Goal: Task Accomplishment & Management: Manage account settings

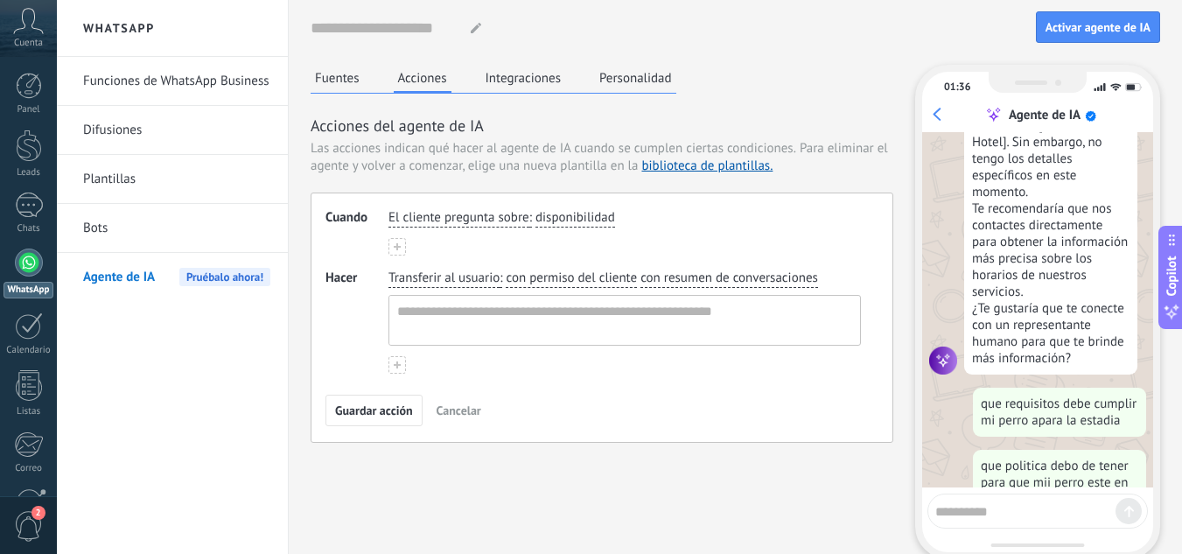
click at [129, 94] on link "Funciones de WhatsApp Business" at bounding box center [176, 81] width 187 height 49
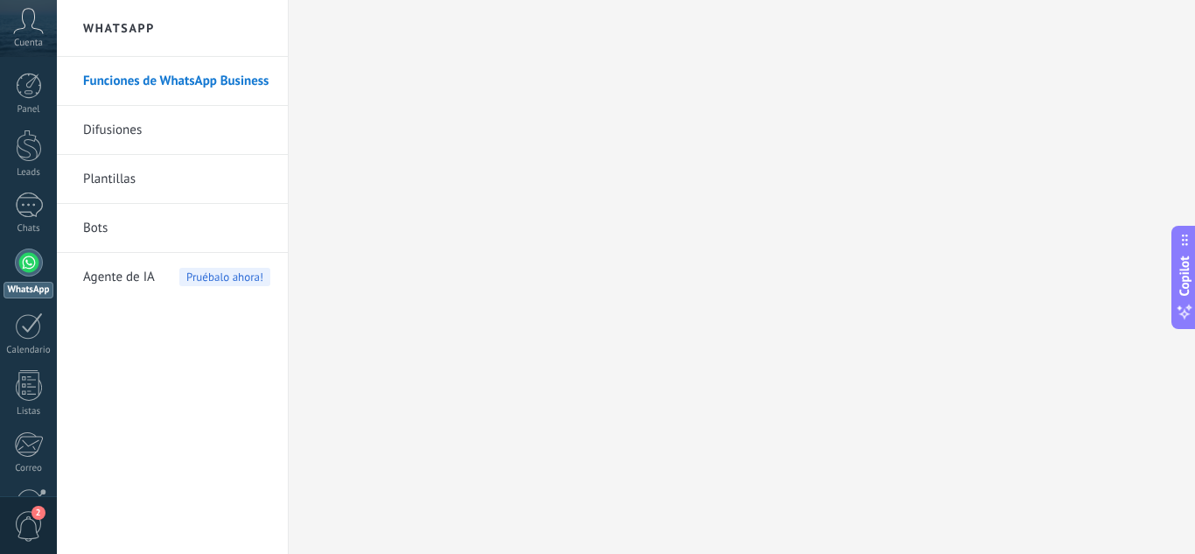
click at [188, 130] on link "Difusiones" at bounding box center [176, 130] width 187 height 49
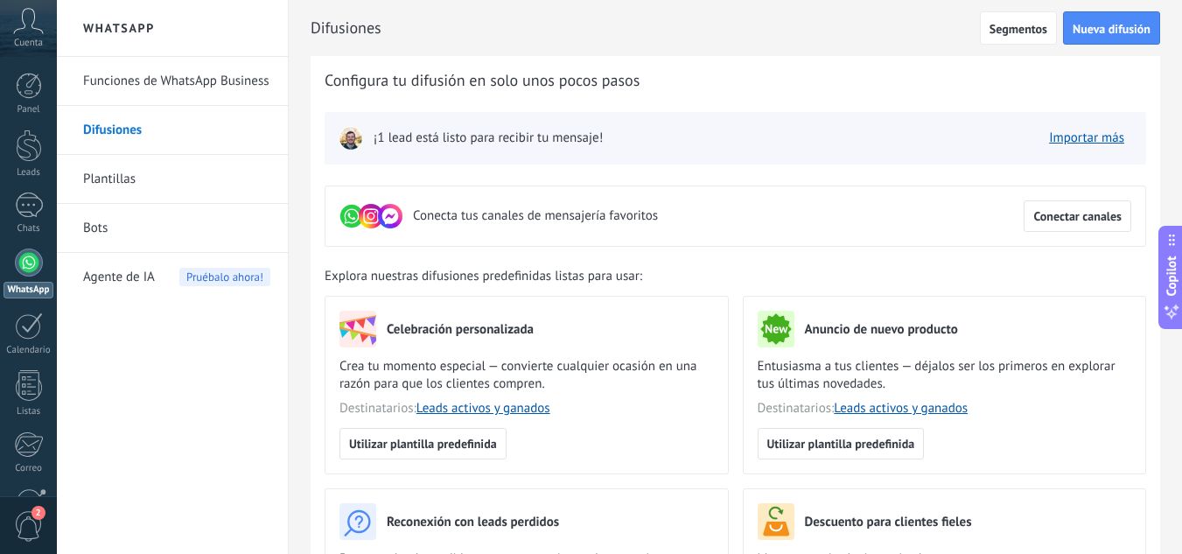
click at [110, 222] on link "Bots" at bounding box center [176, 228] width 187 height 49
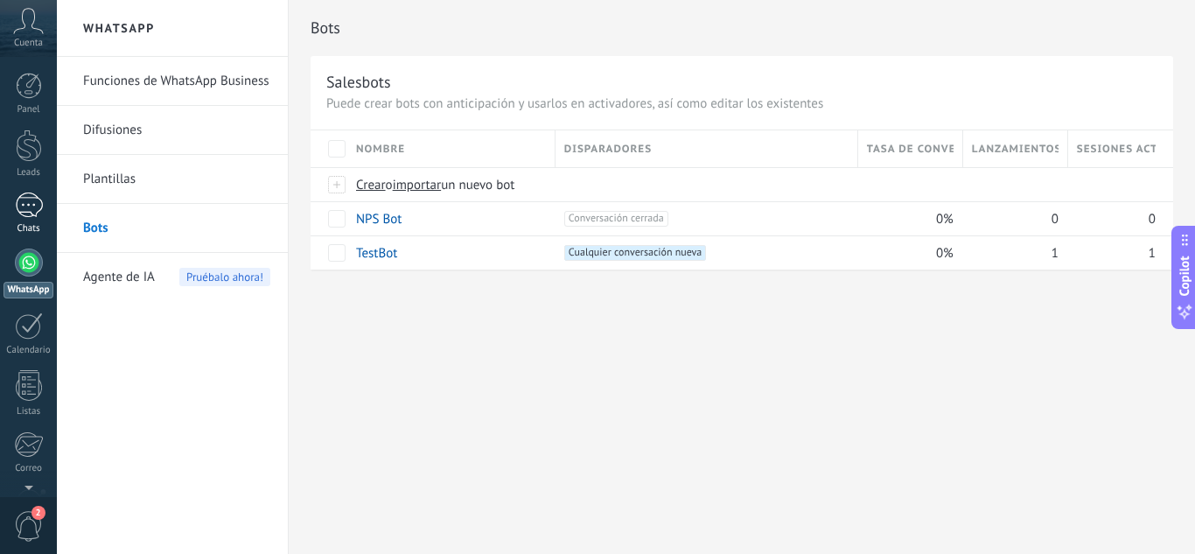
click at [35, 200] on div at bounding box center [29, 204] width 28 height 25
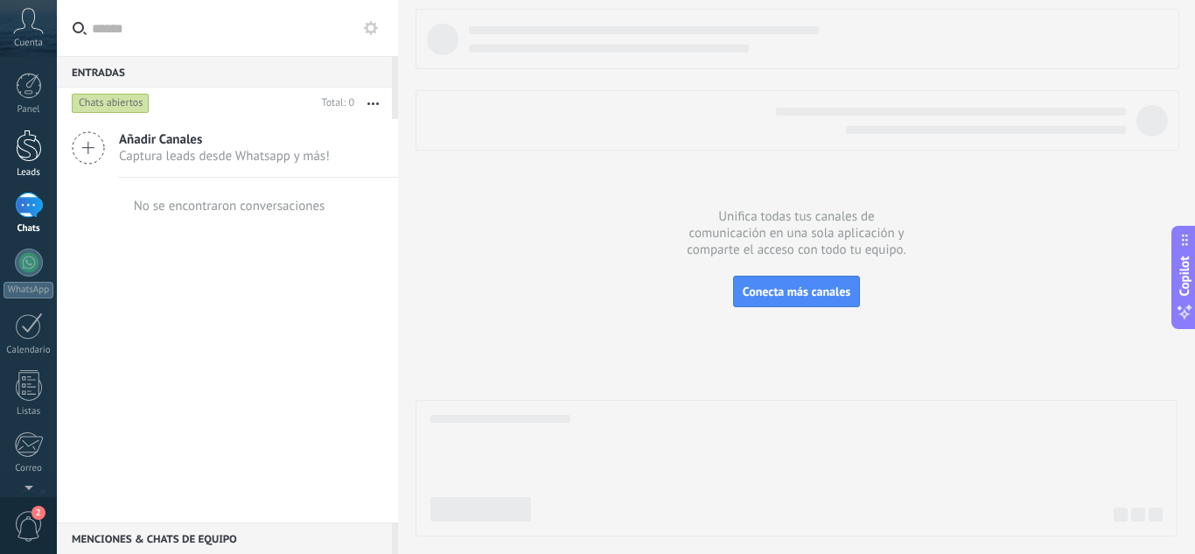
click at [0, 141] on link "Leads" at bounding box center [28, 153] width 57 height 49
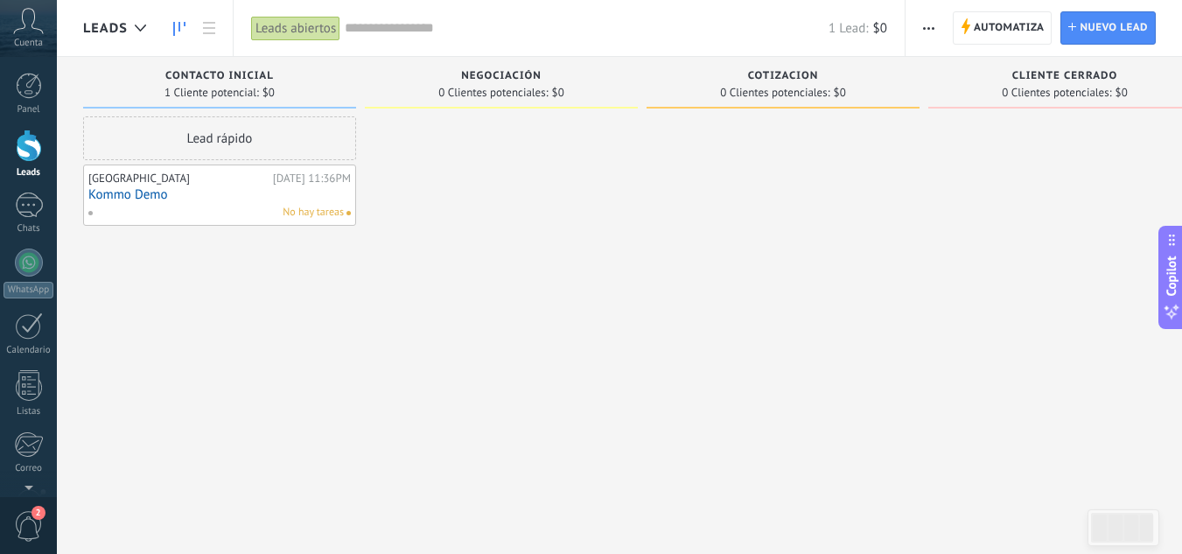
click at [163, 189] on link "Kommo Demo" at bounding box center [219, 194] width 262 height 15
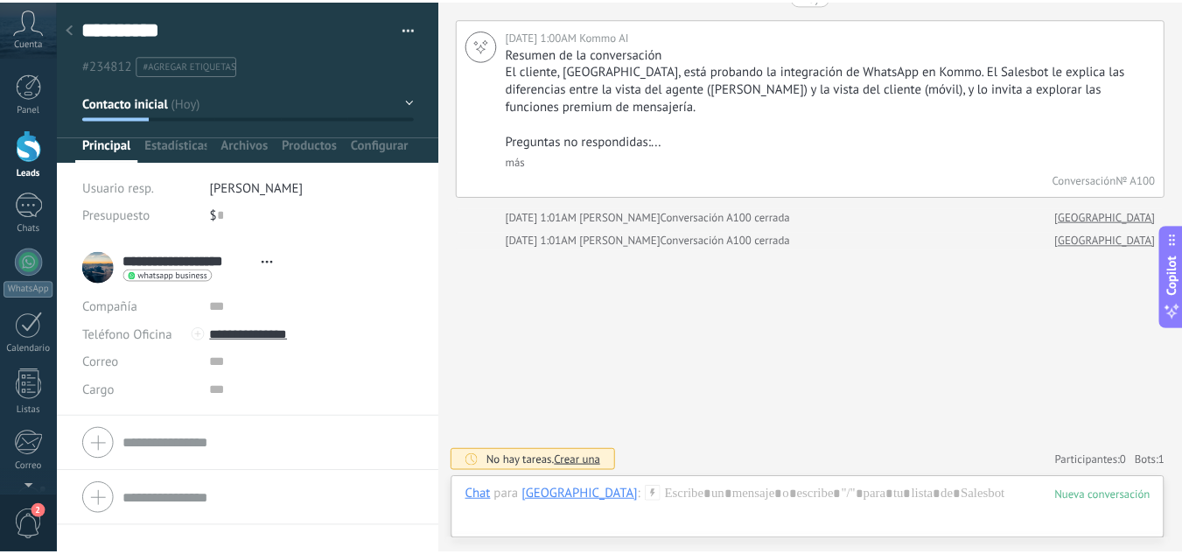
scroll to position [26, 0]
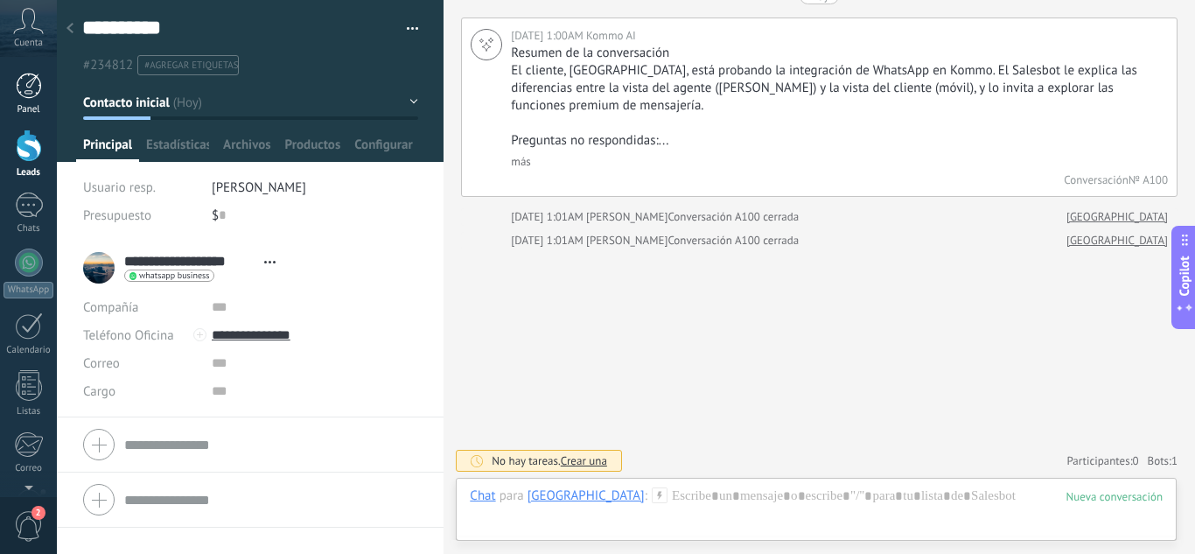
click at [44, 104] on link "Panel" at bounding box center [28, 94] width 57 height 43
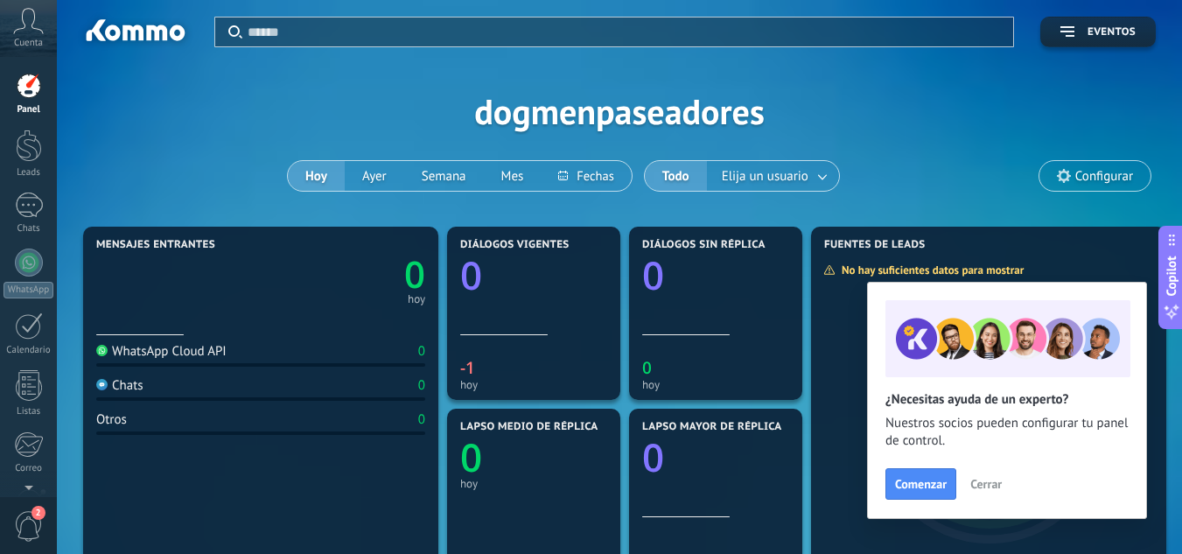
click at [989, 483] on span "Cerrar" at bounding box center [985, 484] width 31 height 12
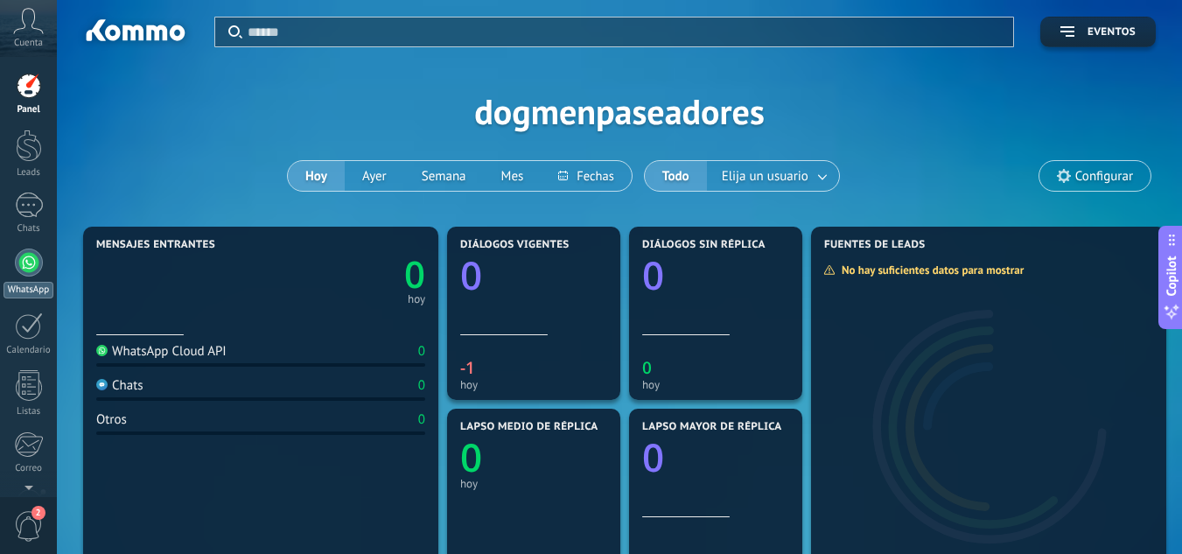
click at [26, 262] on div at bounding box center [29, 262] width 28 height 28
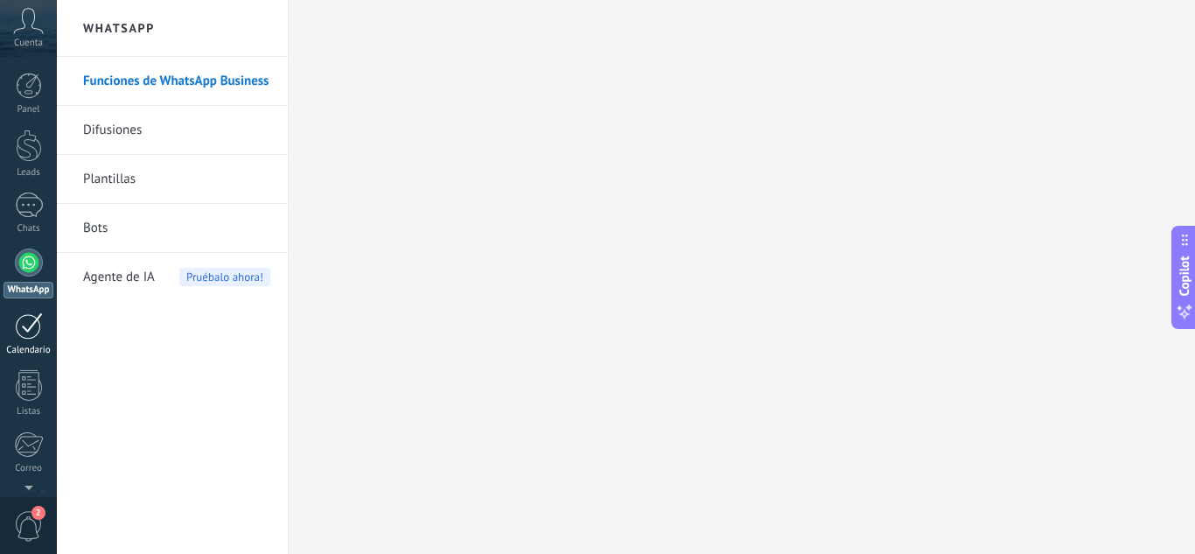
click at [24, 345] on div "Calendario" at bounding box center [28, 350] width 51 height 11
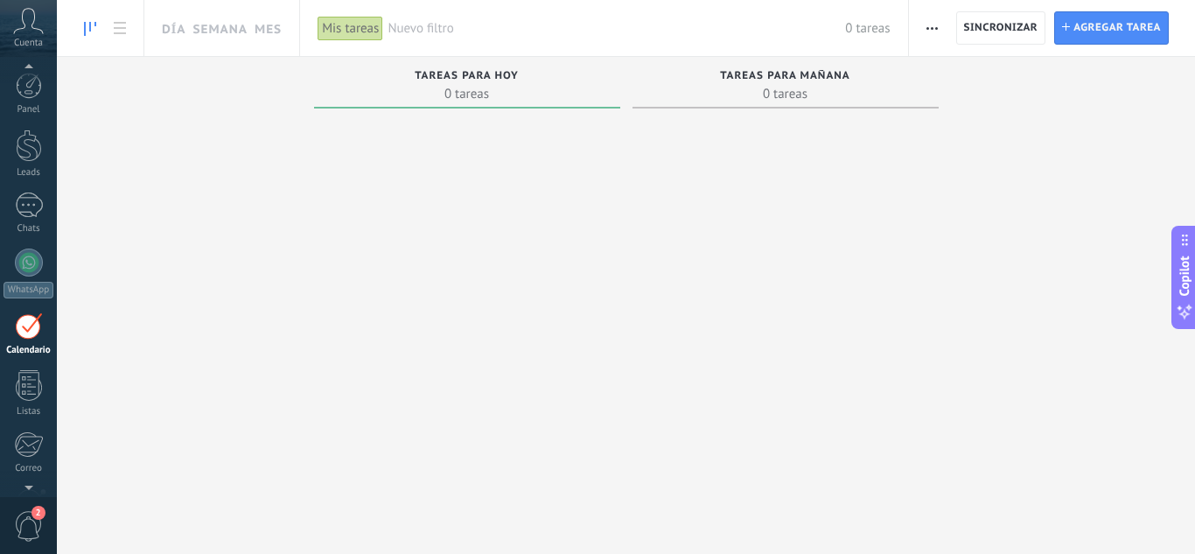
scroll to position [51, 0]
click at [26, 330] on div at bounding box center [29, 334] width 26 height 31
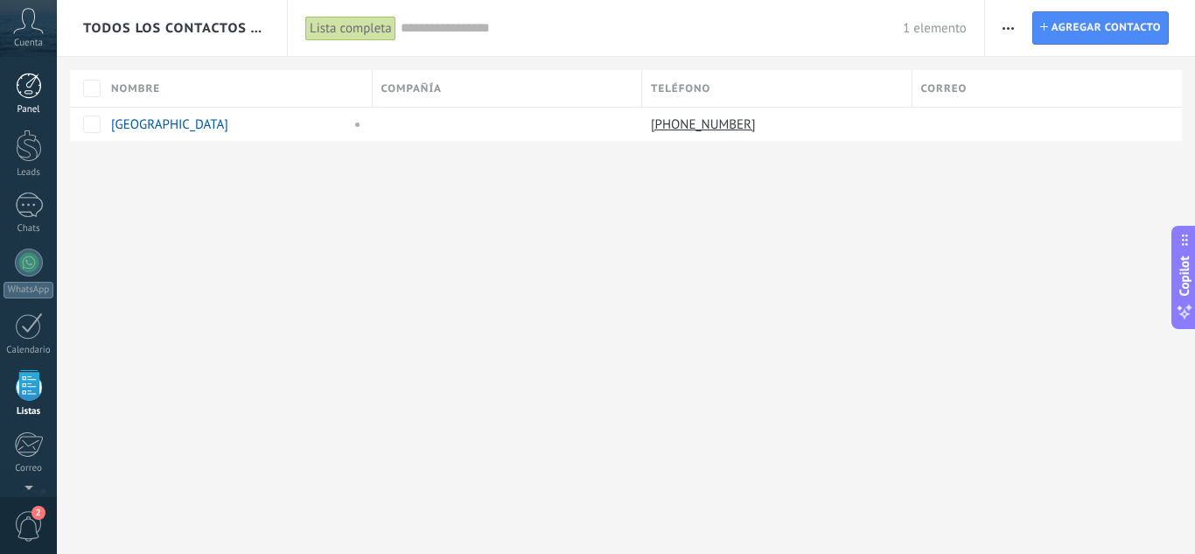
click at [31, 84] on div at bounding box center [29, 86] width 26 height 26
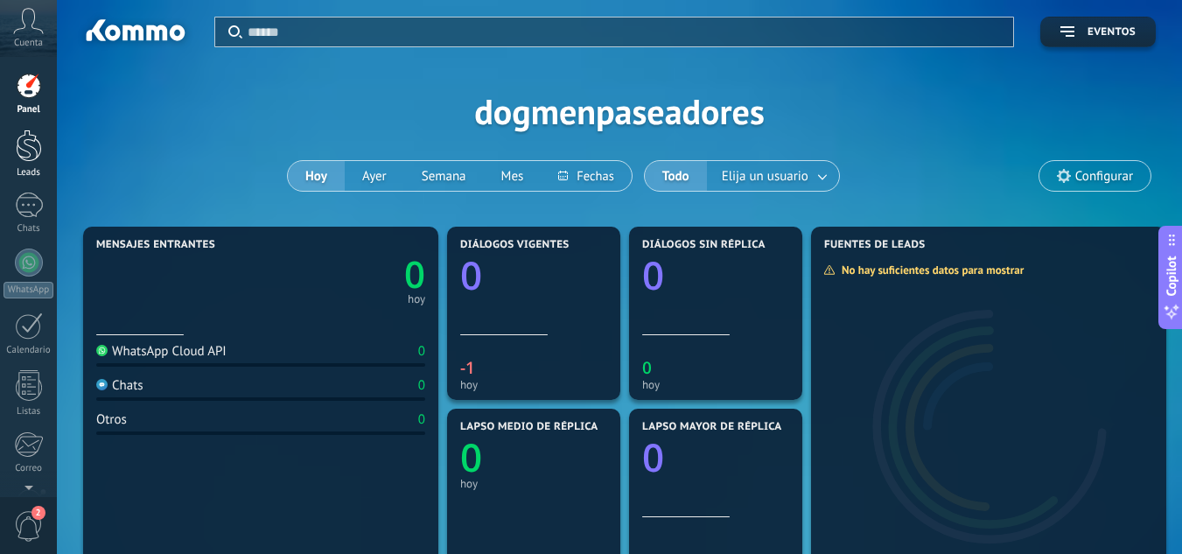
click at [46, 148] on link "Leads" at bounding box center [28, 153] width 57 height 49
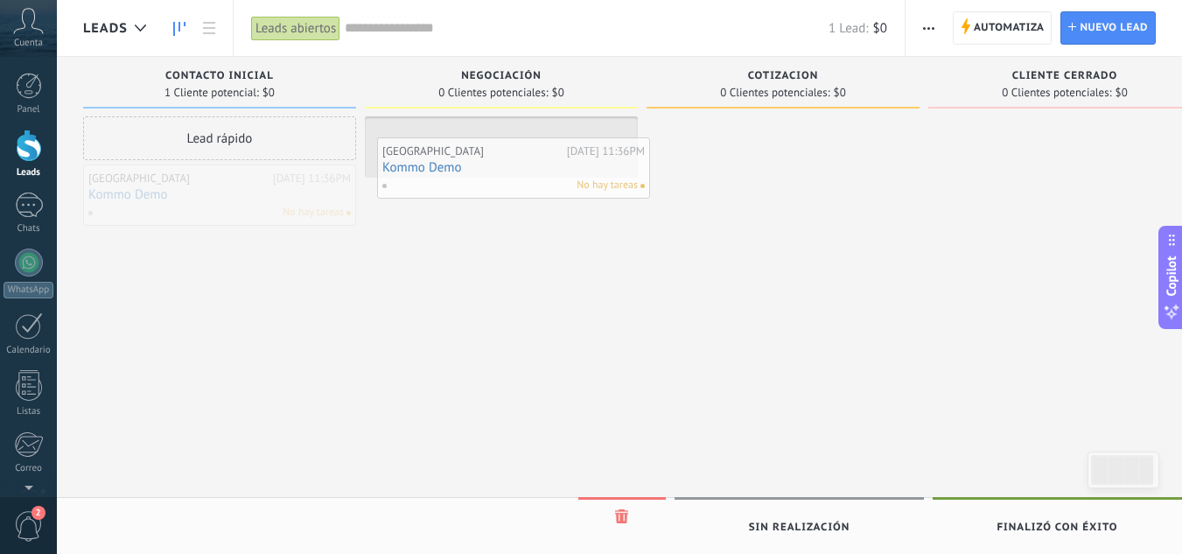
drag, startPoint x: 250, startPoint y: 200, endPoint x: 552, endPoint y: 162, distance: 304.2
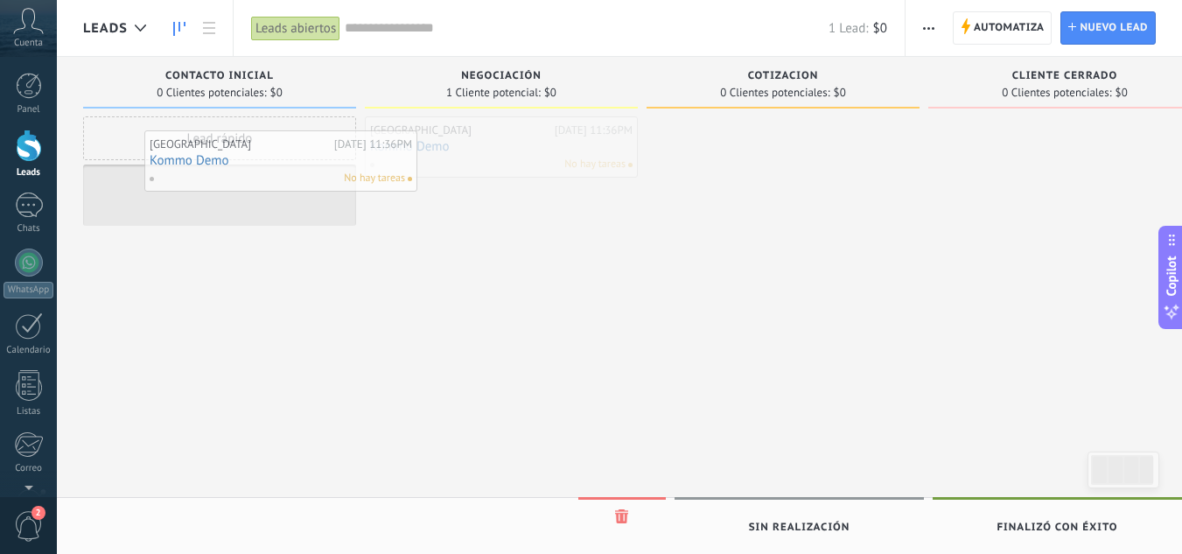
drag, startPoint x: 518, startPoint y: 152, endPoint x: 247, endPoint y: 163, distance: 271.4
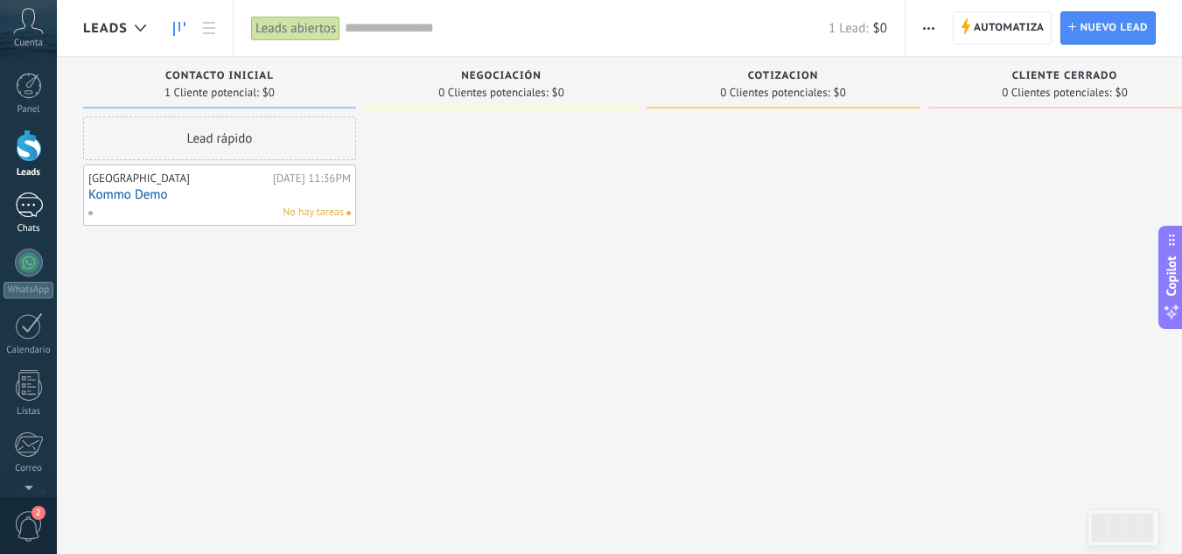
click at [22, 203] on div at bounding box center [29, 204] width 28 height 25
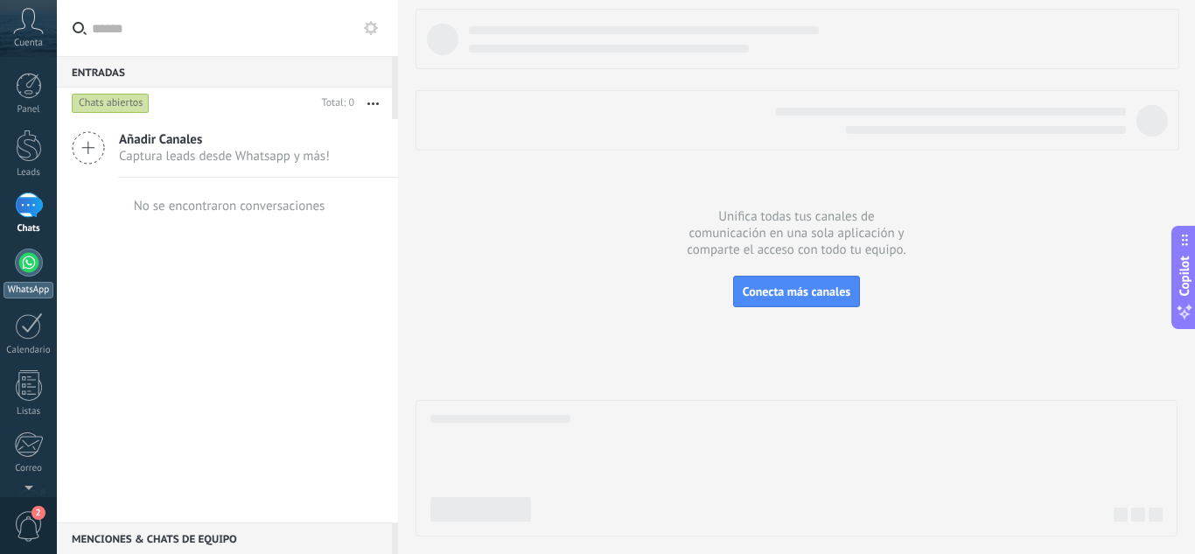
click at [17, 257] on div at bounding box center [29, 262] width 28 height 28
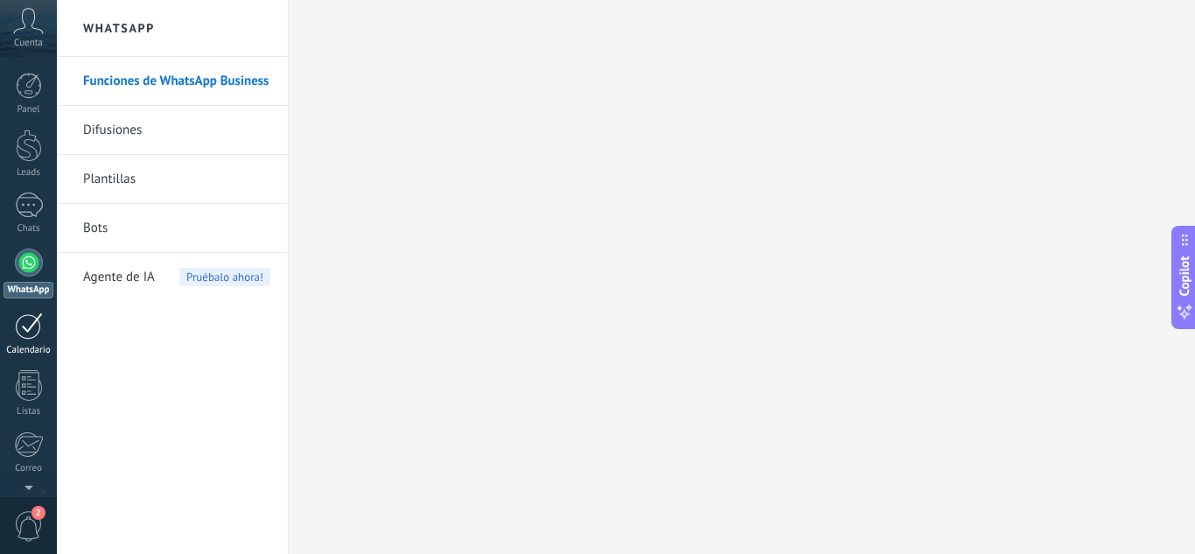
click at [28, 332] on div at bounding box center [29, 325] width 28 height 27
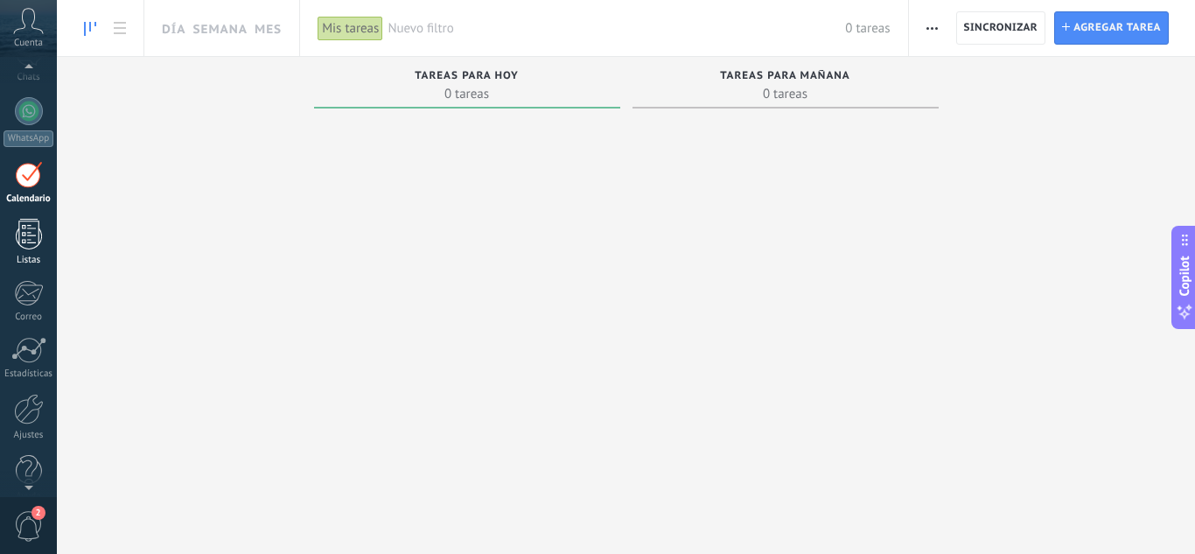
scroll to position [174, 0]
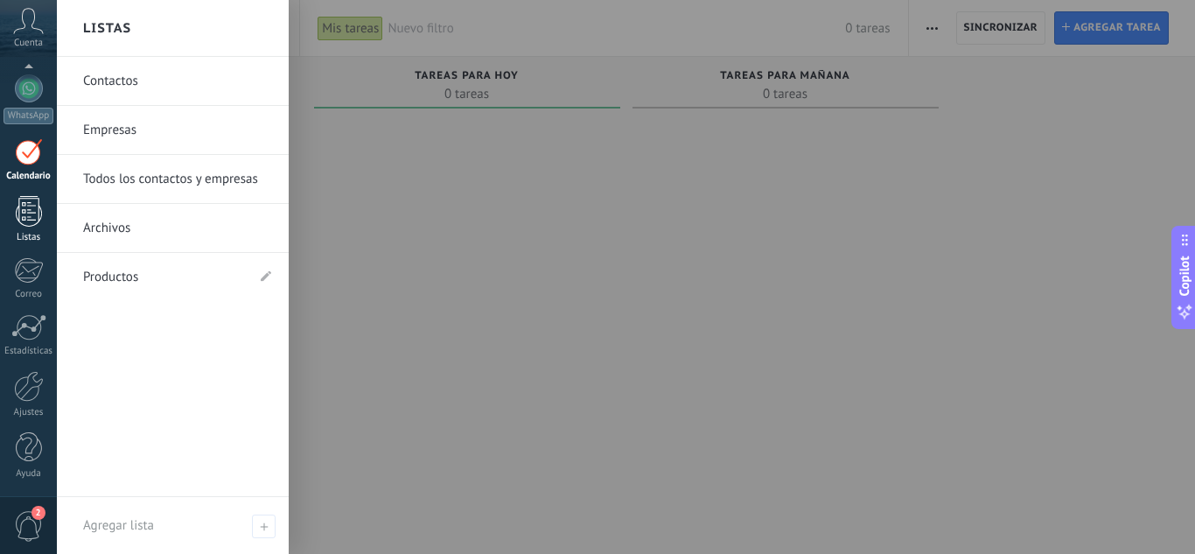
click at [16, 211] on div at bounding box center [29, 211] width 26 height 31
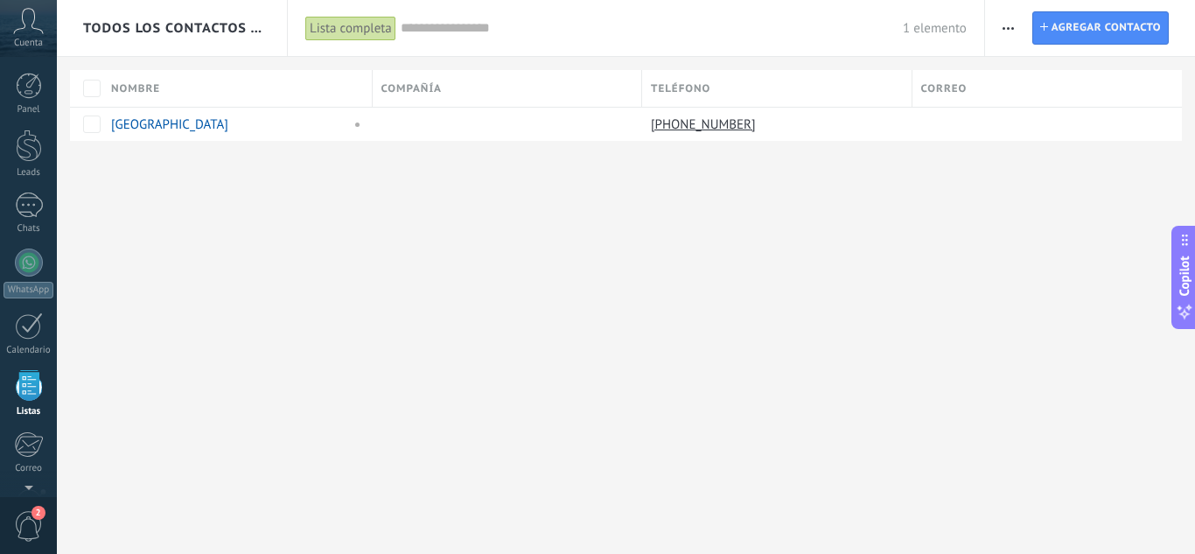
scroll to position [108, 0]
click at [31, 22] on icon at bounding box center [28, 21] width 31 height 26
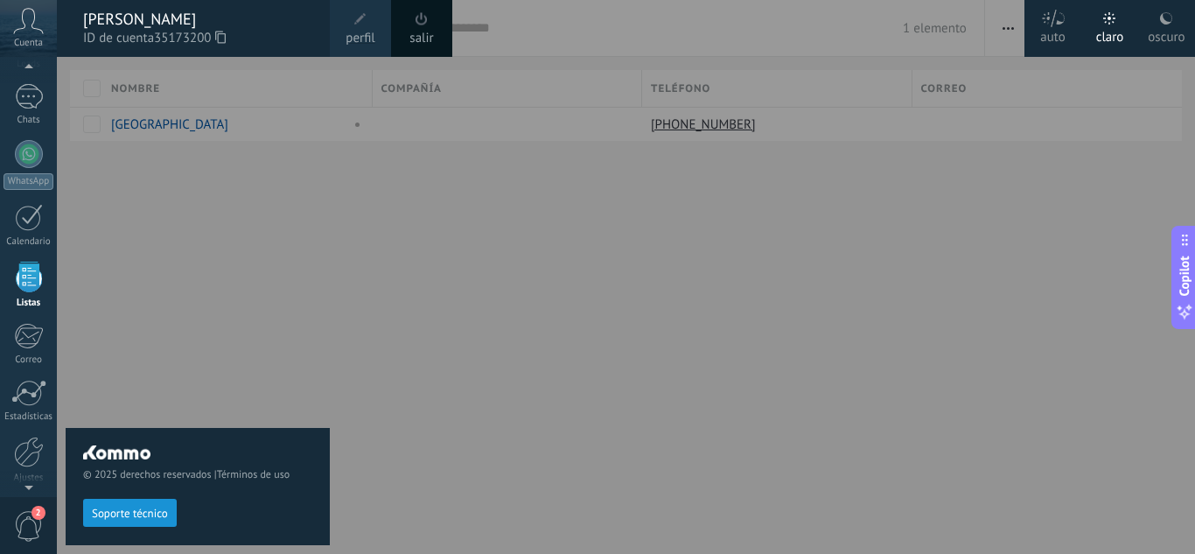
click at [257, 353] on div "© 2025 derechos reservados | Términos de uso Soporte técnico" at bounding box center [198, 305] width 264 height 497
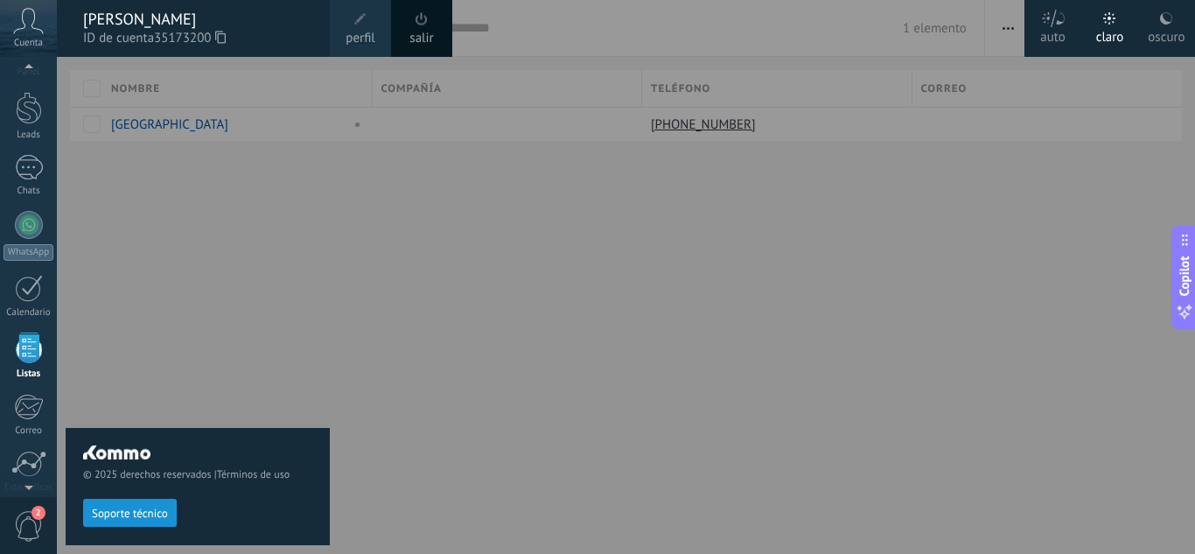
scroll to position [0, 0]
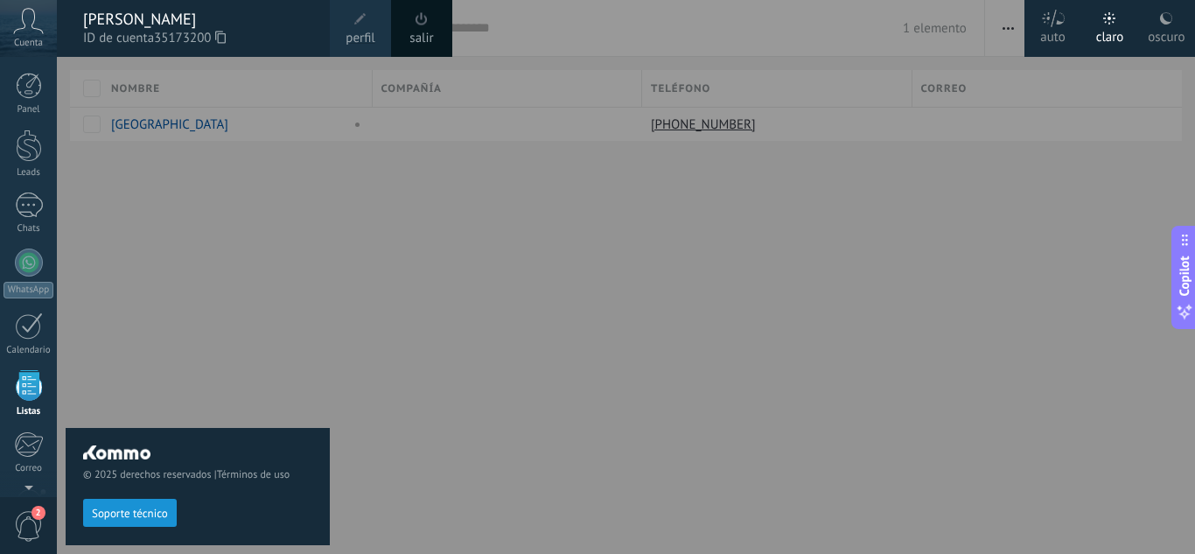
click at [21, 32] on icon at bounding box center [28, 21] width 31 height 26
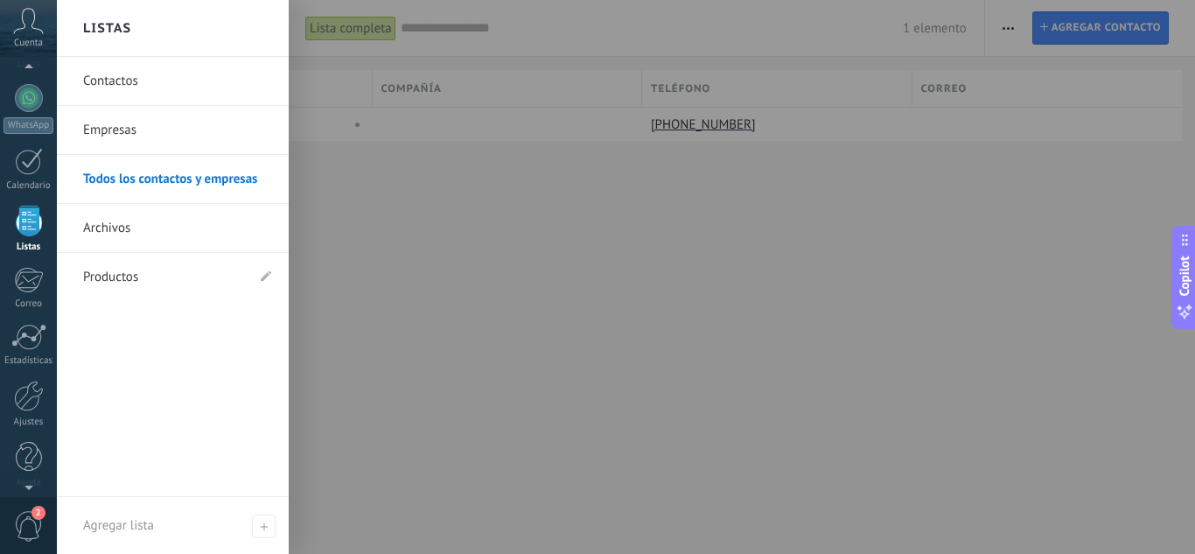
scroll to position [174, 0]
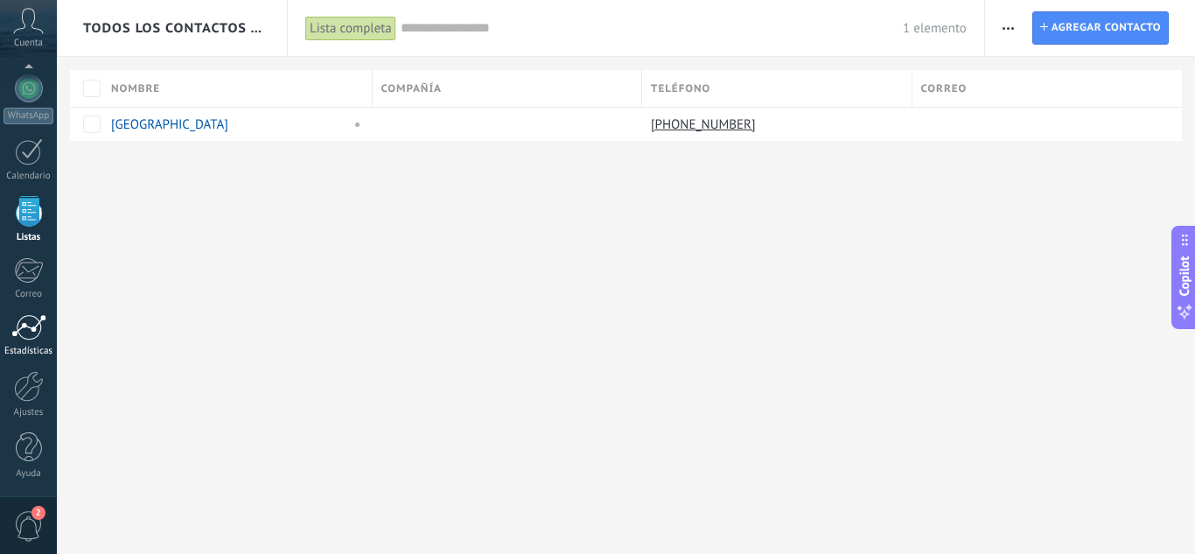
click at [28, 344] on link "Estadísticas" at bounding box center [28, 335] width 57 height 43
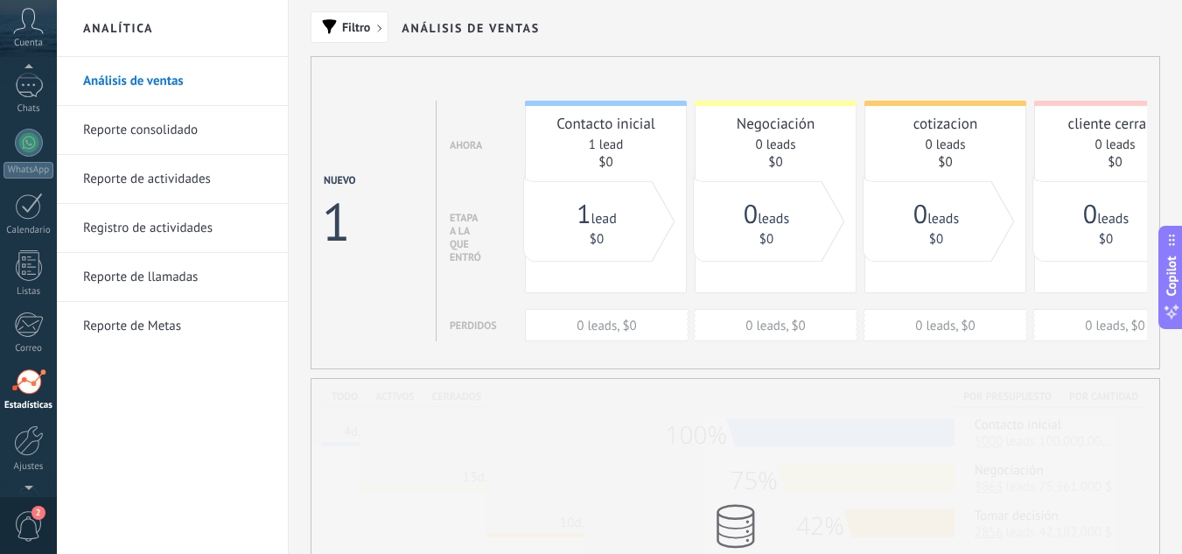
scroll to position [174, 0]
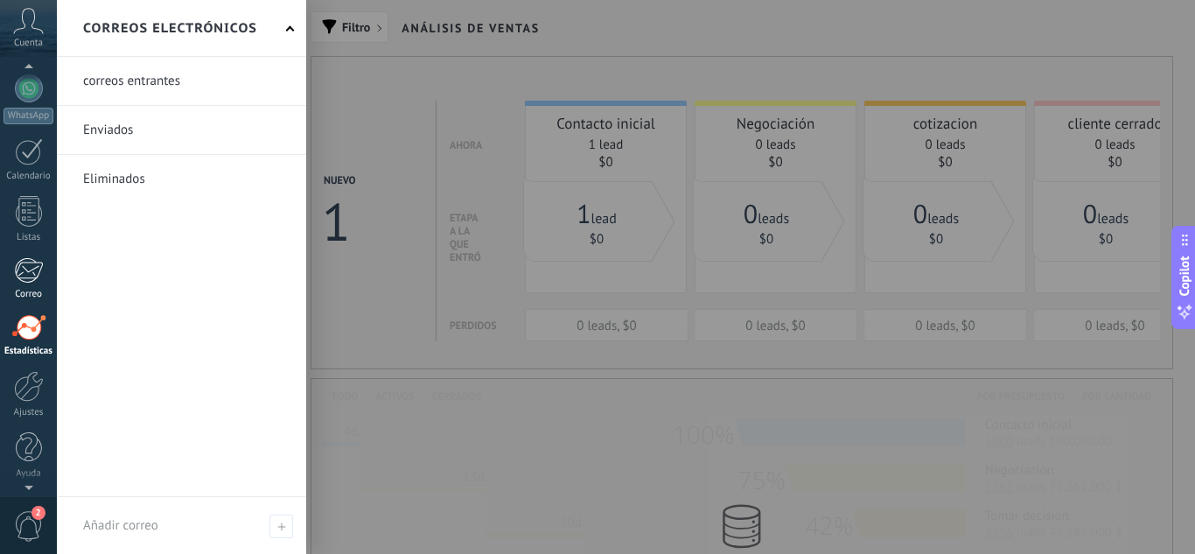
click at [31, 278] on div at bounding box center [28, 270] width 29 height 26
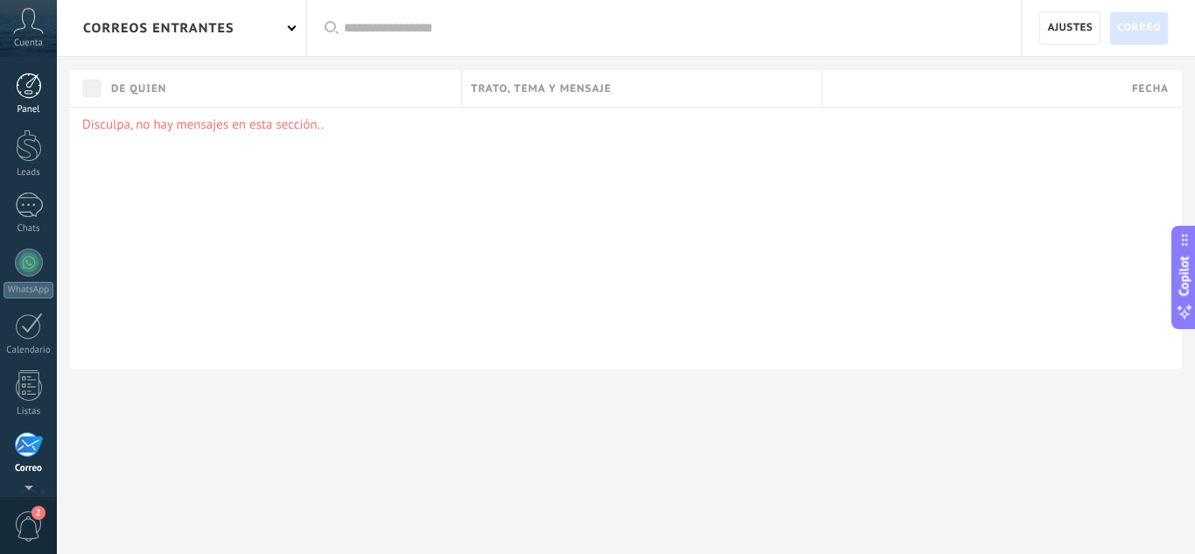
click at [23, 106] on div "Panel" at bounding box center [28, 109] width 51 height 11
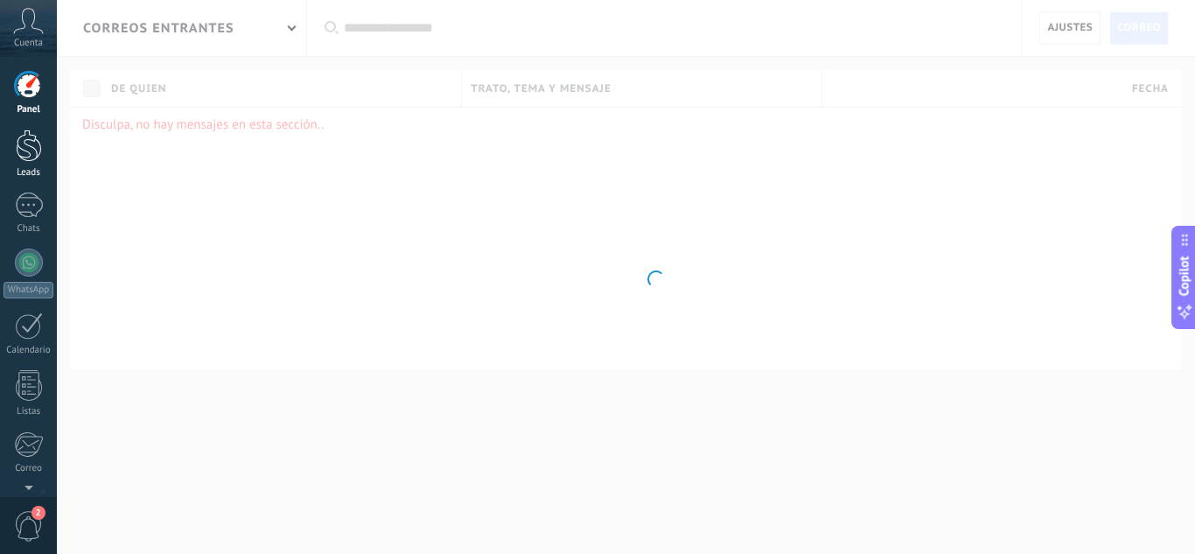
click at [25, 158] on div at bounding box center [29, 145] width 26 height 32
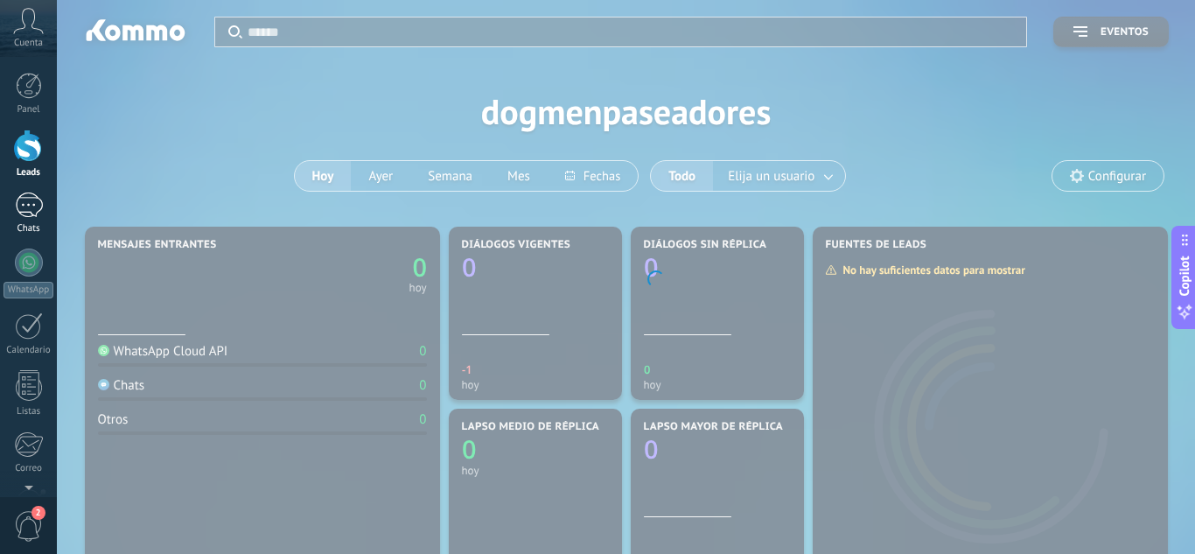
click at [25, 205] on div at bounding box center [29, 204] width 28 height 25
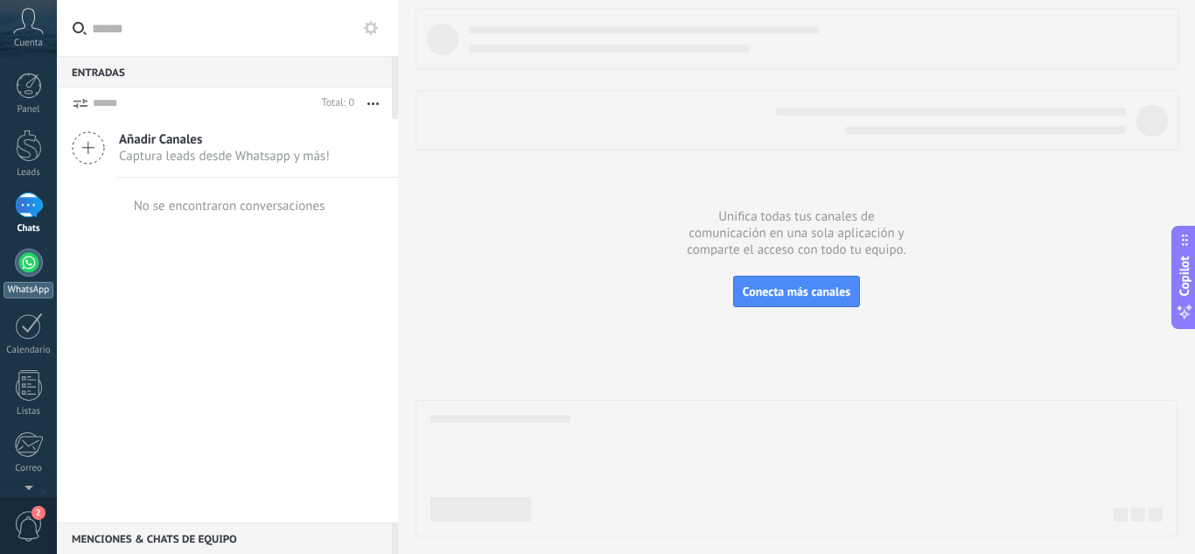
click at [22, 263] on div at bounding box center [29, 262] width 28 height 28
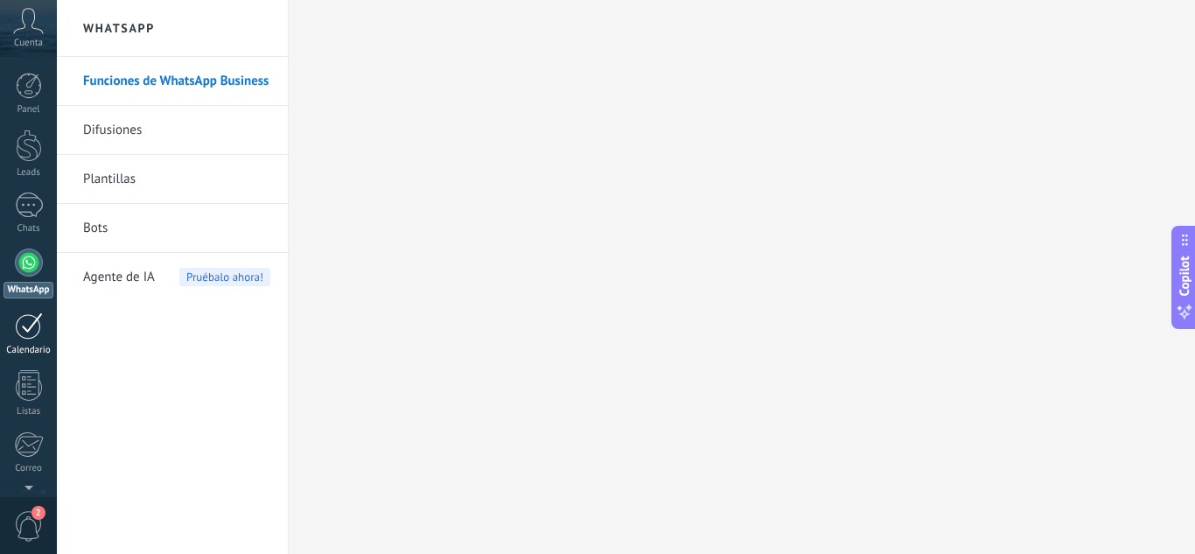
click at [31, 324] on div at bounding box center [29, 325] width 28 height 27
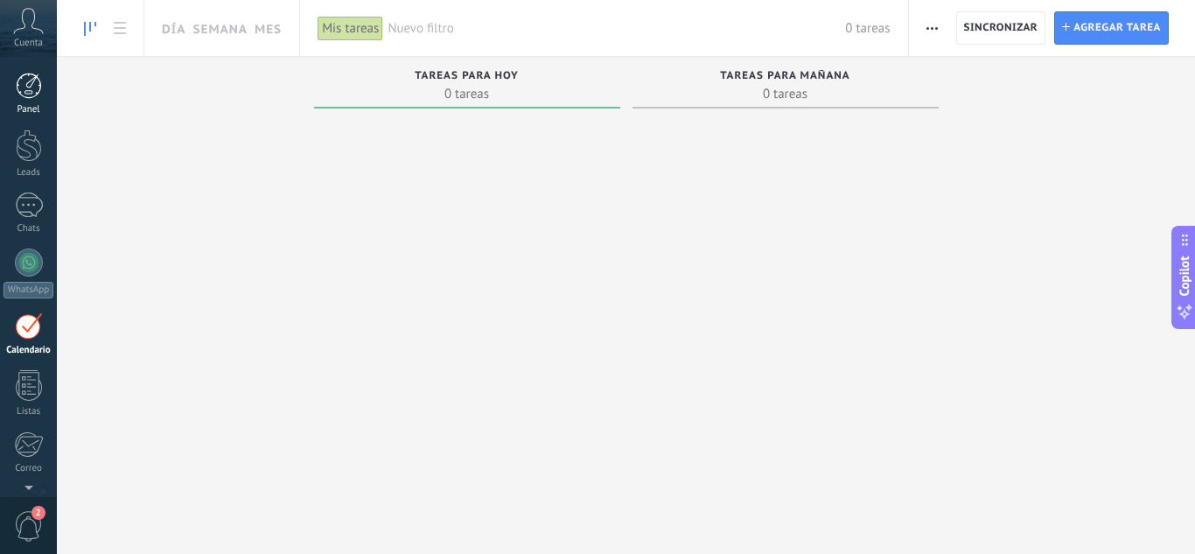
click at [12, 94] on link "Panel" at bounding box center [28, 94] width 57 height 43
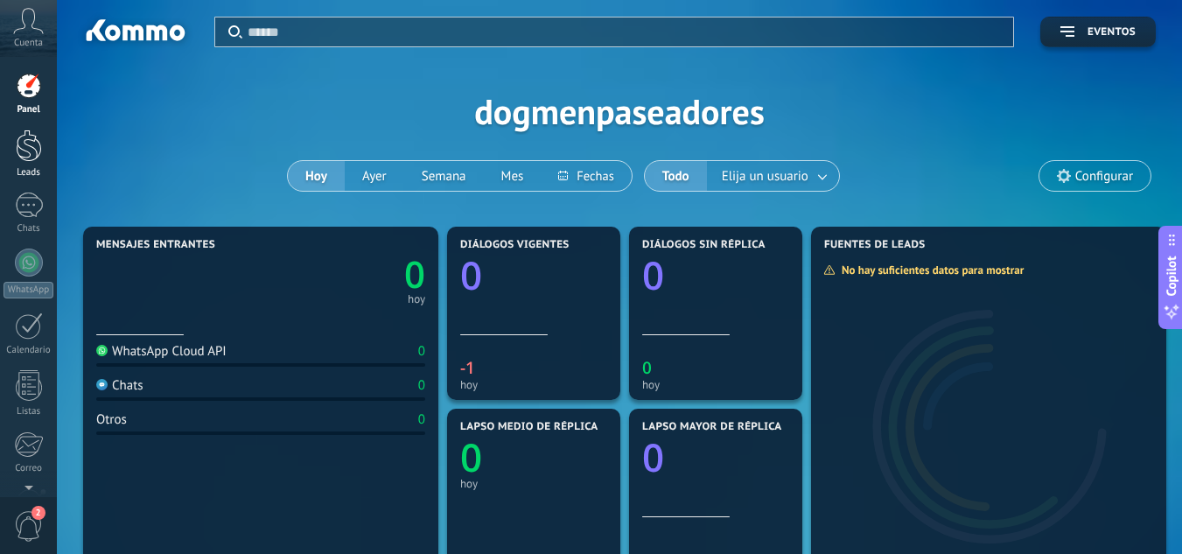
click at [30, 143] on div at bounding box center [29, 145] width 26 height 32
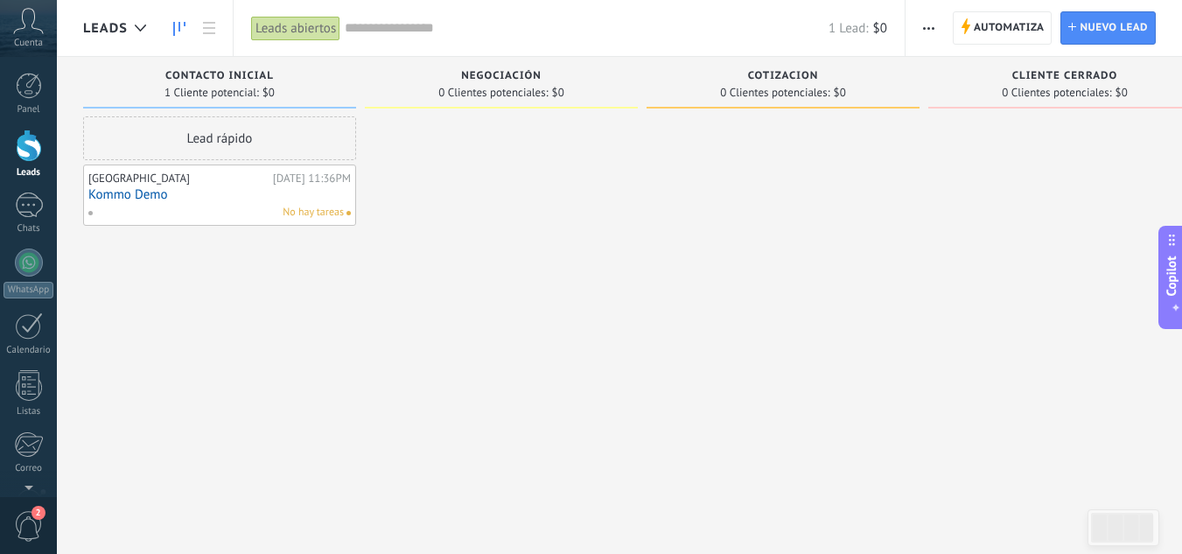
click at [136, 269] on div "Lead rápido Dogmen Hotel Canino Ayer 11:36PM Kommo Demo No hay tareas" at bounding box center [219, 278] width 273 height 325
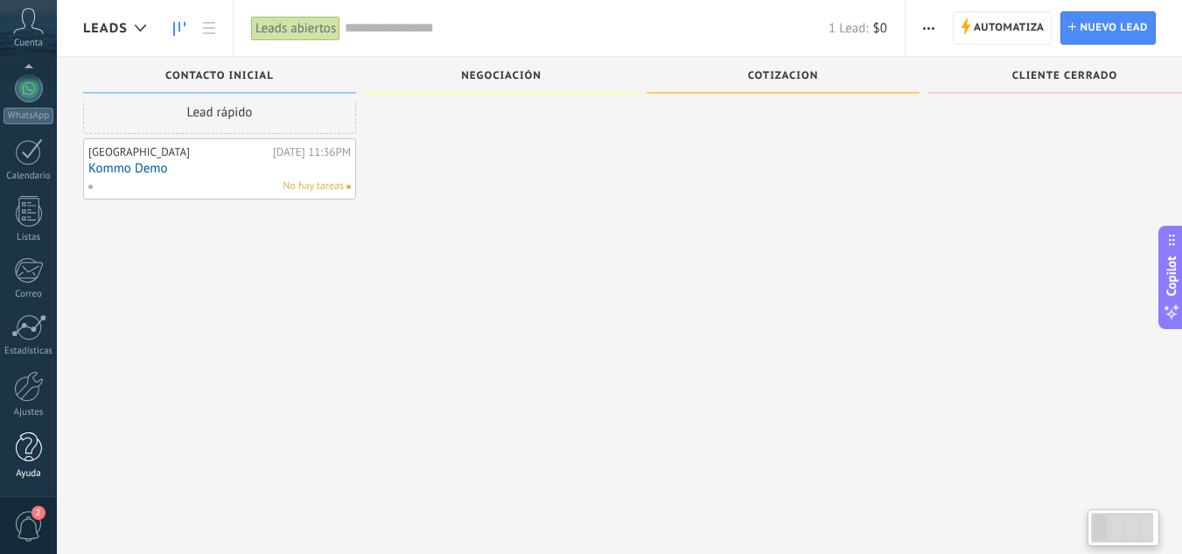
scroll to position [30, 0]
drag, startPoint x: 17, startPoint y: 448, endPoint x: 59, endPoint y: 383, distance: 77.2
click at [17, 448] on div at bounding box center [29, 447] width 26 height 31
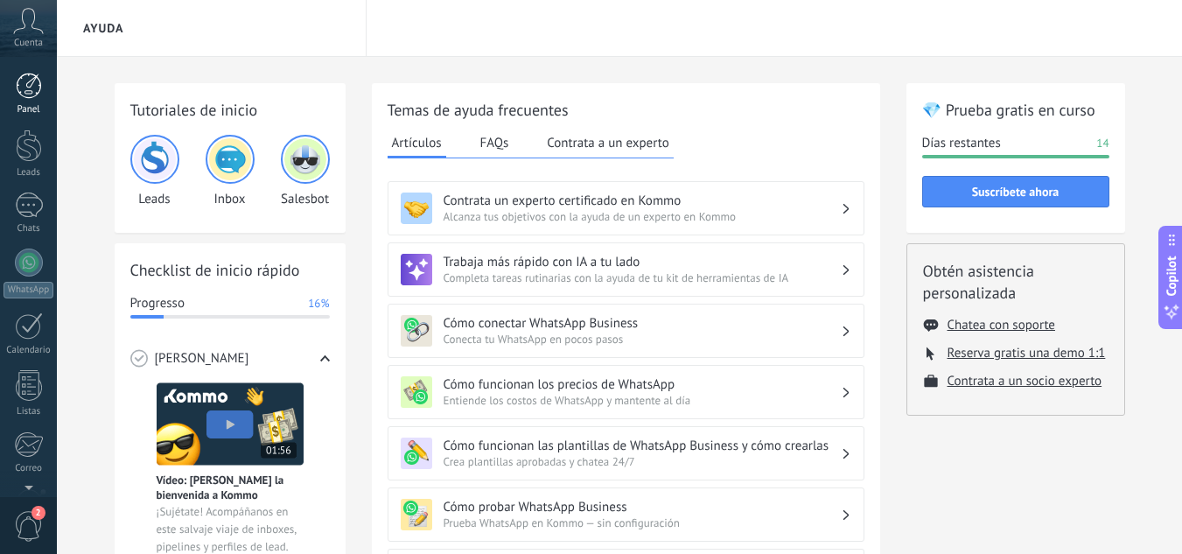
click at [13, 112] on div "Panel" at bounding box center [28, 109] width 51 height 11
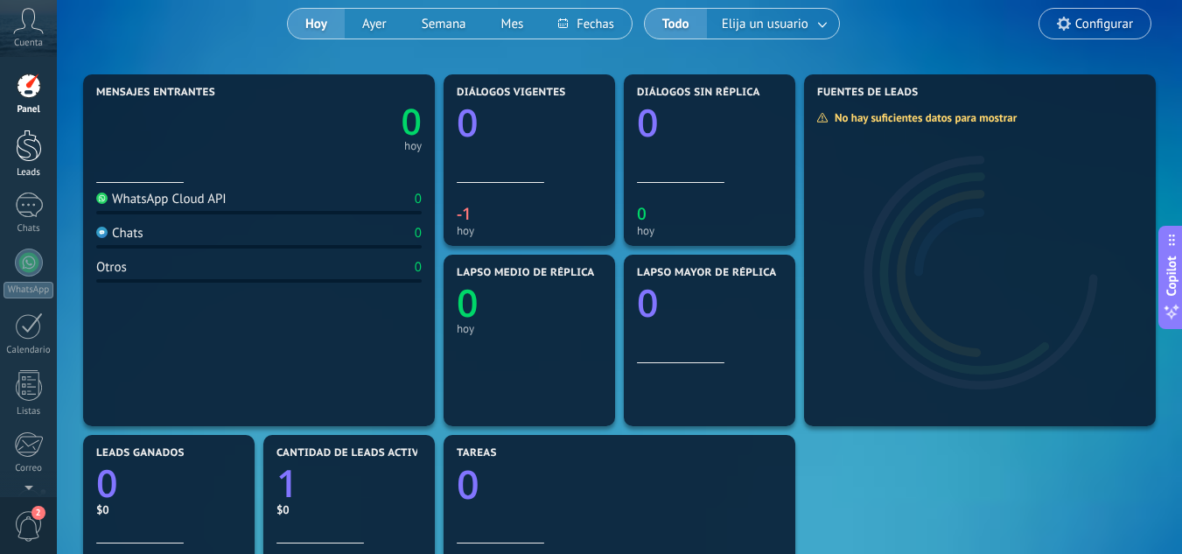
scroll to position [175, 0]
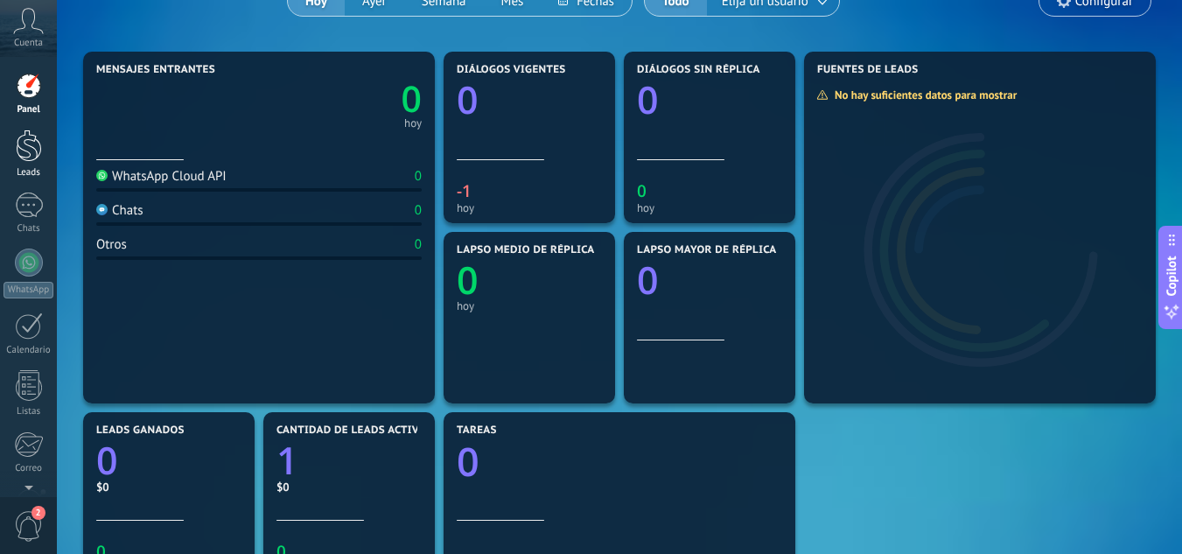
click at [10, 154] on link "Leads" at bounding box center [28, 153] width 57 height 49
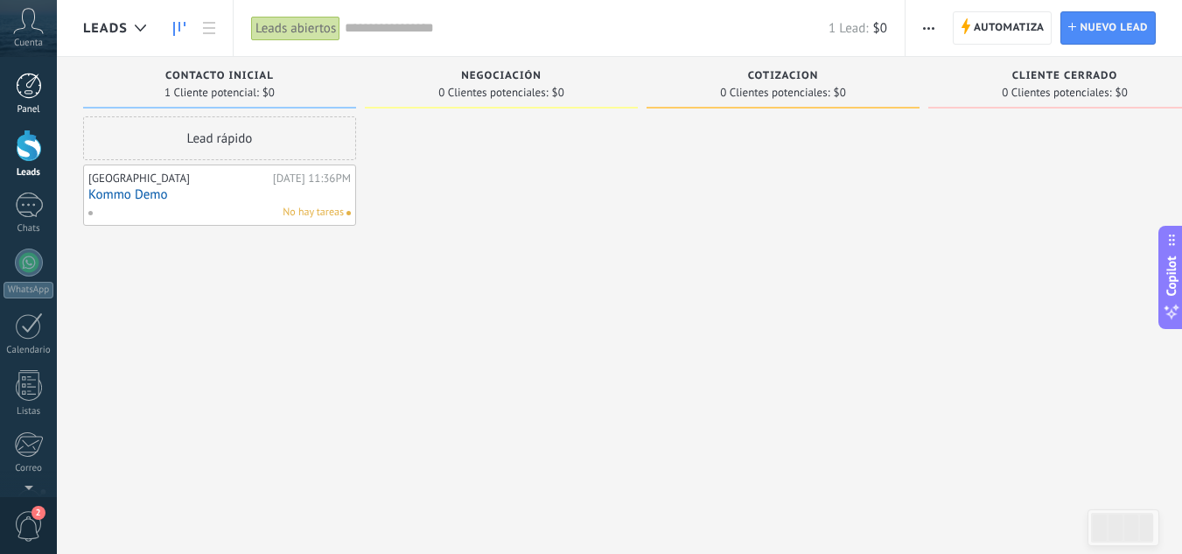
click at [30, 90] on div at bounding box center [29, 86] width 26 height 26
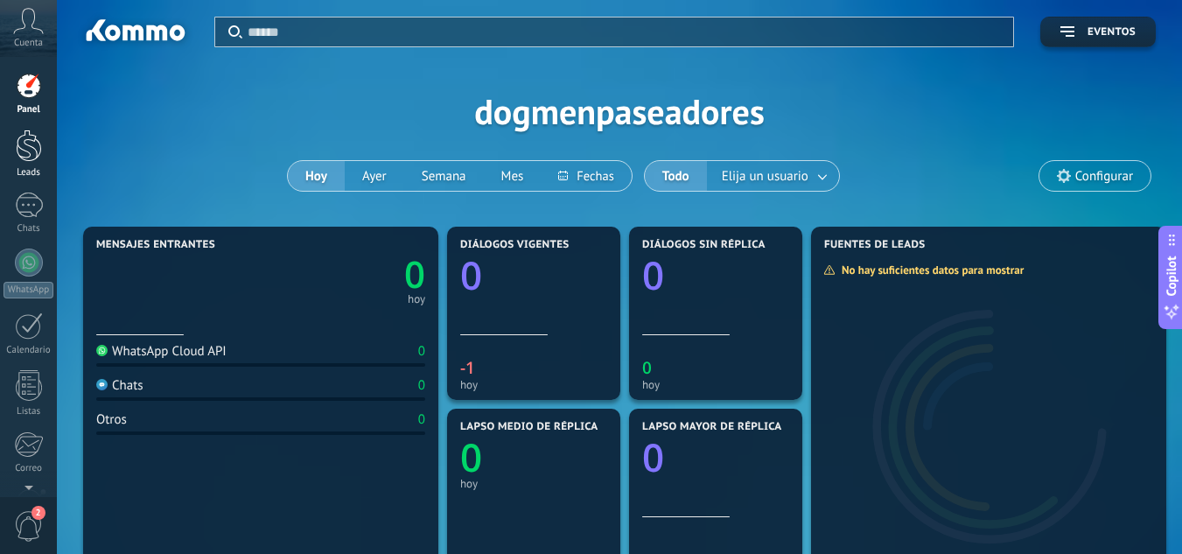
click at [37, 139] on div at bounding box center [29, 145] width 26 height 32
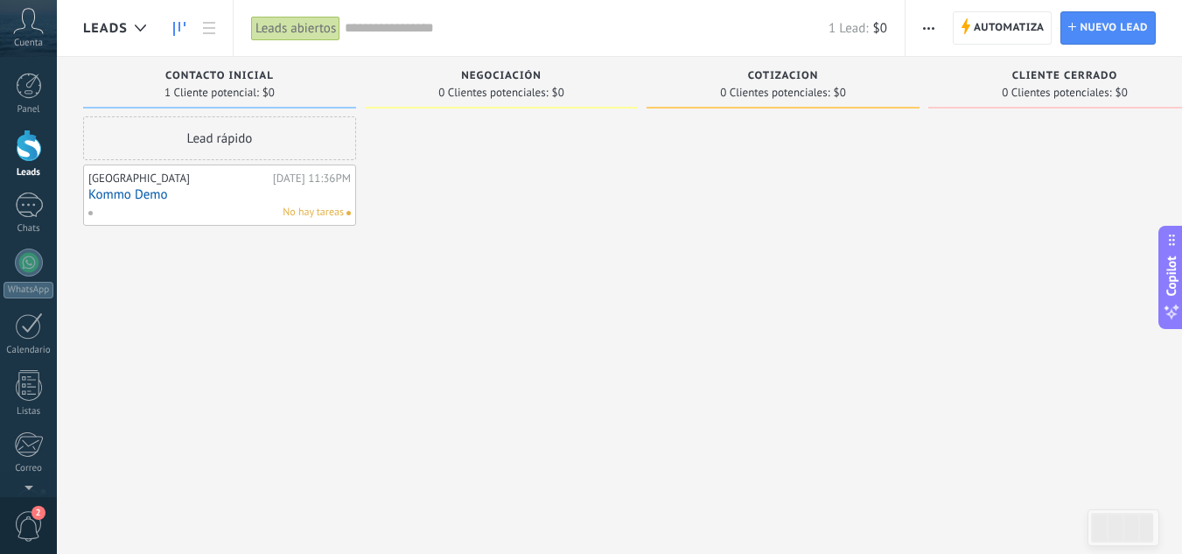
click at [175, 195] on link "Kommo Demo" at bounding box center [219, 194] width 262 height 15
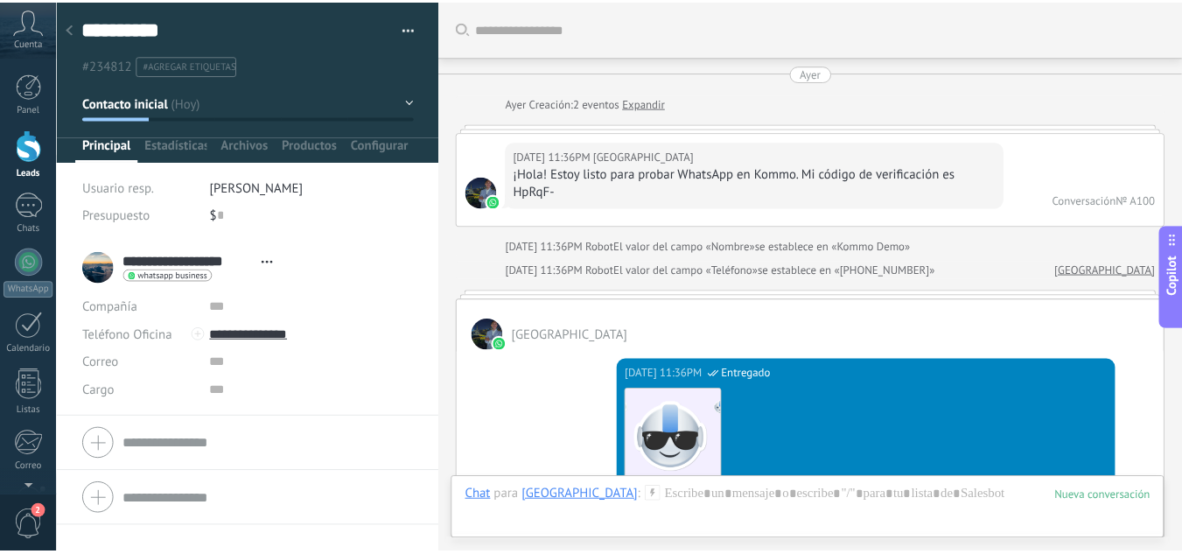
scroll to position [1288, 0]
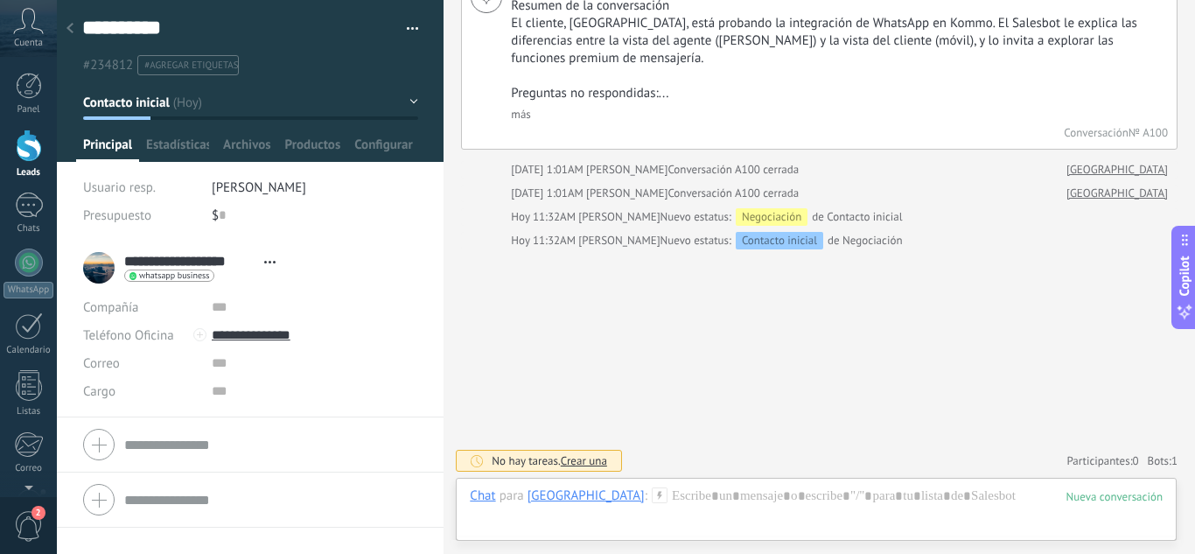
click at [185, 72] on li "#agregar etiquetas" at bounding box center [187, 65] width 101 height 20
click at [44, 80] on link "Panel" at bounding box center [28, 94] width 57 height 43
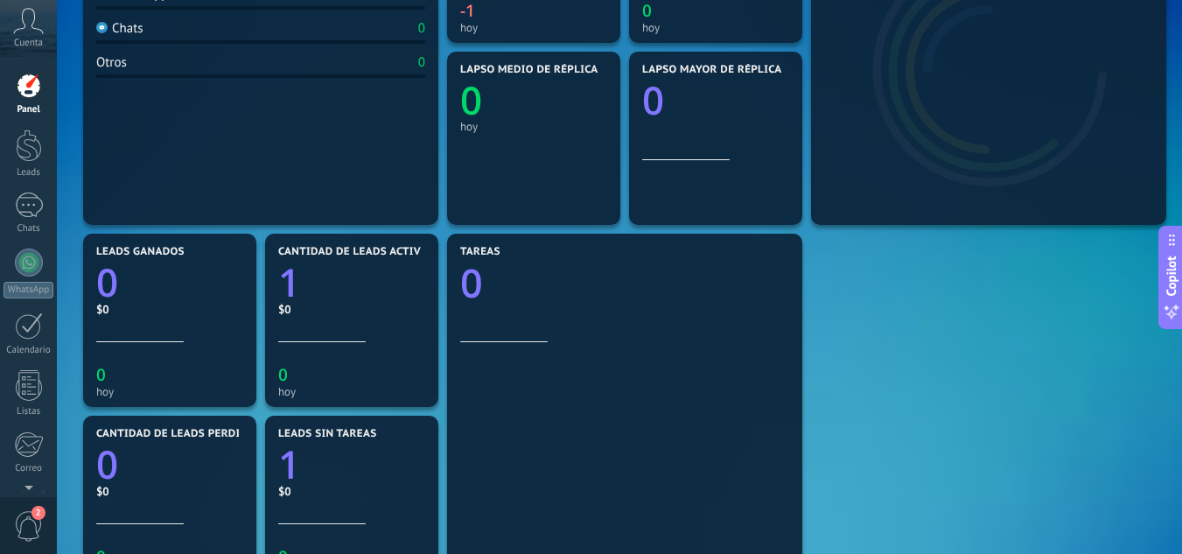
scroll to position [457, 0]
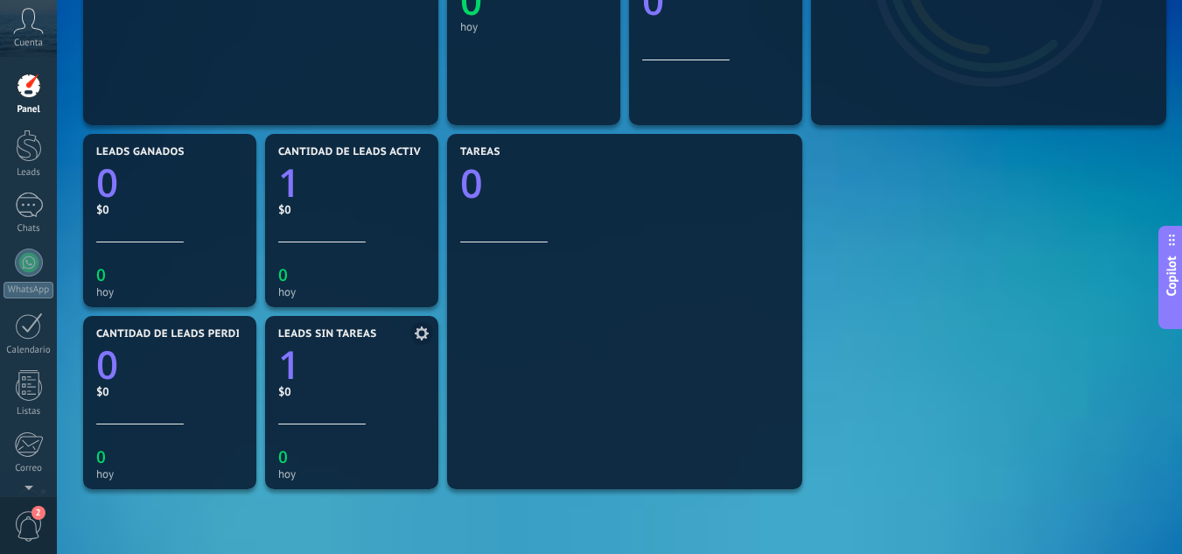
click at [283, 361] on text "1" at bounding box center [289, 364] width 22 height 52
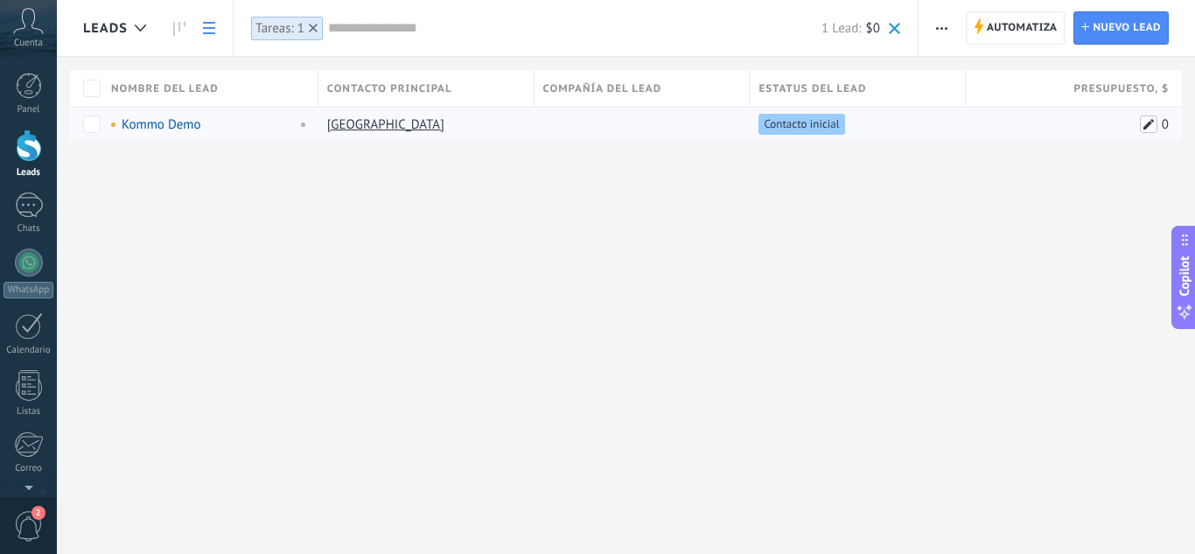
click at [1147, 128] on span at bounding box center [1148, 123] width 17 height 17
click at [1097, 175] on button "Cancelar" at bounding box center [1091, 163] width 59 height 33
click at [1097, 175] on div "Leads Automatiza Nueva difusión Editar embudo Imprimir Ajustes de la lista Impo…" at bounding box center [626, 99] width 1138 height 198
click at [42, 218] on link "Chats" at bounding box center [28, 213] width 57 height 42
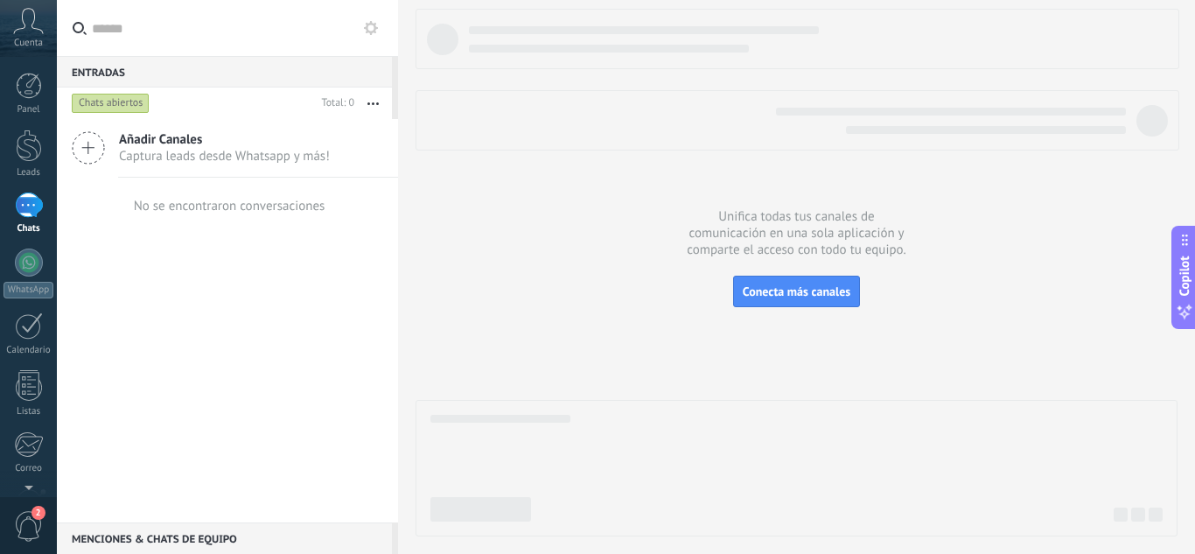
click at [369, 23] on icon at bounding box center [371, 28] width 14 height 14
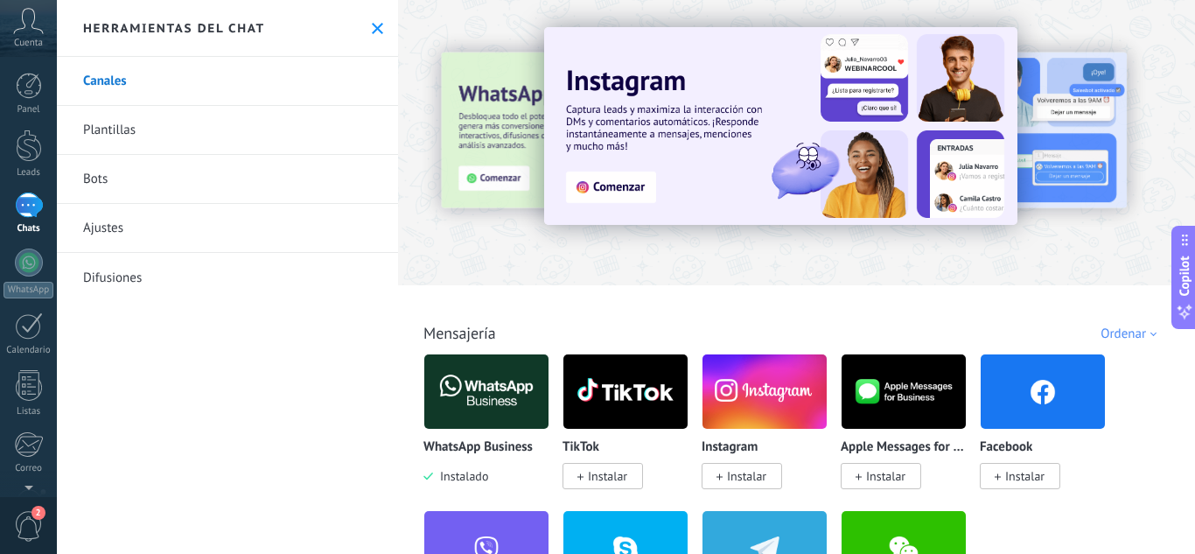
click at [151, 229] on link "Ajustes" at bounding box center [227, 228] width 341 height 49
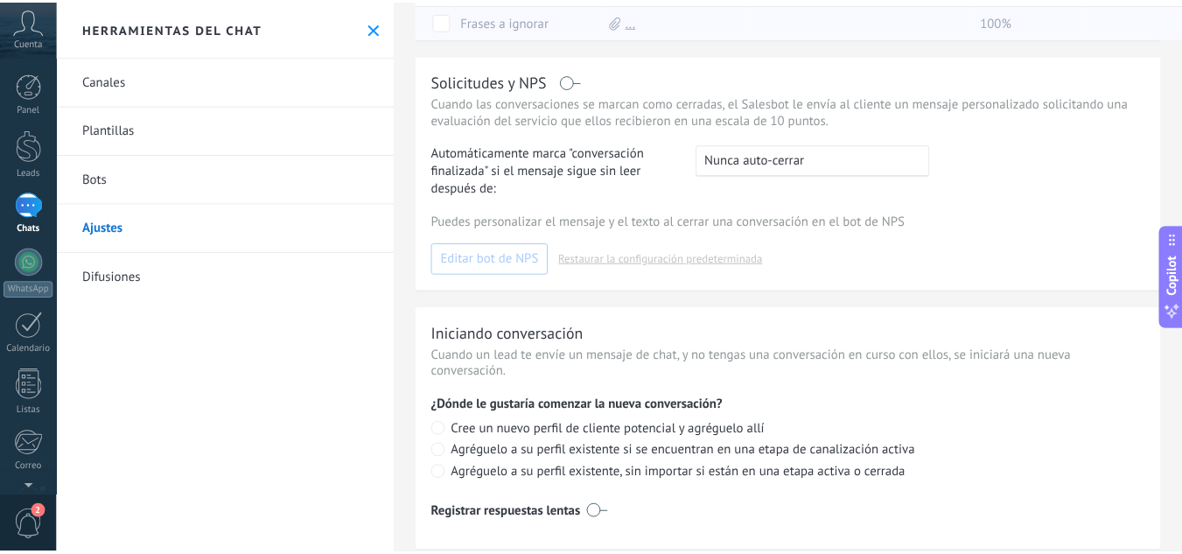
scroll to position [506, 0]
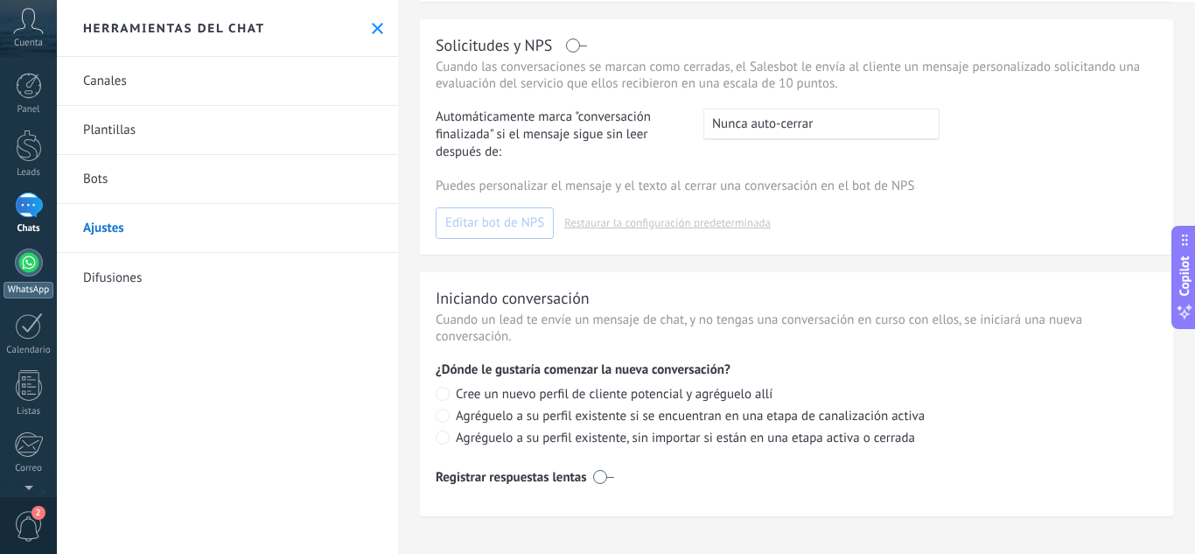
click at [26, 255] on div at bounding box center [29, 262] width 28 height 28
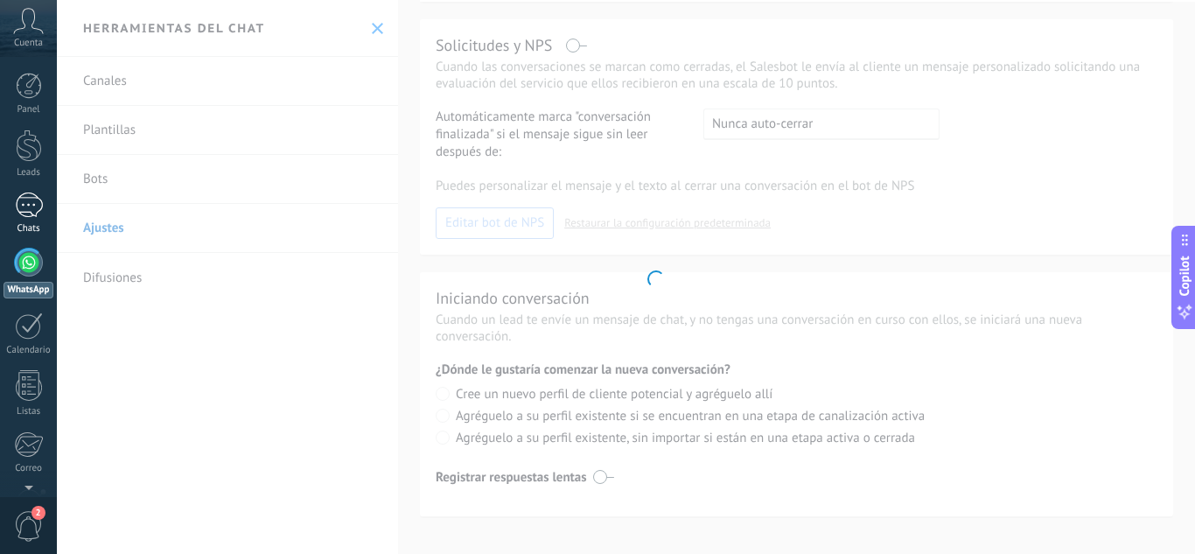
click at [31, 195] on div at bounding box center [29, 204] width 28 height 25
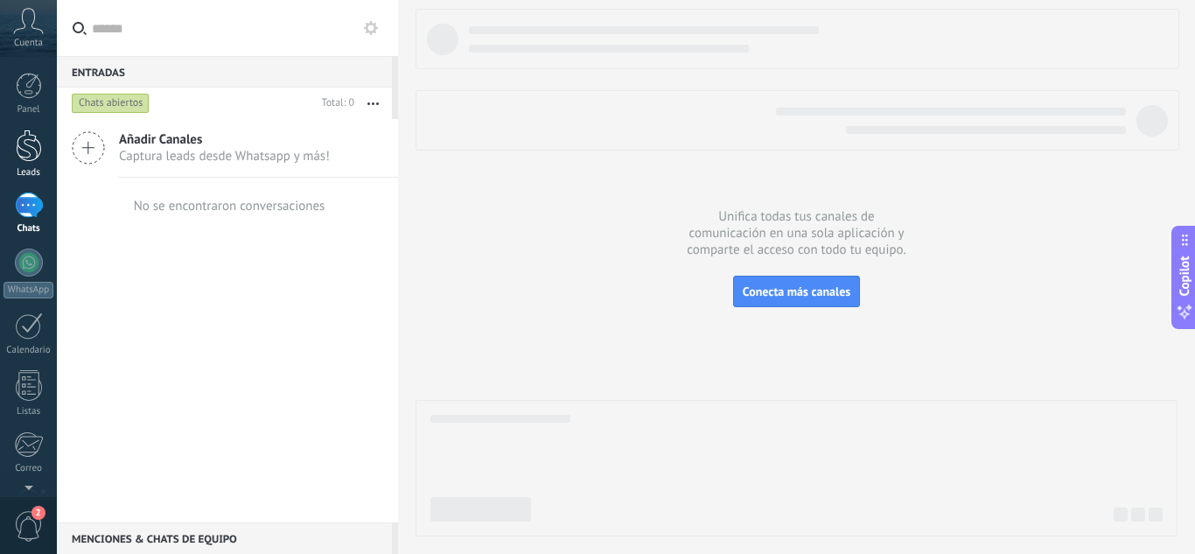
click at [31, 160] on div at bounding box center [29, 145] width 26 height 32
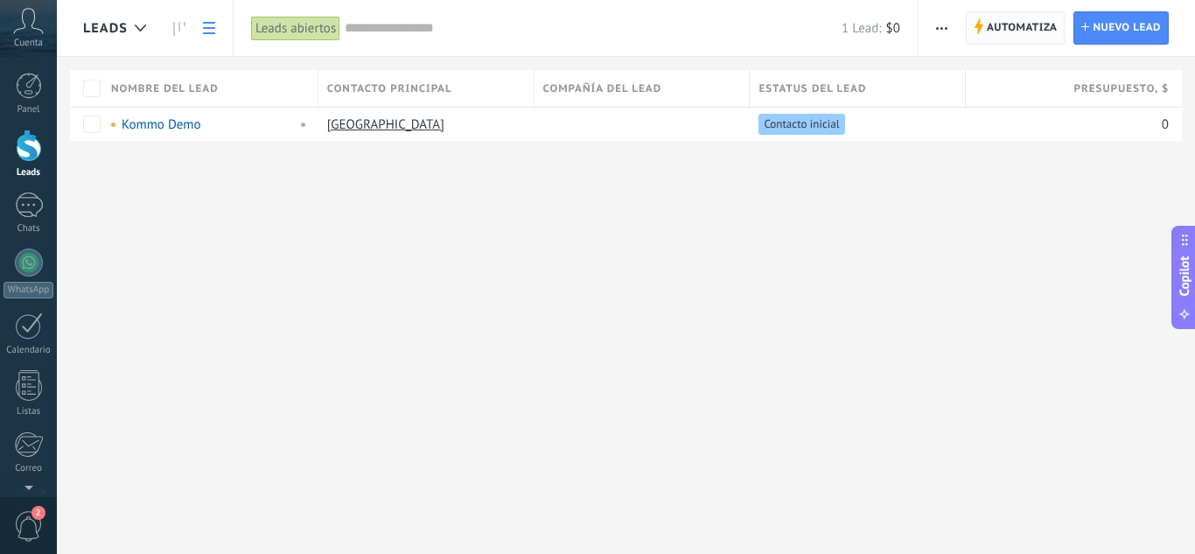
click at [1016, 26] on span "Automatiza" at bounding box center [1022, 27] width 71 height 31
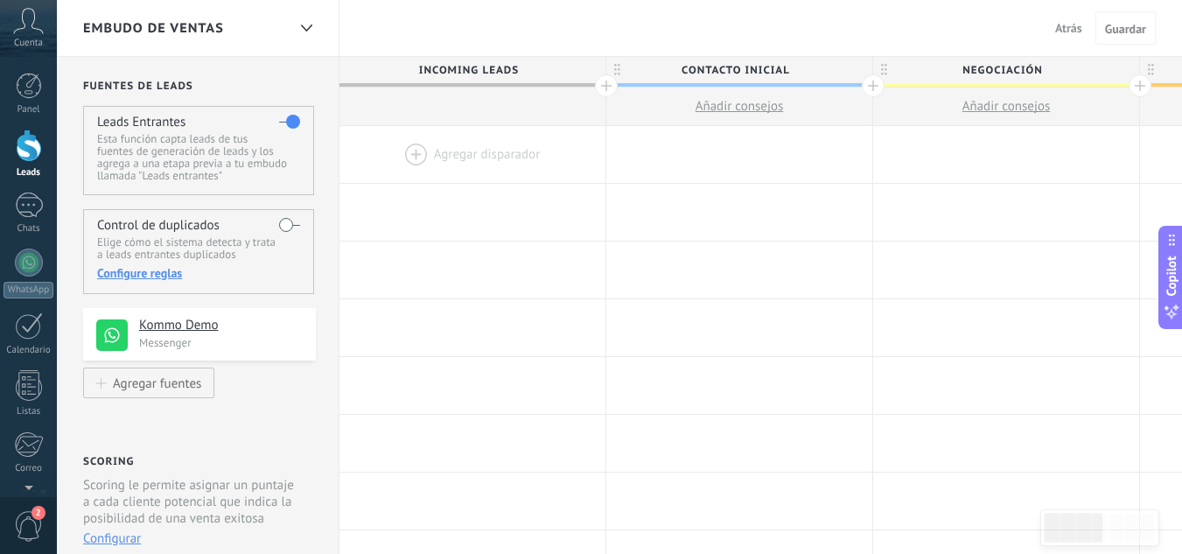
click at [160, 271] on div "Configure reglas" at bounding box center [198, 273] width 202 height 16
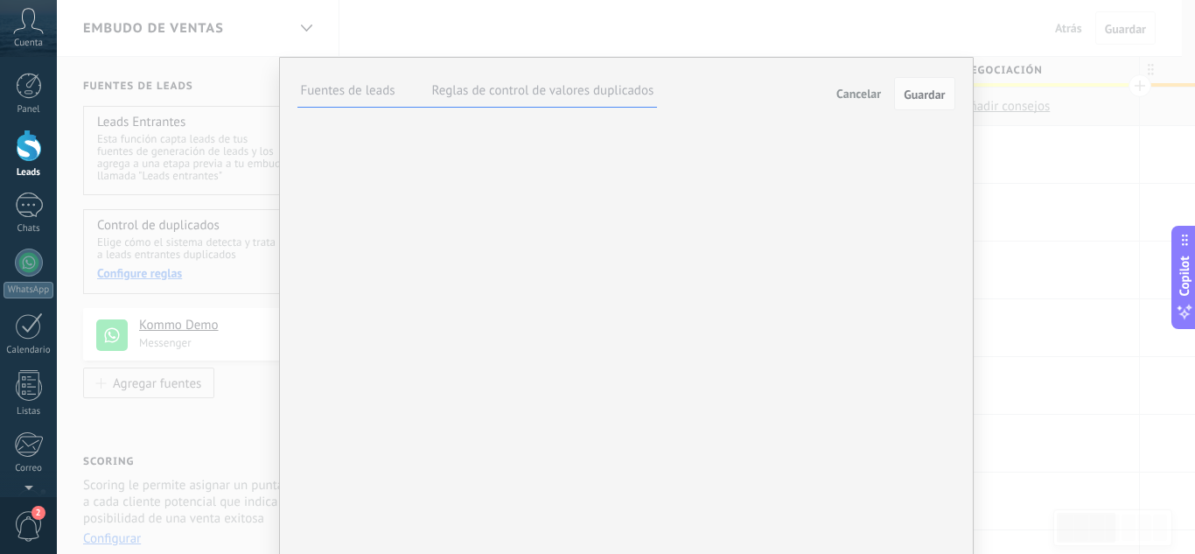
click at [450, 87] on label "Reglas de control de valores duplicados" at bounding box center [543, 90] width 222 height 17
click at [369, 82] on label "Fuentes de leads" at bounding box center [348, 90] width 94 height 17
click at [879, 92] on button "Cancelar" at bounding box center [858, 93] width 59 height 26
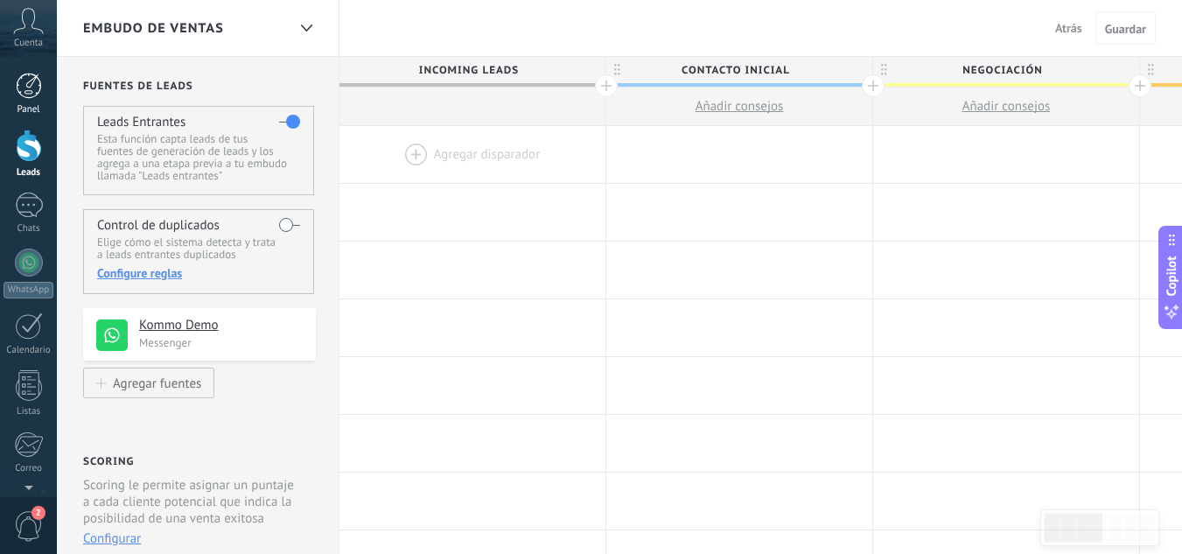
click at [23, 98] on div at bounding box center [29, 86] width 26 height 26
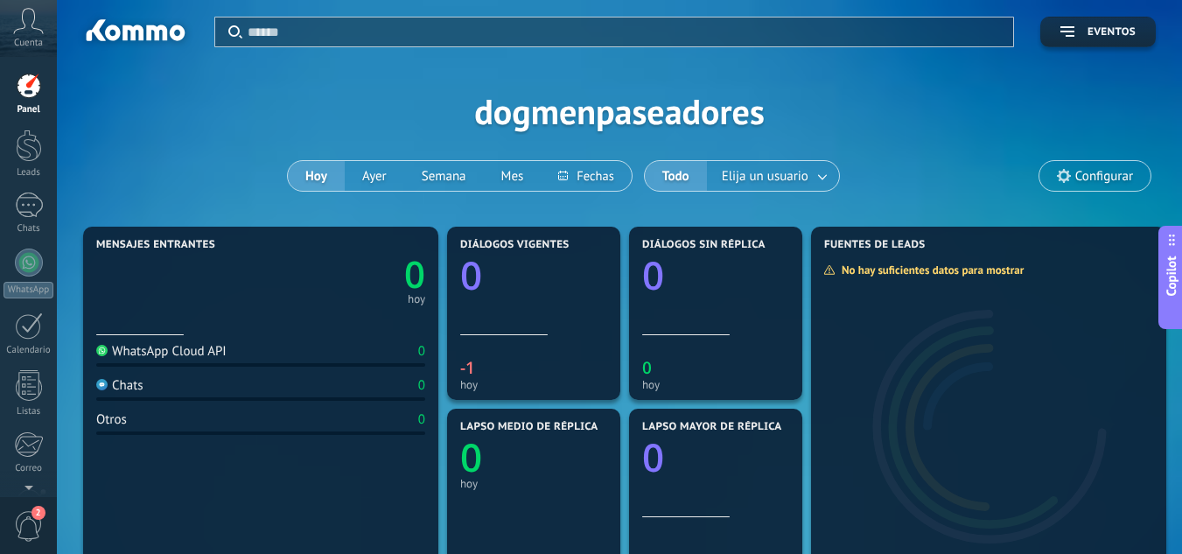
click at [1142, 175] on span "Configurar" at bounding box center [1094, 176] width 111 height 30
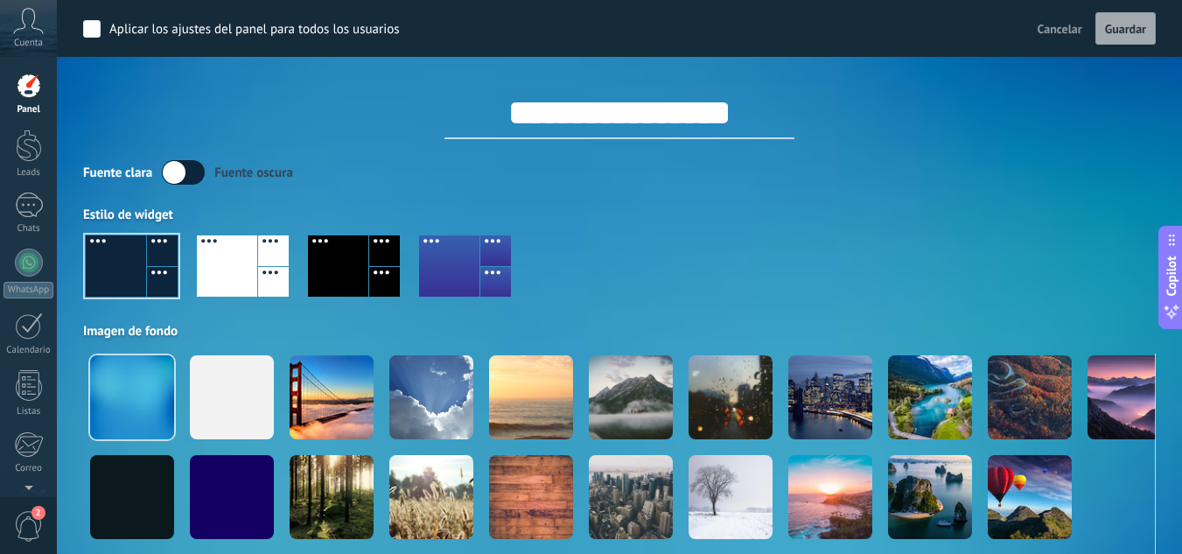
click at [1057, 27] on span "Cancelar" at bounding box center [1059, 29] width 45 height 16
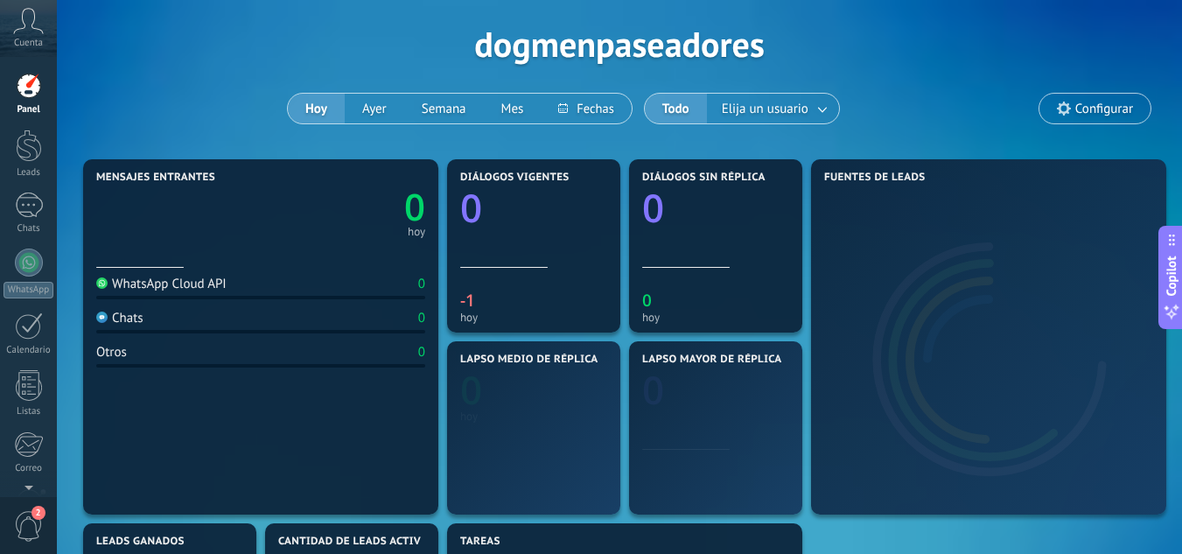
scroll to position [87, 0]
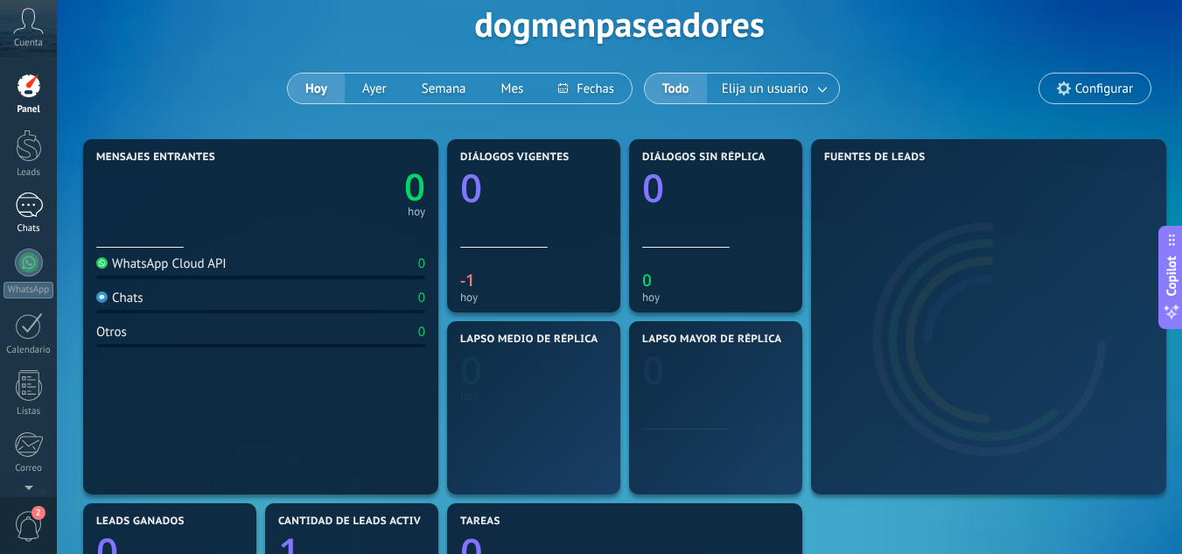
click at [23, 222] on link "Chats" at bounding box center [28, 213] width 57 height 42
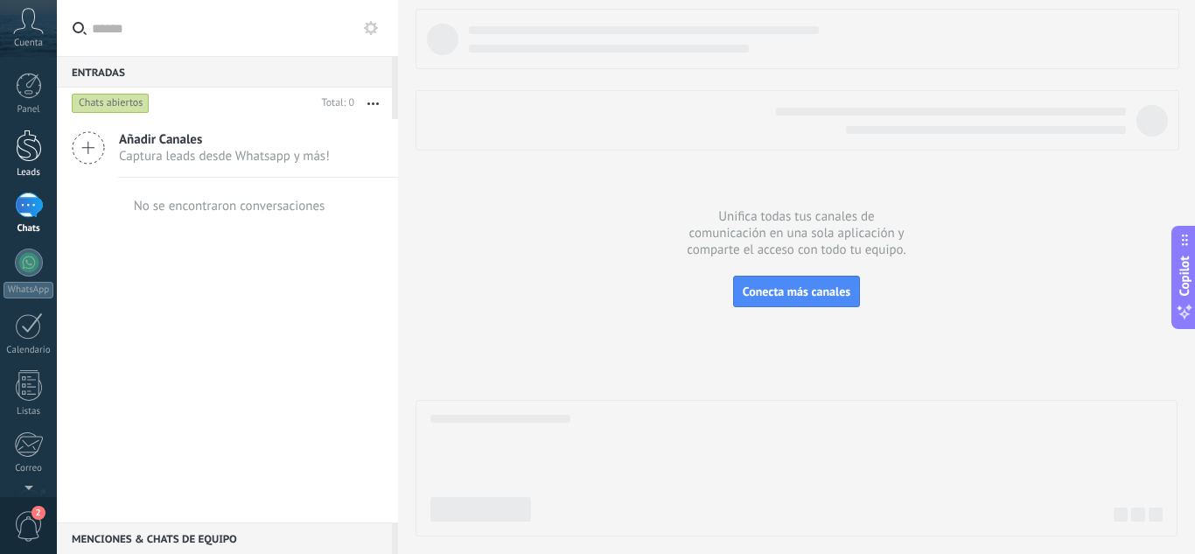
click at [28, 146] on div at bounding box center [29, 145] width 26 height 32
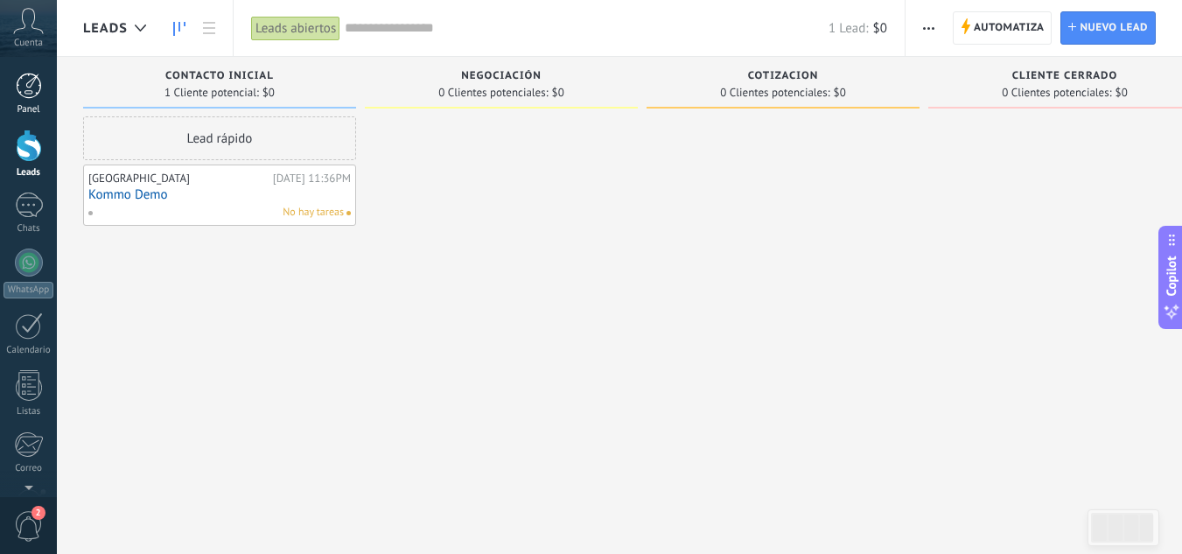
click at [24, 102] on link "Panel" at bounding box center [28, 94] width 57 height 43
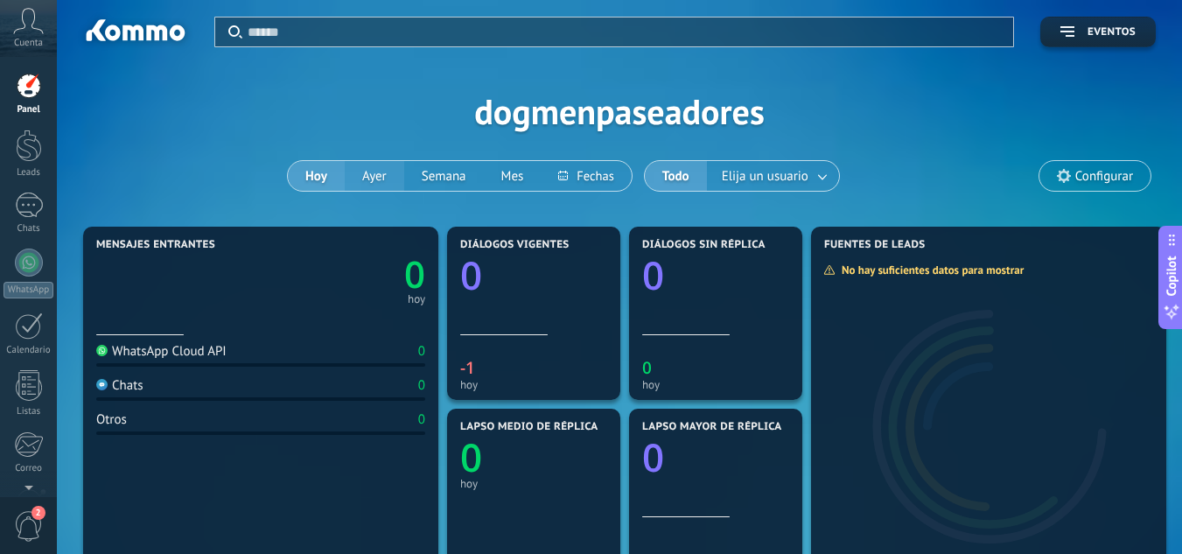
click at [399, 171] on button "Ayer" at bounding box center [374, 176] width 59 height 30
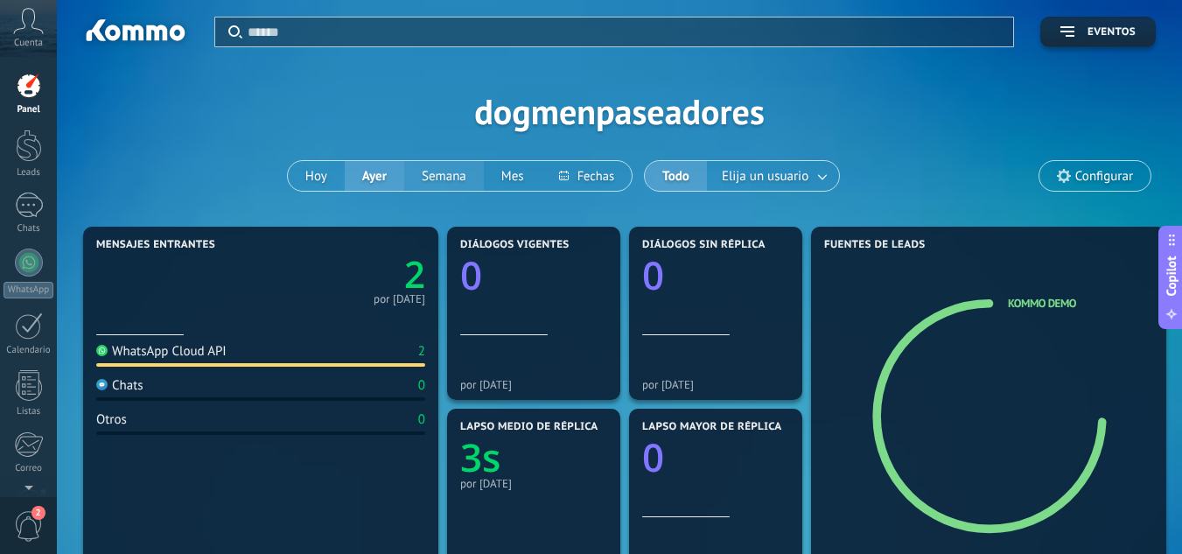
click at [447, 177] on button "Semana" at bounding box center [444, 176] width 80 height 30
click at [541, 180] on div "Hoy Ayer Semana Mes" at bounding box center [460, 175] width 346 height 31
click at [822, 178] on link at bounding box center [822, 176] width 31 height 29
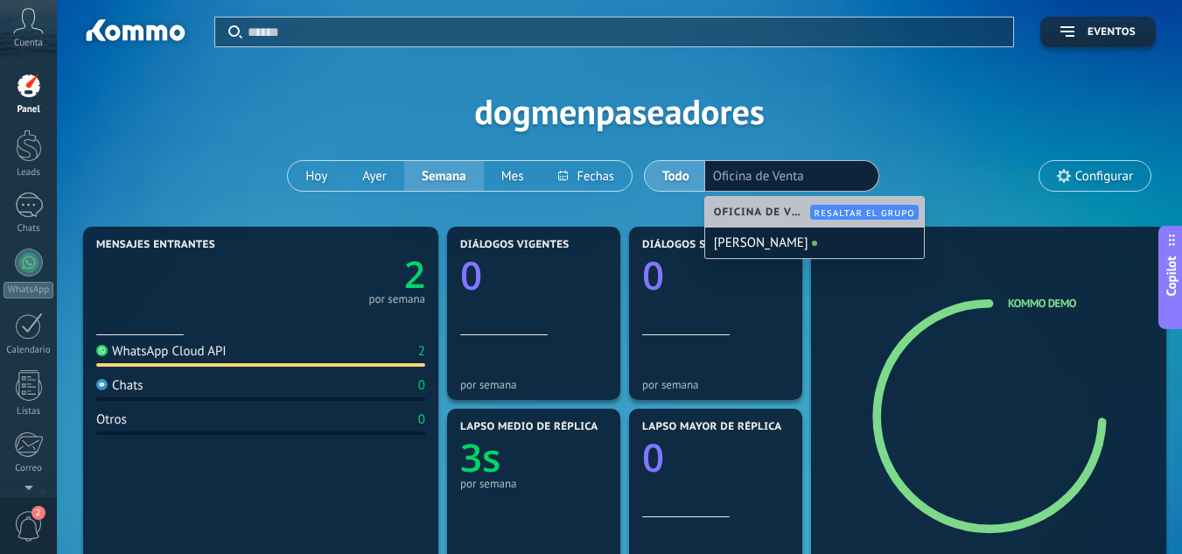
click at [994, 151] on div "Aplicar Eventos dogmenpaseadores Hoy Ayer Semana Mes Todo Elija un usuario Ofic…" at bounding box center [619, 111] width 1072 height 222
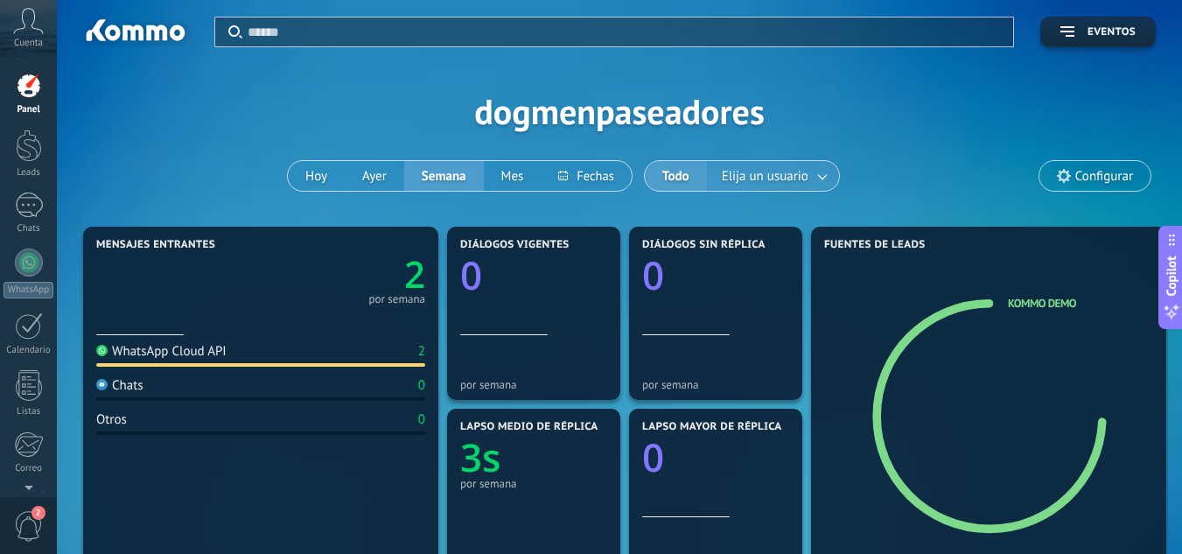
click at [753, 182] on span "Elija un usuario" at bounding box center [765, 176] width 94 height 24
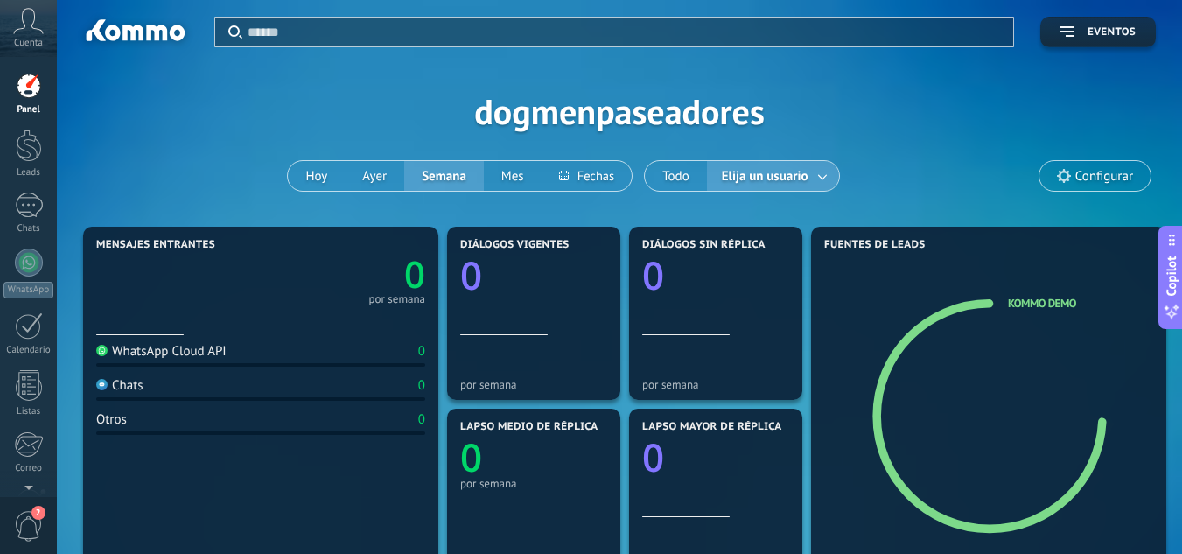
click at [774, 175] on span "Elija un usuario" at bounding box center [765, 176] width 94 height 24
click at [38, 18] on icon at bounding box center [28, 21] width 31 height 26
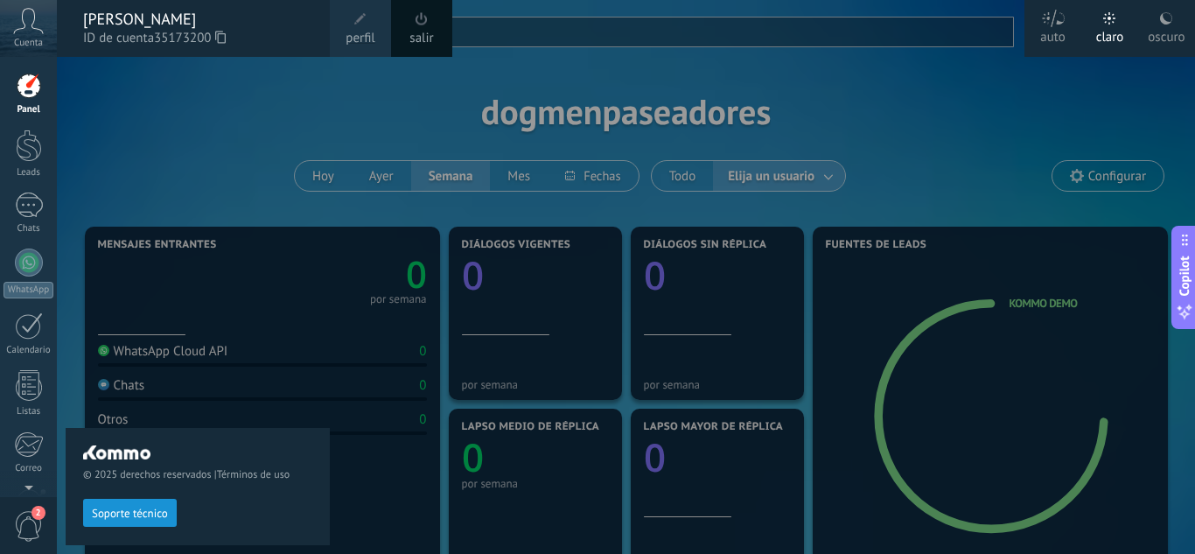
click at [150, 140] on div "© 2025 derechos reservados | Términos de uso Soporte técnico" at bounding box center [198, 305] width 264 height 497
click at [24, 42] on span "Cuenta" at bounding box center [28, 43] width 29 height 11
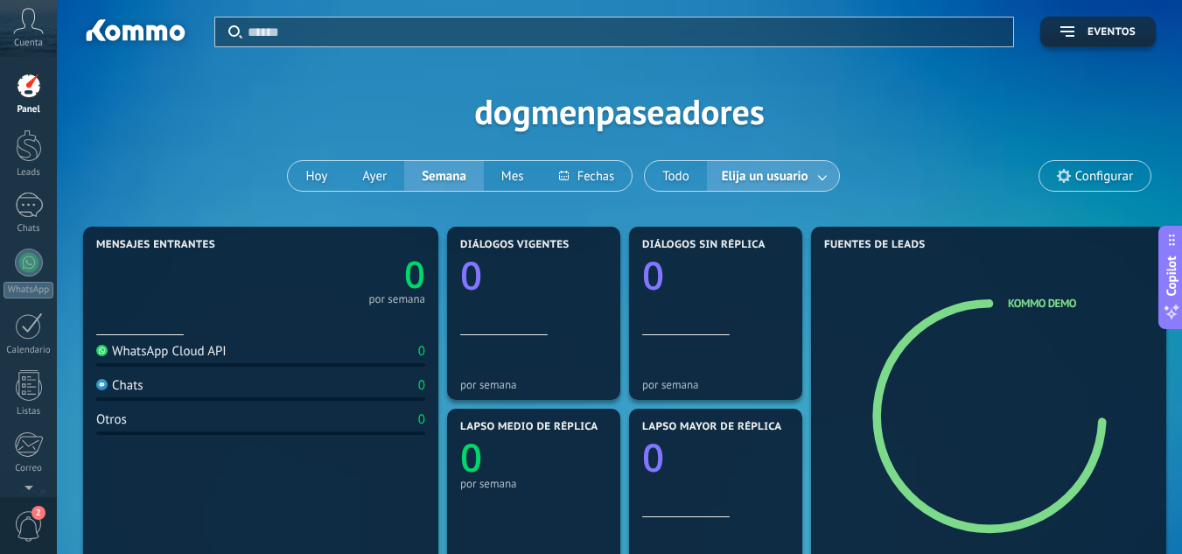
click at [814, 174] on link at bounding box center [822, 176] width 31 height 29
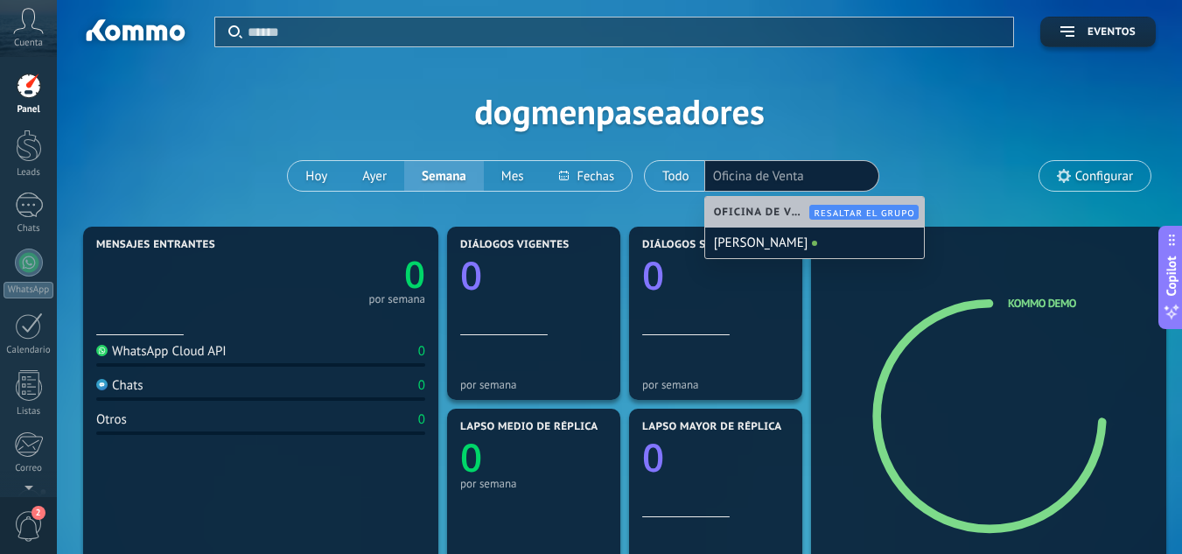
click at [817, 128] on div "Aplicar Eventos dogmenpaseadores Hoy Ayer Semana Mes Todo Elija un usuario Ofic…" at bounding box center [619, 111] width 1072 height 222
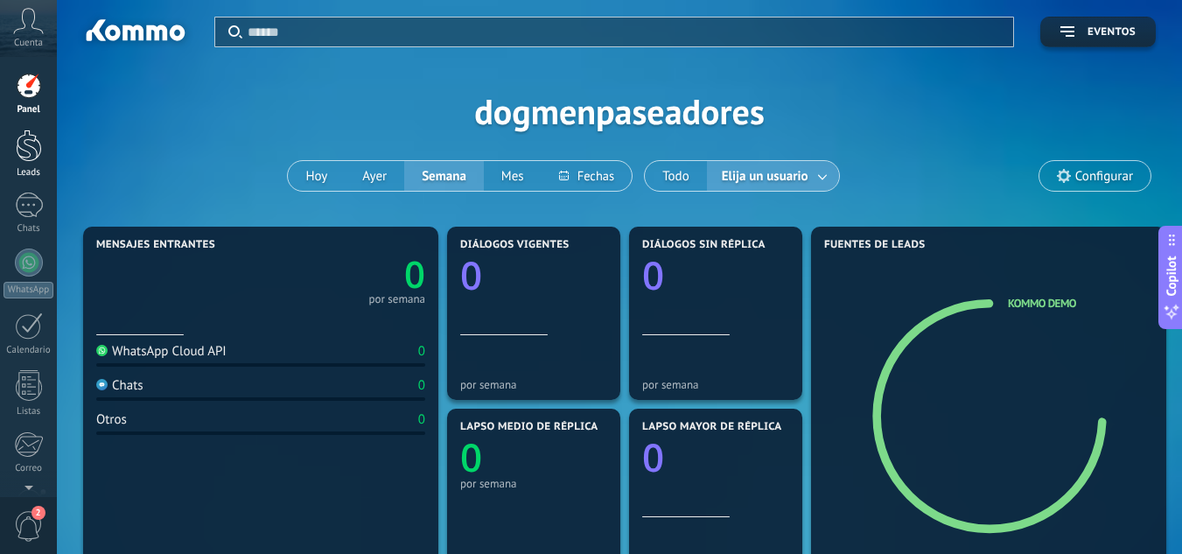
click at [42, 161] on link "Leads" at bounding box center [28, 153] width 57 height 49
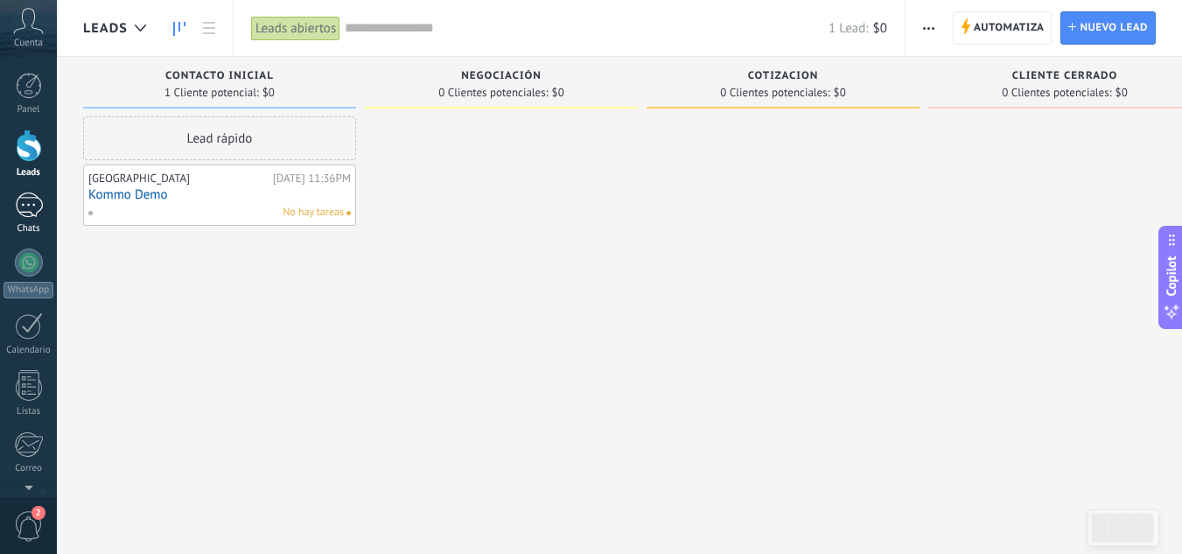
click at [15, 214] on div at bounding box center [29, 204] width 28 height 25
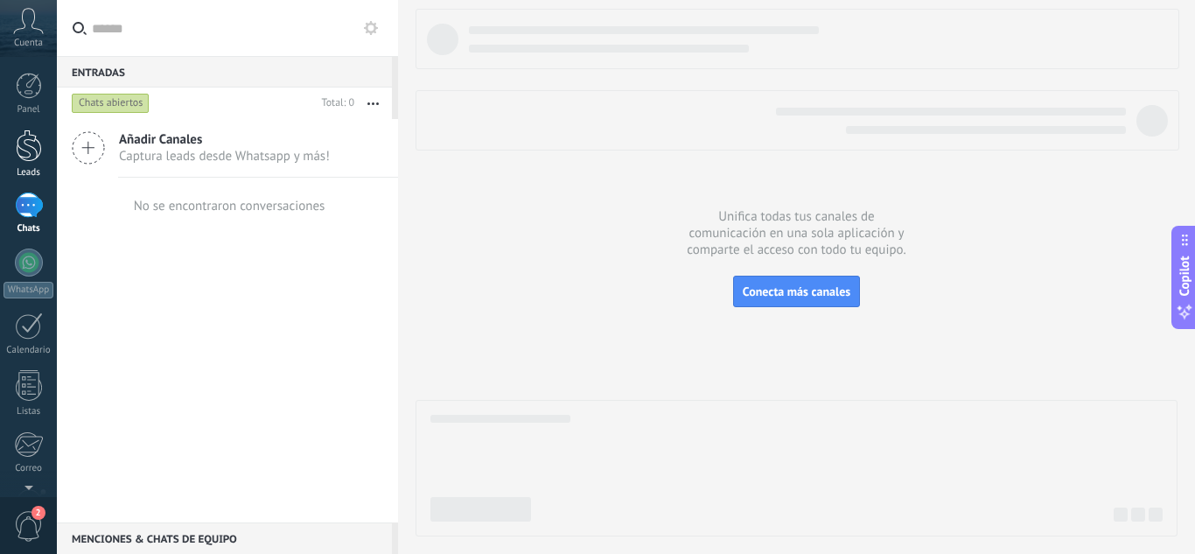
click at [2, 130] on link "Leads" at bounding box center [28, 153] width 57 height 49
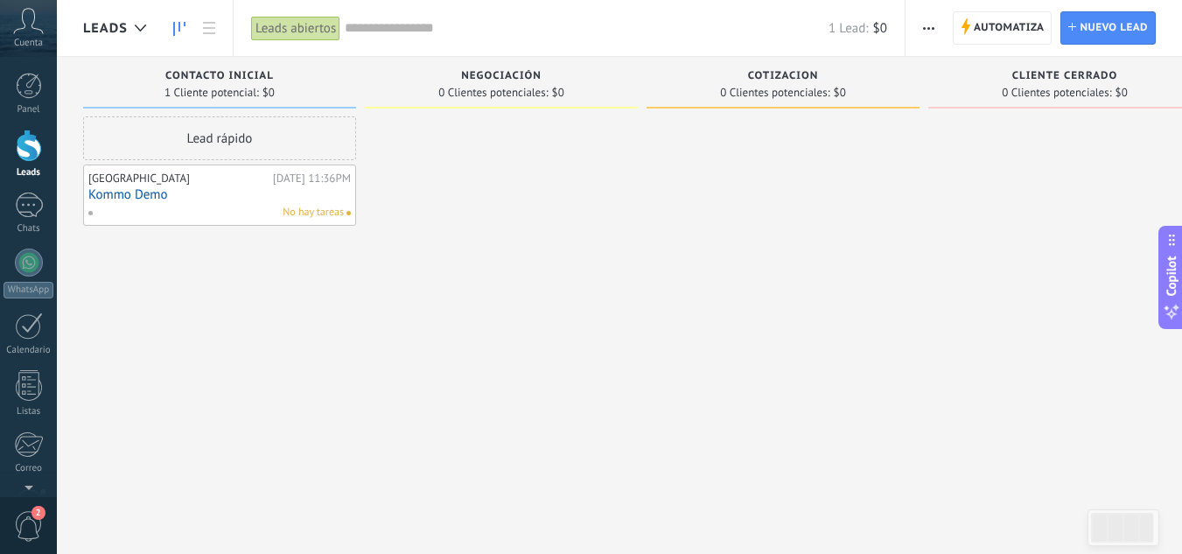
click at [228, 208] on div "No hay tareas" at bounding box center [215, 213] width 256 height 16
click at [234, 185] on div "Dogmen Hotel Canino Ayer 11:36PM Kommo Demo No hay tareas" at bounding box center [219, 195] width 262 height 51
click at [94, 187] on link "Kommo Demo" at bounding box center [219, 194] width 262 height 15
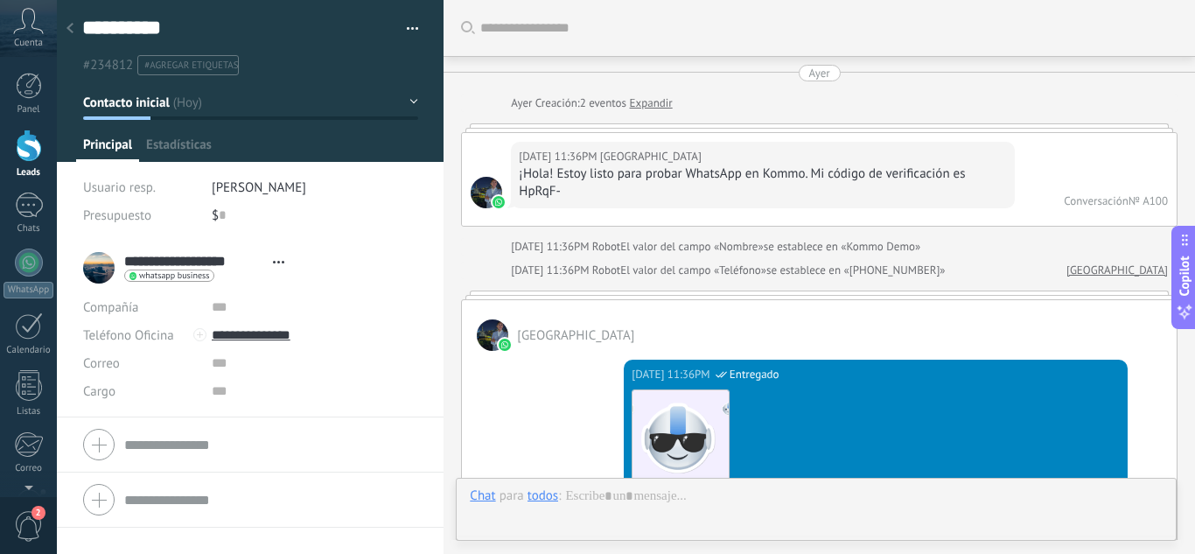
type textarea "**********"
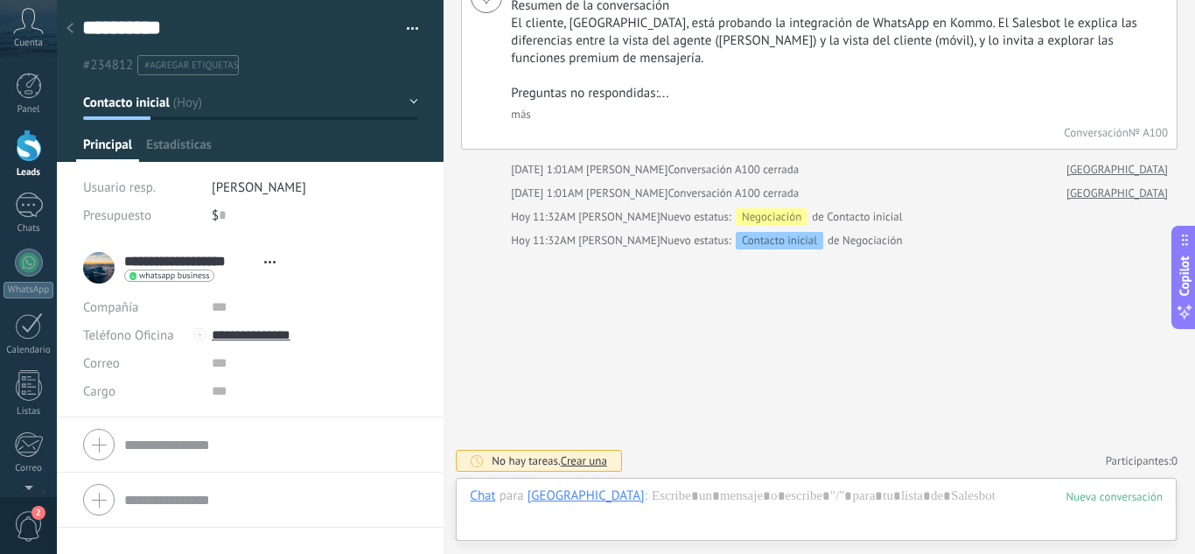
scroll to position [26, 0]
click at [24, 257] on div at bounding box center [29, 262] width 28 height 28
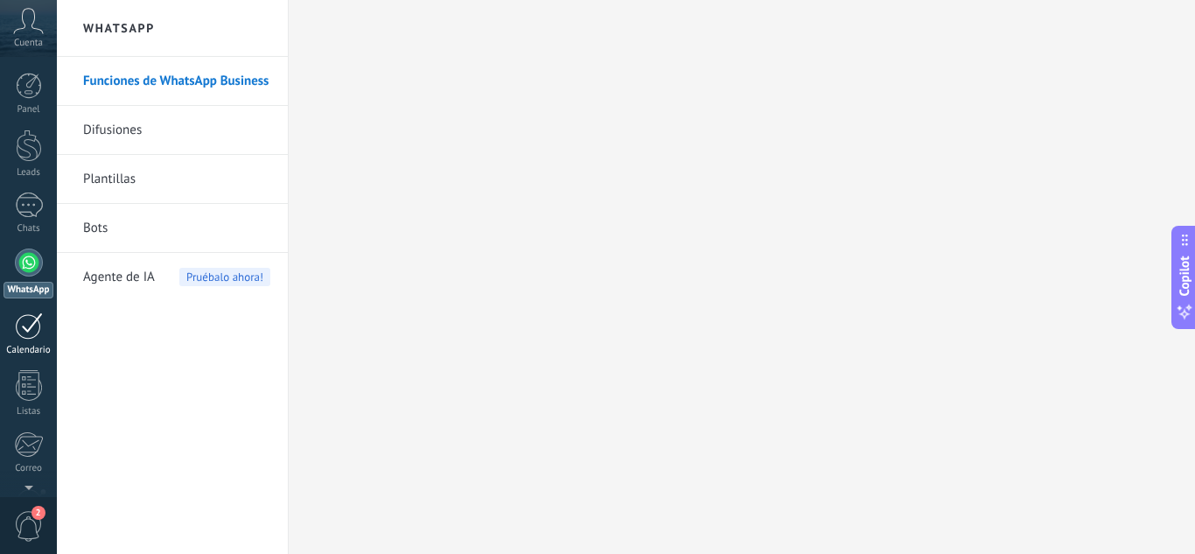
click at [6, 337] on link "Calendario" at bounding box center [28, 334] width 57 height 44
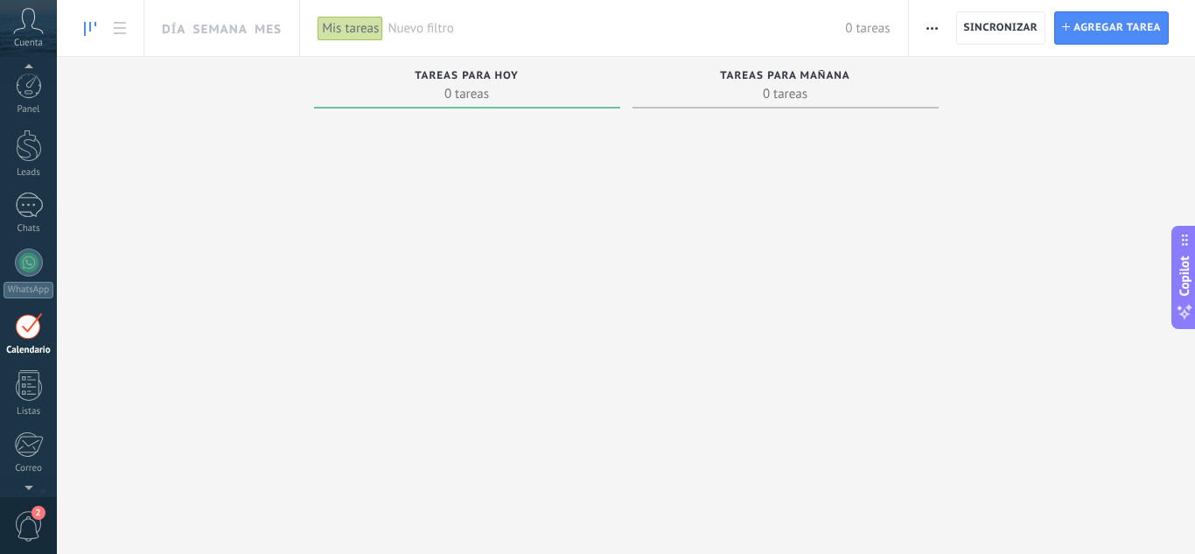
scroll to position [51, 0]
click at [17, 159] on div at bounding box center [29, 154] width 28 height 25
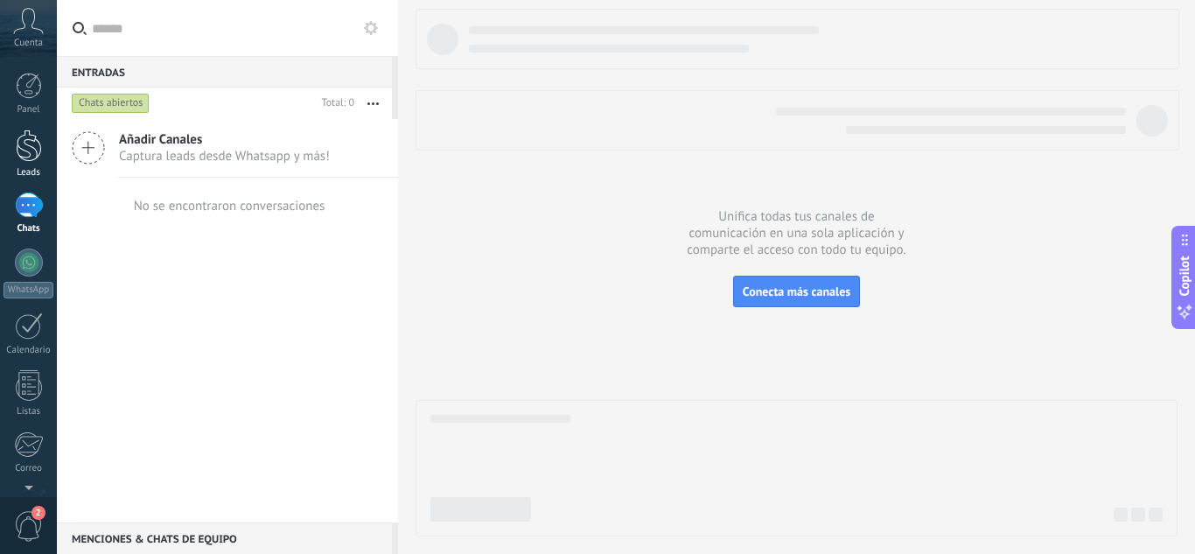
click at [24, 156] on div at bounding box center [29, 145] width 26 height 32
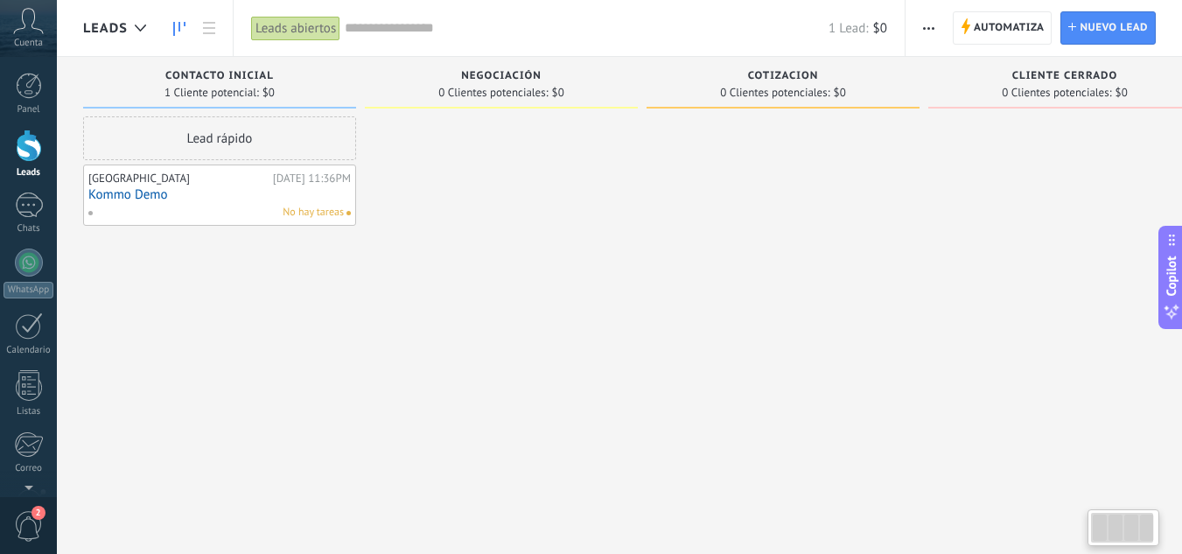
click at [209, 203] on div "Dogmen Hotel Canino Ayer 11:36PM Kommo Demo No hay tareas" at bounding box center [219, 195] width 262 height 51
click at [134, 190] on link "Kommo Demo" at bounding box center [219, 194] width 262 height 15
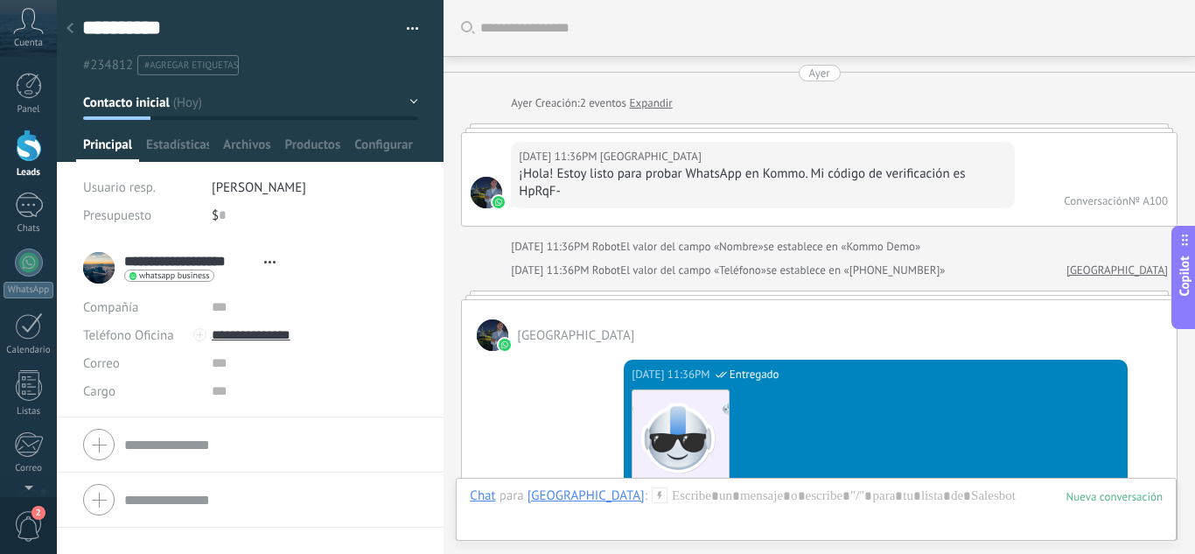
scroll to position [1288, 0]
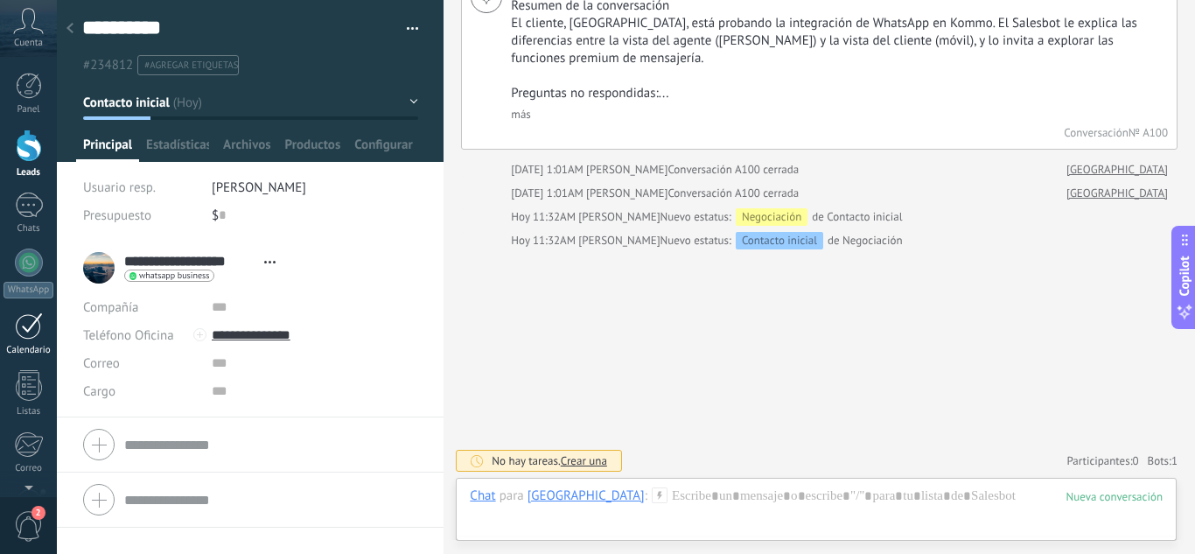
click at [40, 320] on div at bounding box center [29, 325] width 28 height 27
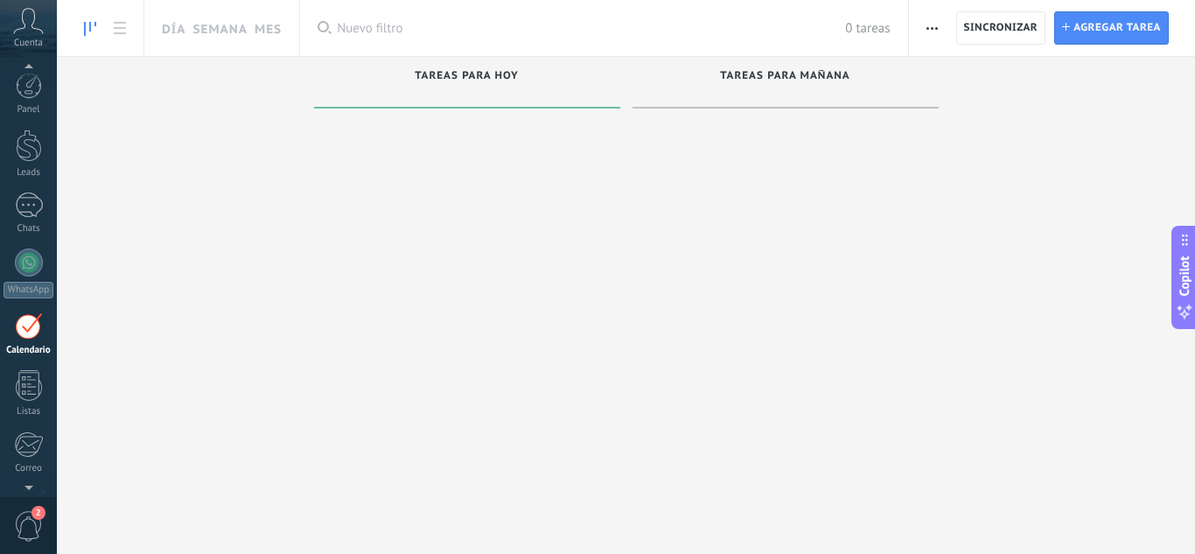
scroll to position [51, 0]
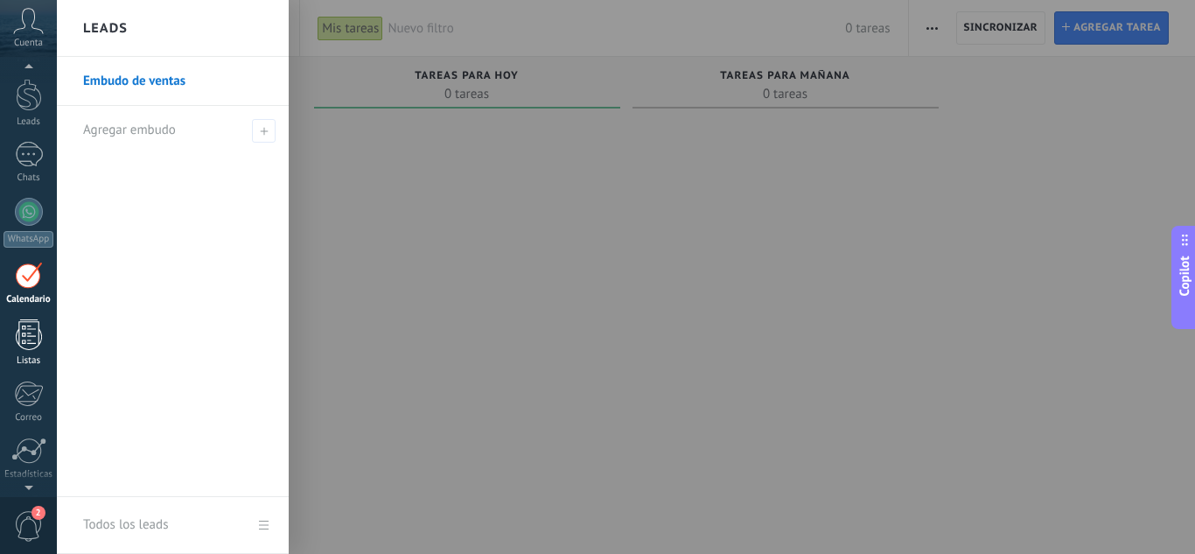
click at [24, 347] on div at bounding box center [29, 334] width 26 height 31
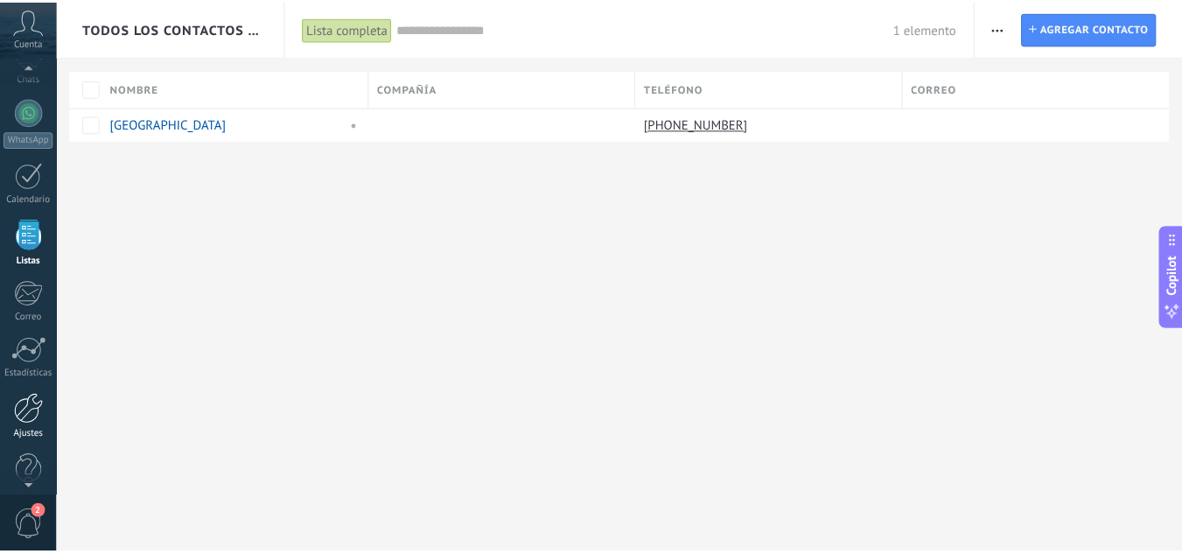
scroll to position [174, 0]
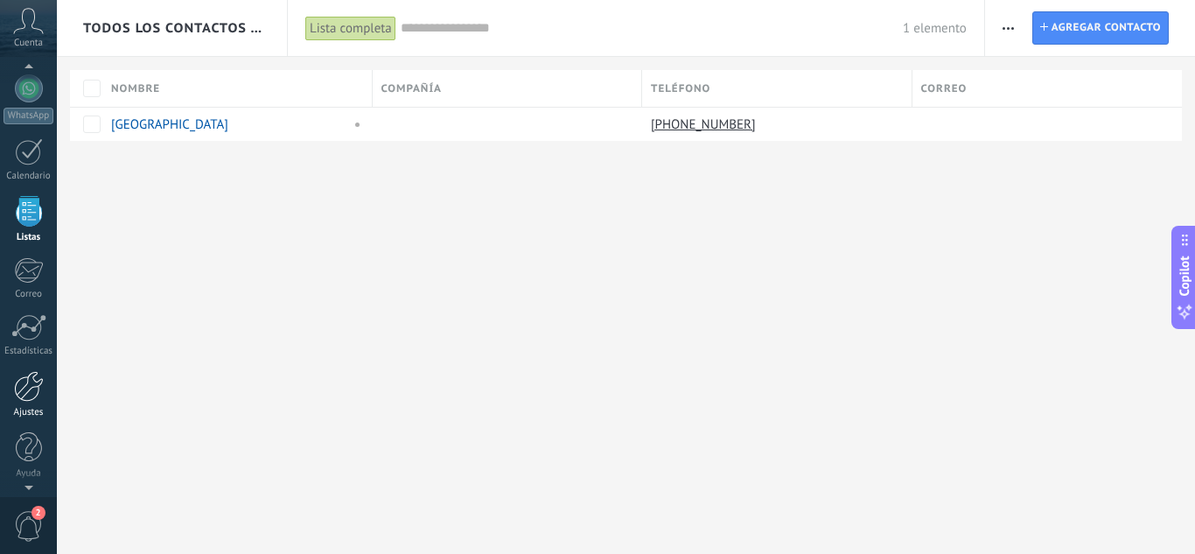
click at [44, 392] on link "Ajustes" at bounding box center [28, 394] width 57 height 47
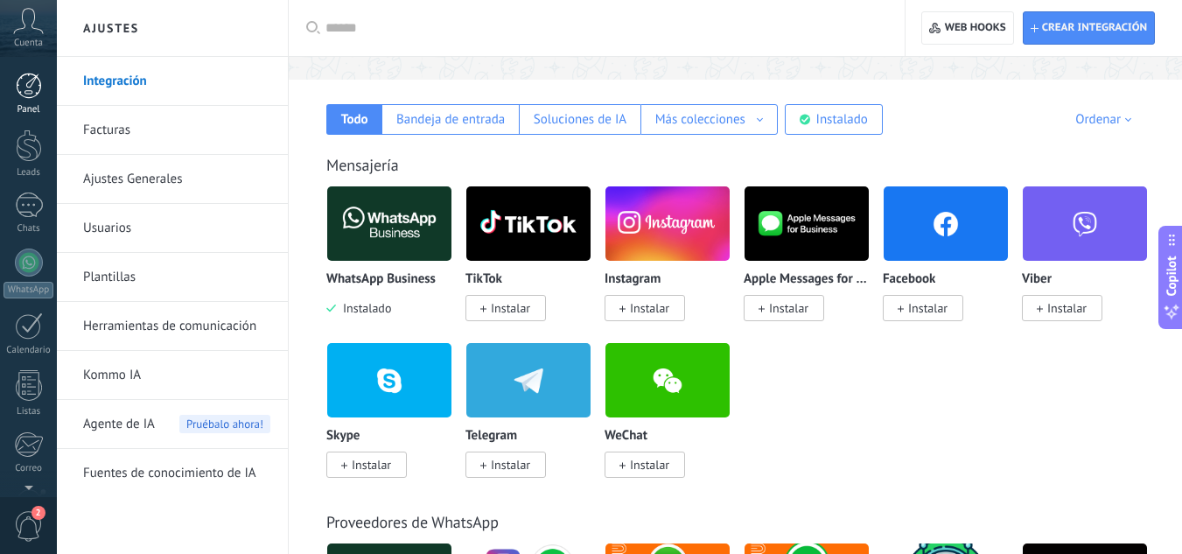
click at [31, 91] on div at bounding box center [29, 86] width 26 height 26
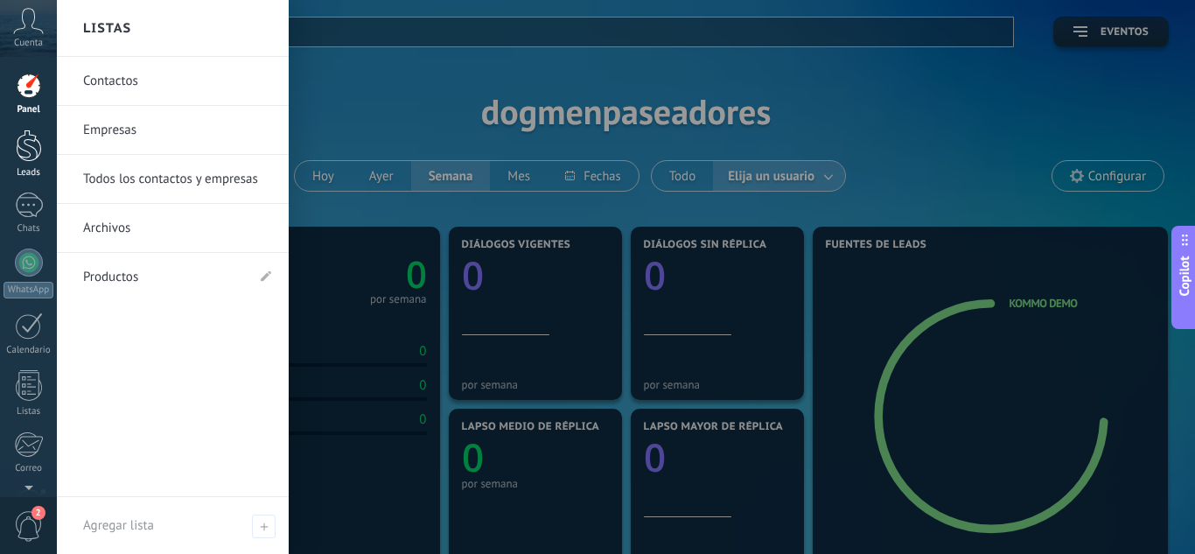
drag, startPoint x: 23, startPoint y: 206, endPoint x: 2, endPoint y: 171, distance: 40.1
click at [23, 206] on div at bounding box center [29, 204] width 28 height 25
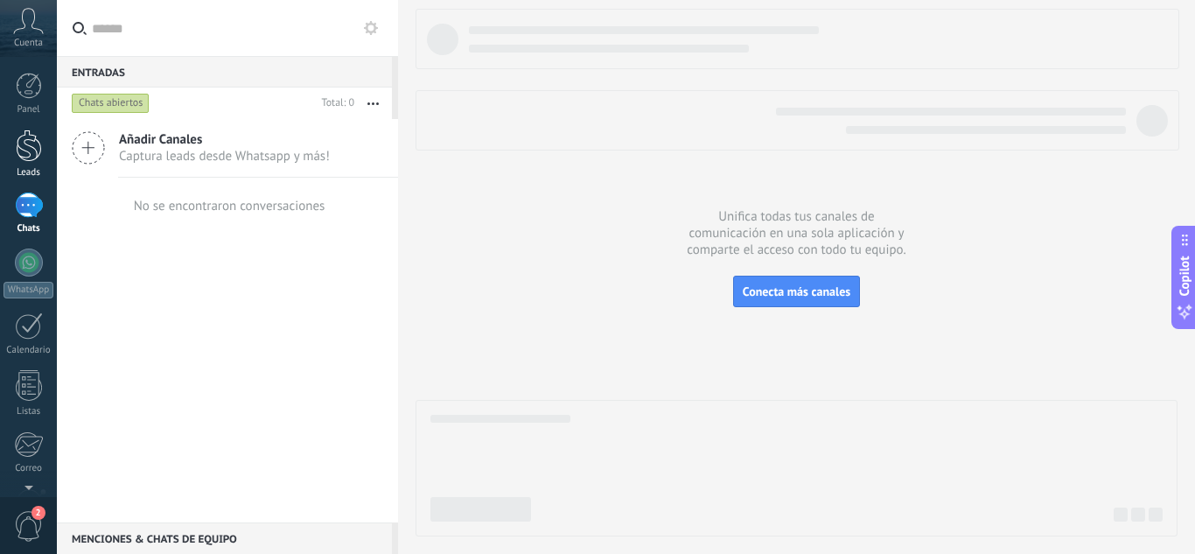
click at [24, 158] on div at bounding box center [29, 145] width 26 height 32
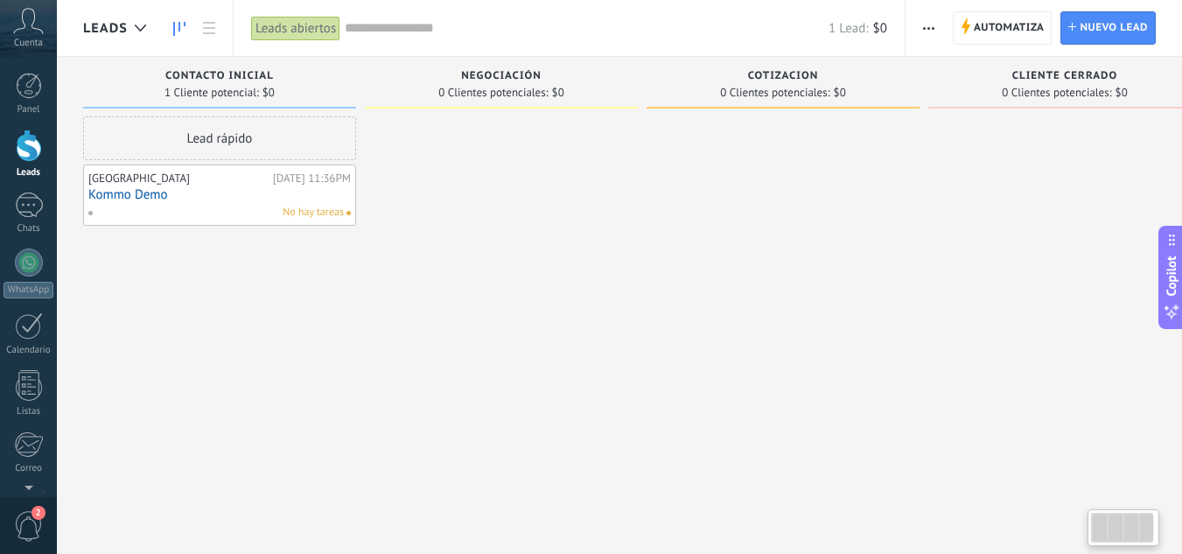
click at [157, 184] on div "Dogmen Hotel Canino" at bounding box center [178, 178] width 180 height 14
click at [157, 200] on link "Kommo Demo" at bounding box center [219, 194] width 262 height 15
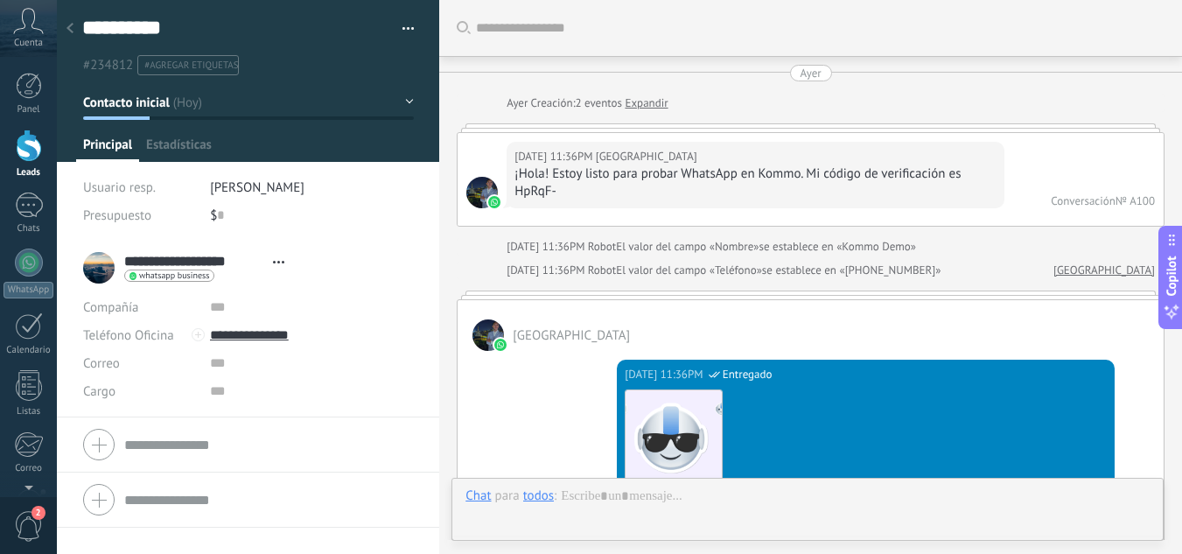
type textarea "**********"
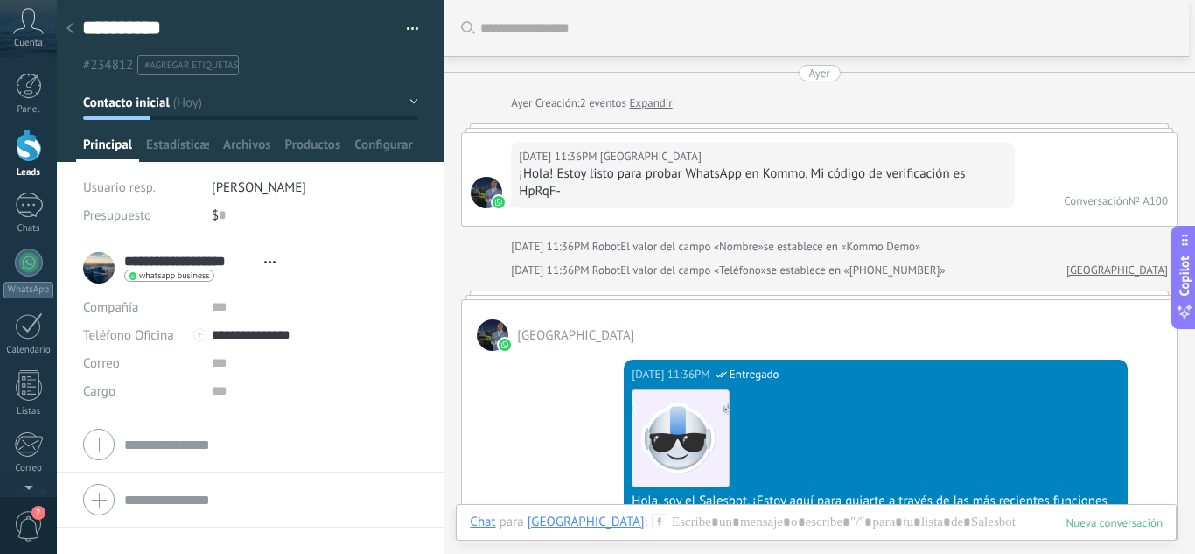
click at [732, 186] on div "¡Hola! Estoy listo para probar WhatsApp en Kommo. Mi código de verificación es …" at bounding box center [763, 182] width 488 height 35
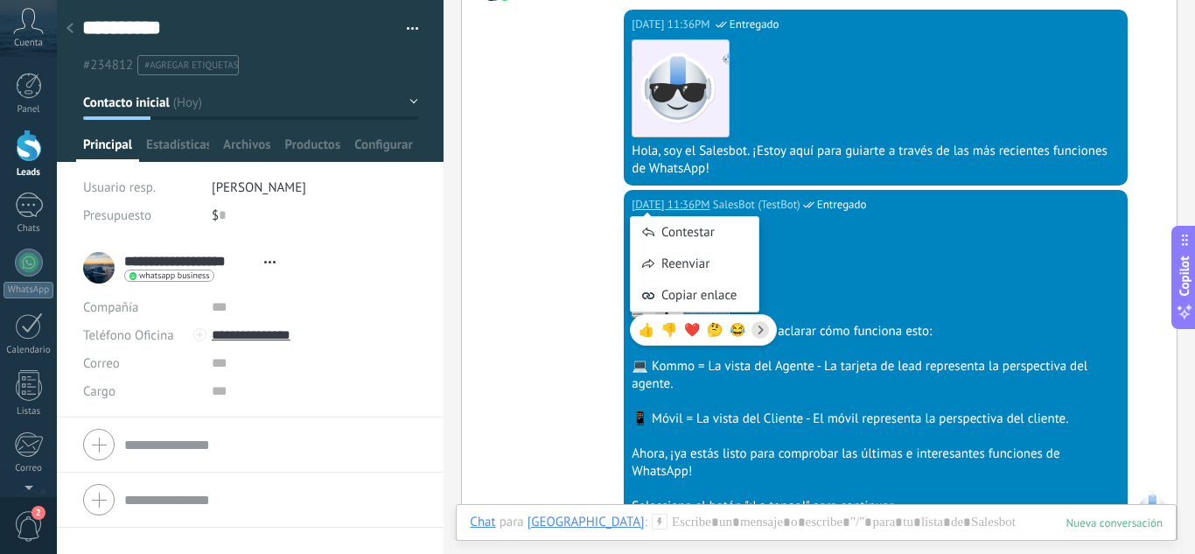
scroll to position [962, 0]
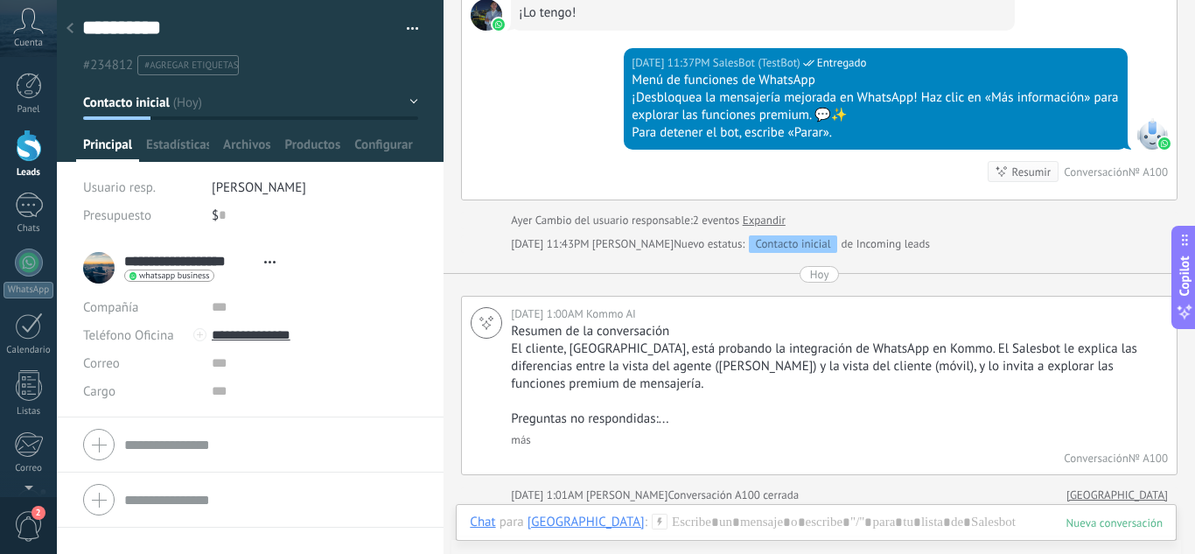
click at [100, 141] on span "Principal" at bounding box center [107, 148] width 49 height 25
click at [138, 141] on div "Principal" at bounding box center [107, 148] width 63 height 25
click at [406, 95] on button "Contacto inicial" at bounding box center [250, 102] width 335 height 31
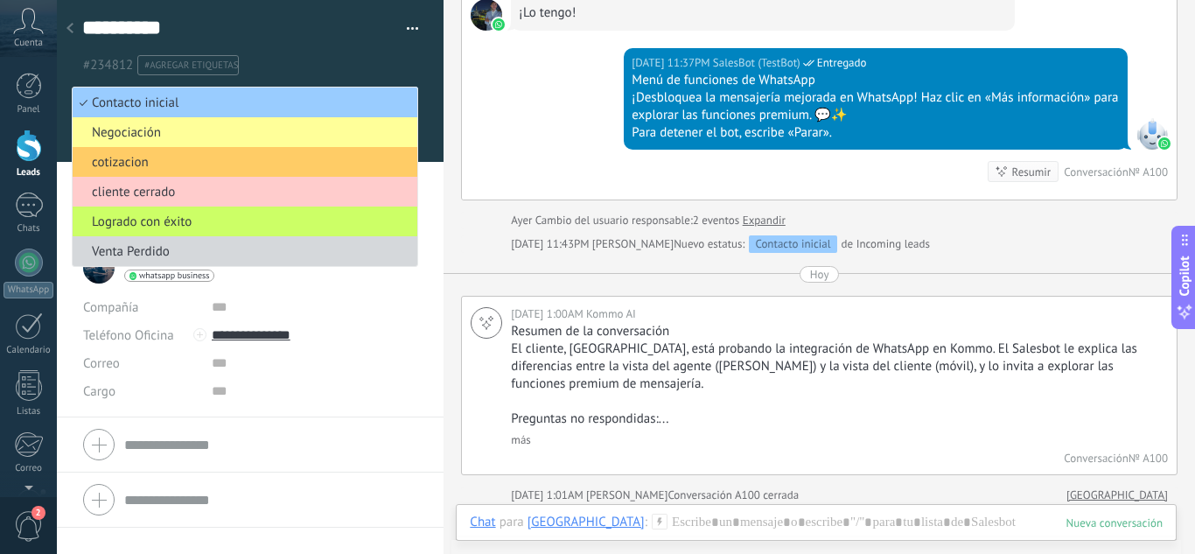
click at [396, 59] on ul "#234812 #agregar etiquetas" at bounding box center [246, 65] width 333 height 24
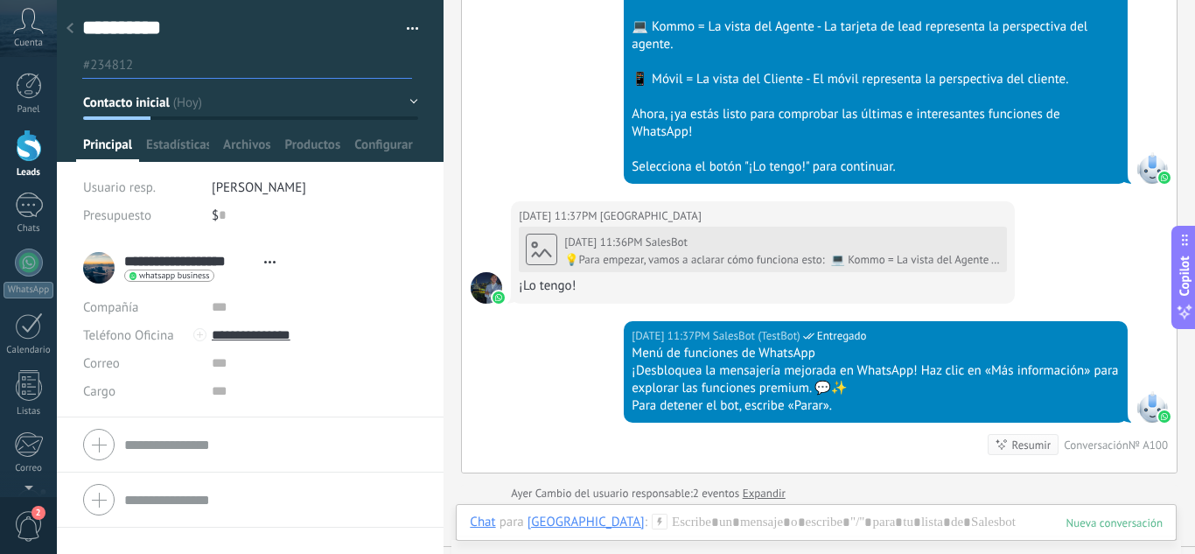
scroll to position [700, 0]
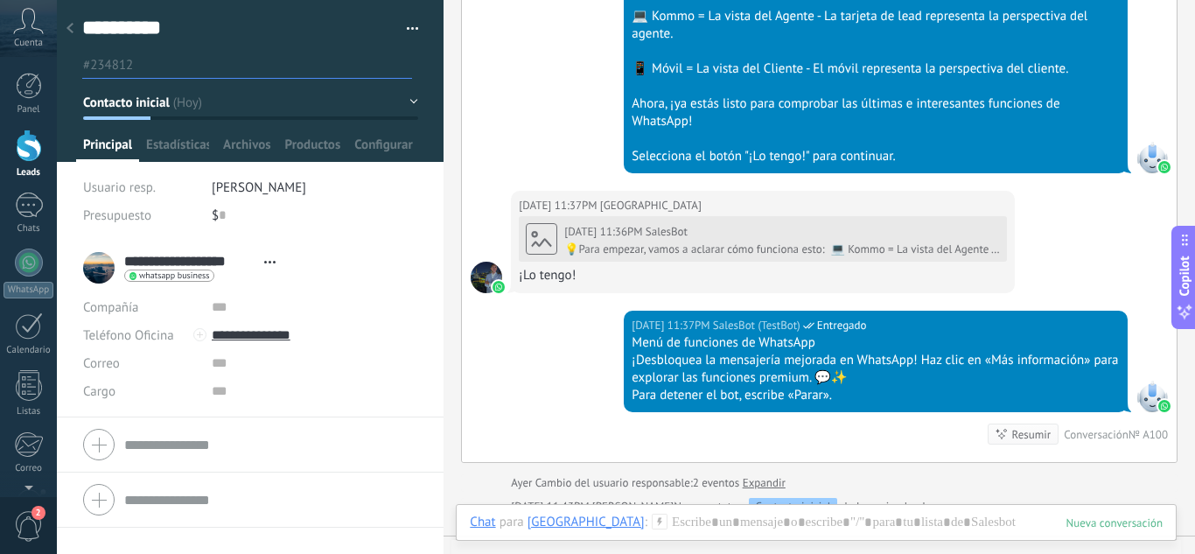
click at [1017, 441] on div "Resumir" at bounding box center [1031, 434] width 39 height 17
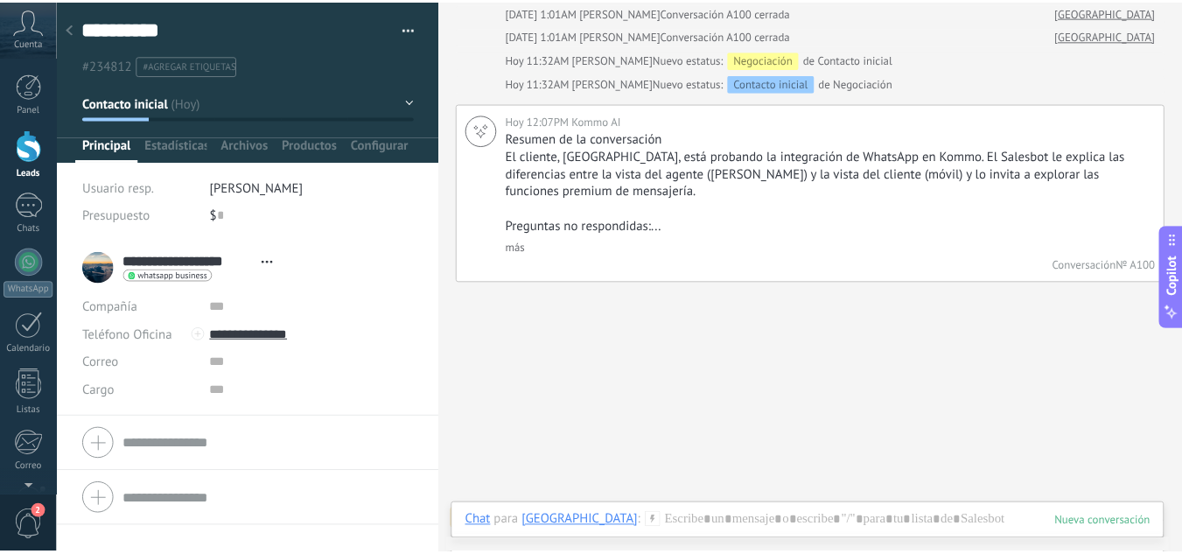
scroll to position [1477, 0]
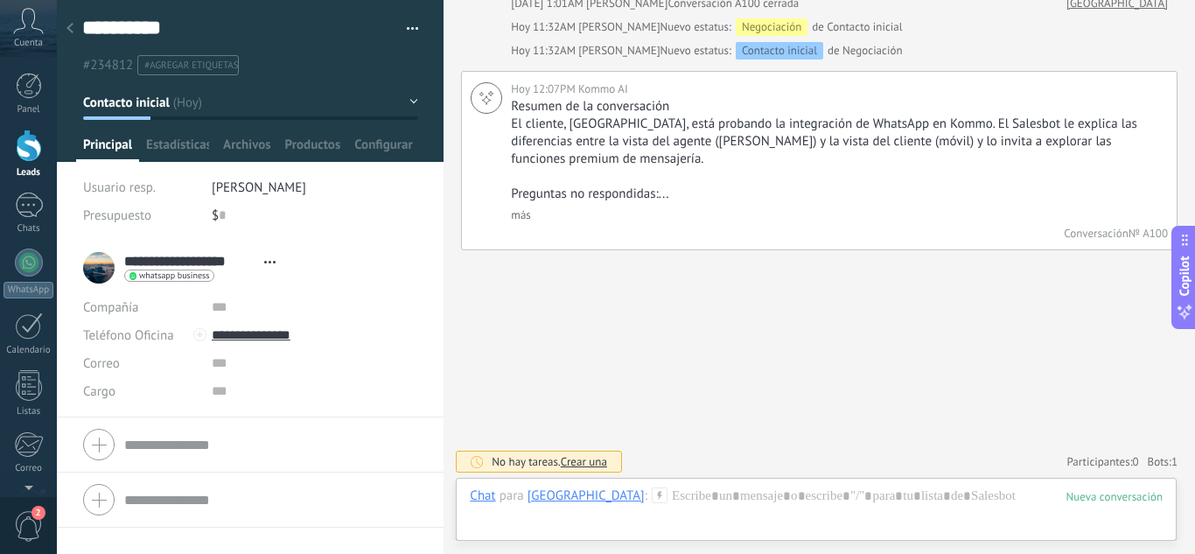
click at [372, 111] on button "Contacto inicial" at bounding box center [250, 102] width 335 height 31
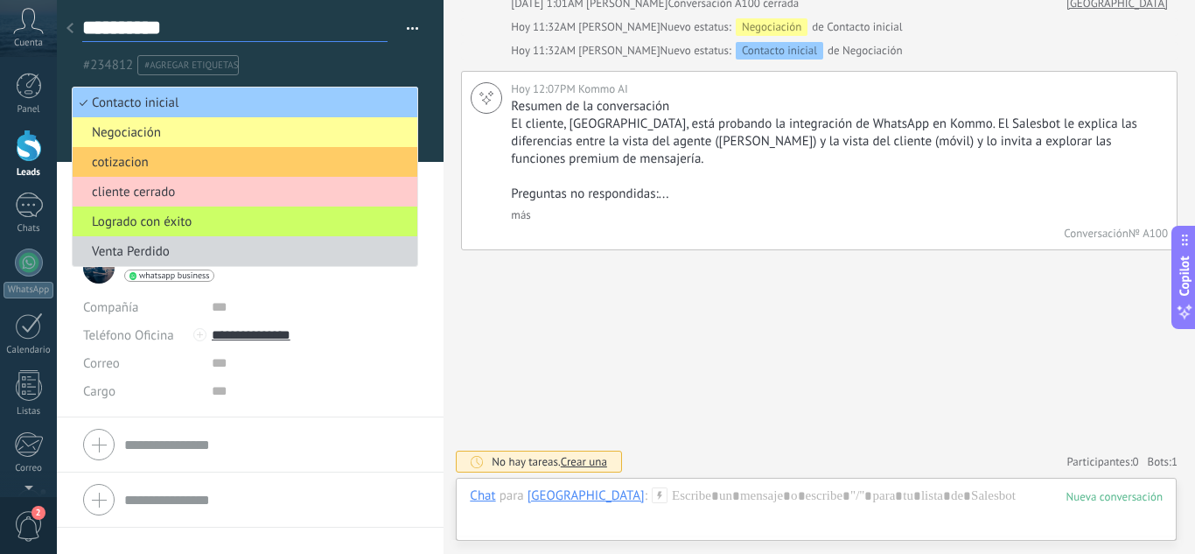
click at [338, 17] on textarea "**********" at bounding box center [234, 28] width 305 height 27
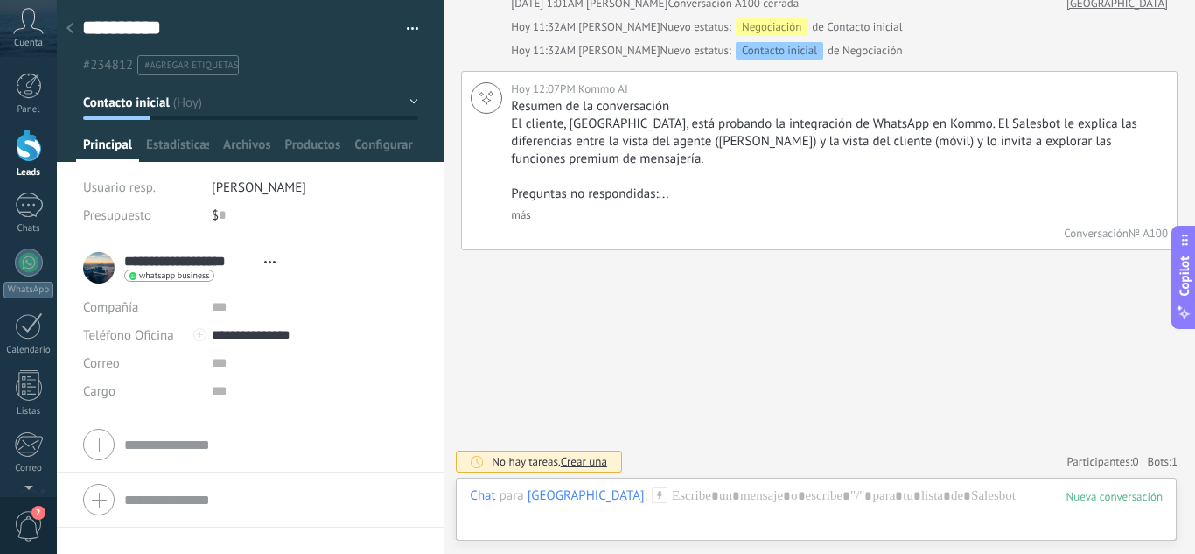
click at [358, 104] on button "Contacto inicial" at bounding box center [250, 102] width 335 height 31
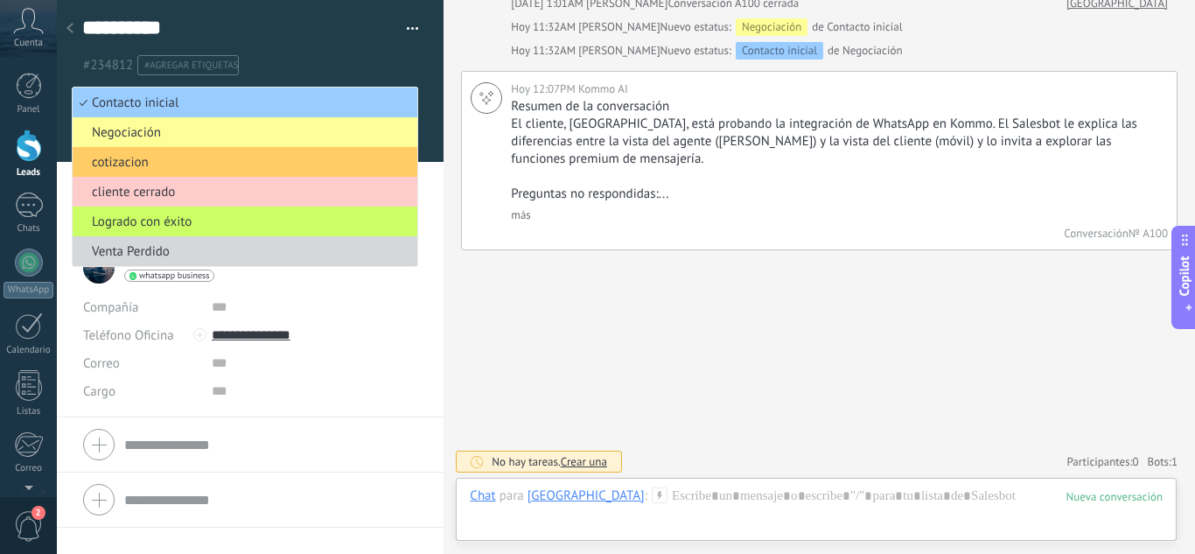
click at [350, 81] on div at bounding box center [251, 81] width 388 height 162
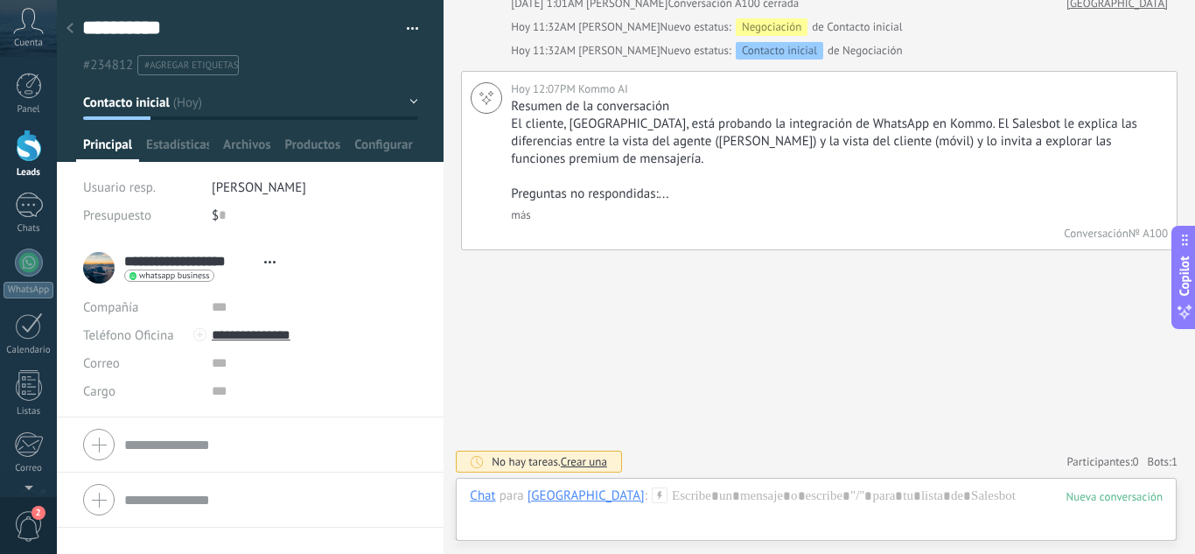
click at [184, 59] on span "#agregar etiquetas" at bounding box center [191, 65] width 94 height 12
click at [382, 94] on button "Contacto inicial" at bounding box center [250, 102] width 335 height 31
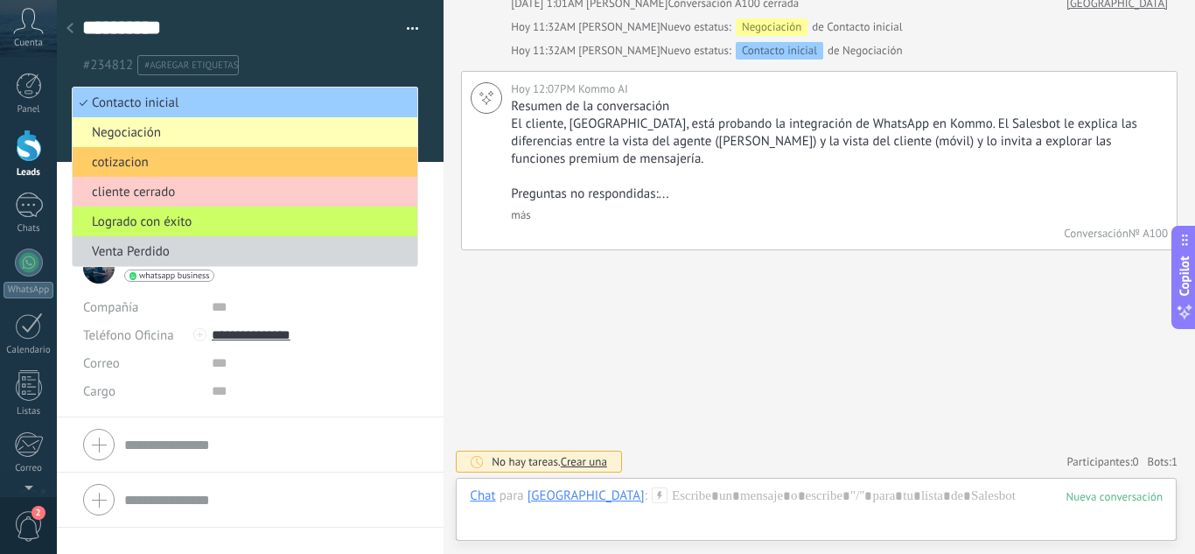
click at [277, 130] on span "Negociación" at bounding box center [242, 132] width 339 height 17
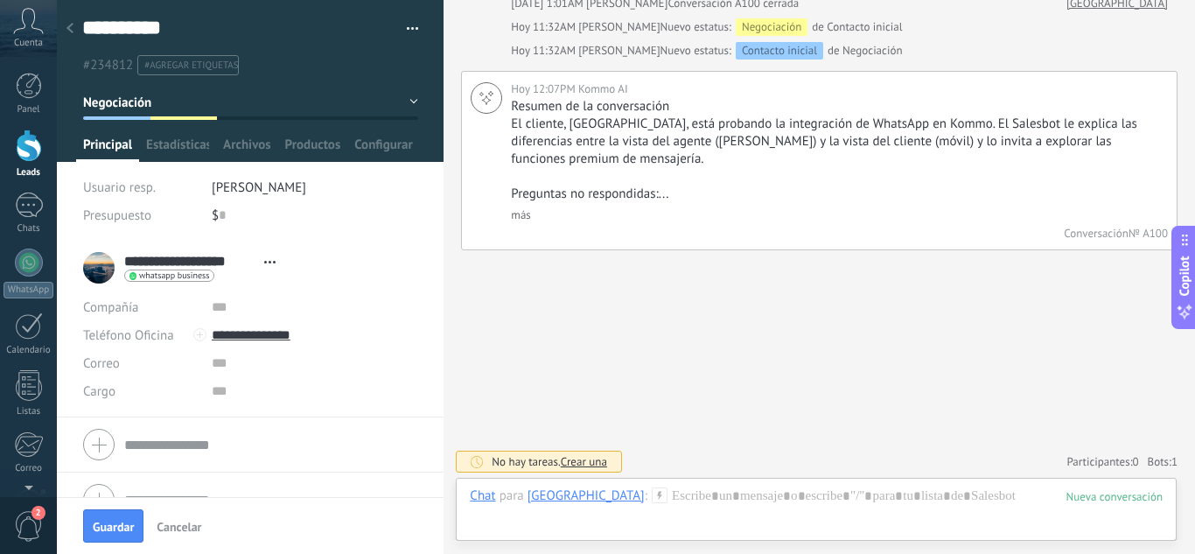
click at [176, 521] on span "Cancelar" at bounding box center [179, 526] width 45 height 12
click at [31, 87] on div at bounding box center [29, 86] width 26 height 26
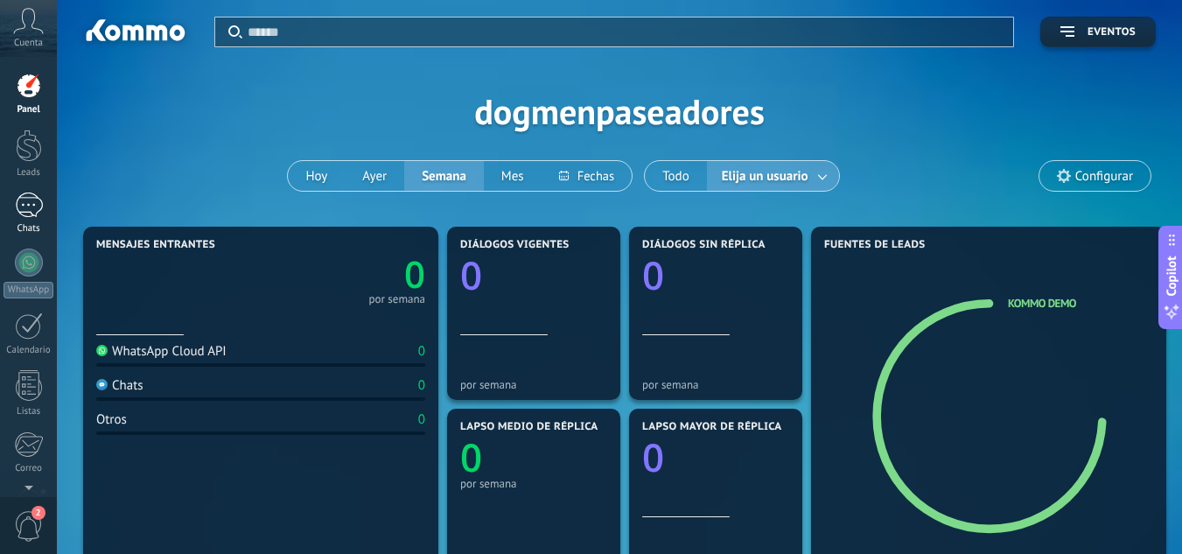
click at [30, 206] on div at bounding box center [29, 204] width 28 height 25
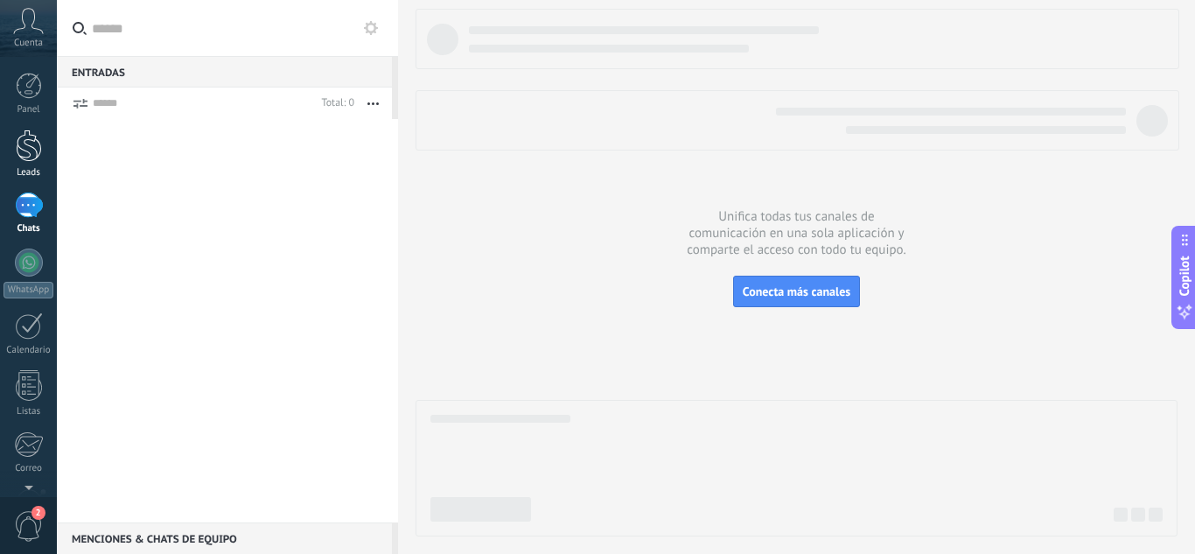
click at [16, 132] on div at bounding box center [29, 145] width 26 height 32
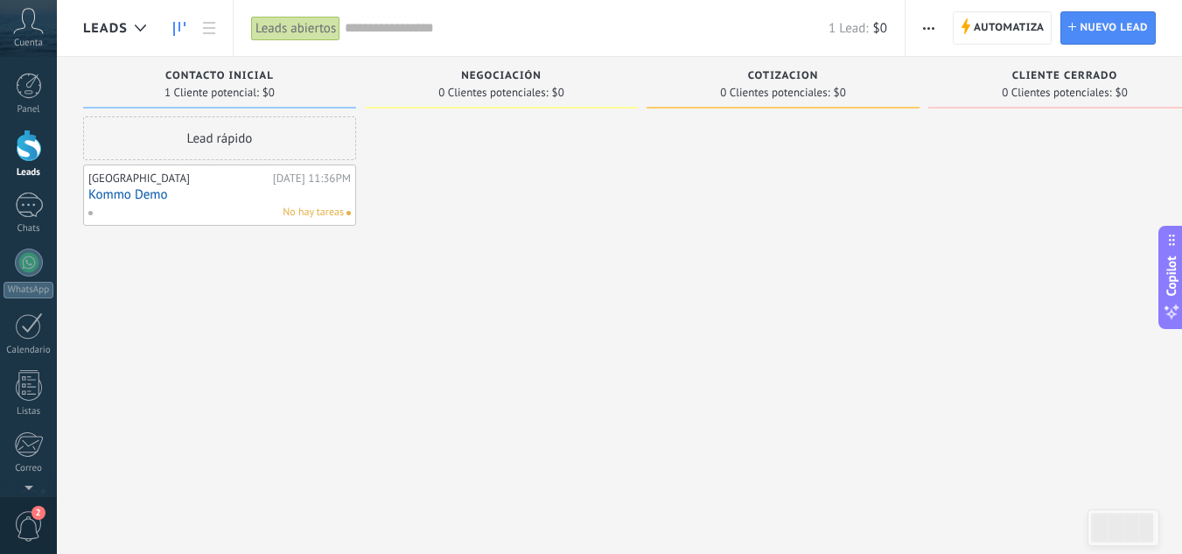
click at [918, 37] on button "button" at bounding box center [928, 27] width 25 height 33
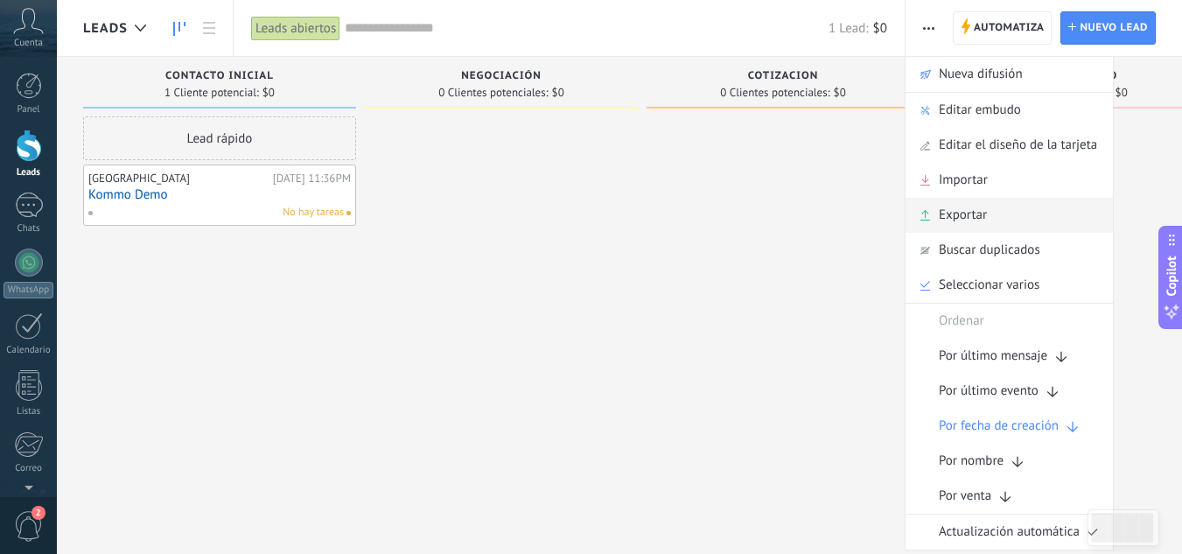
click at [988, 213] on div "Exportar" at bounding box center [1008, 215] width 207 height 35
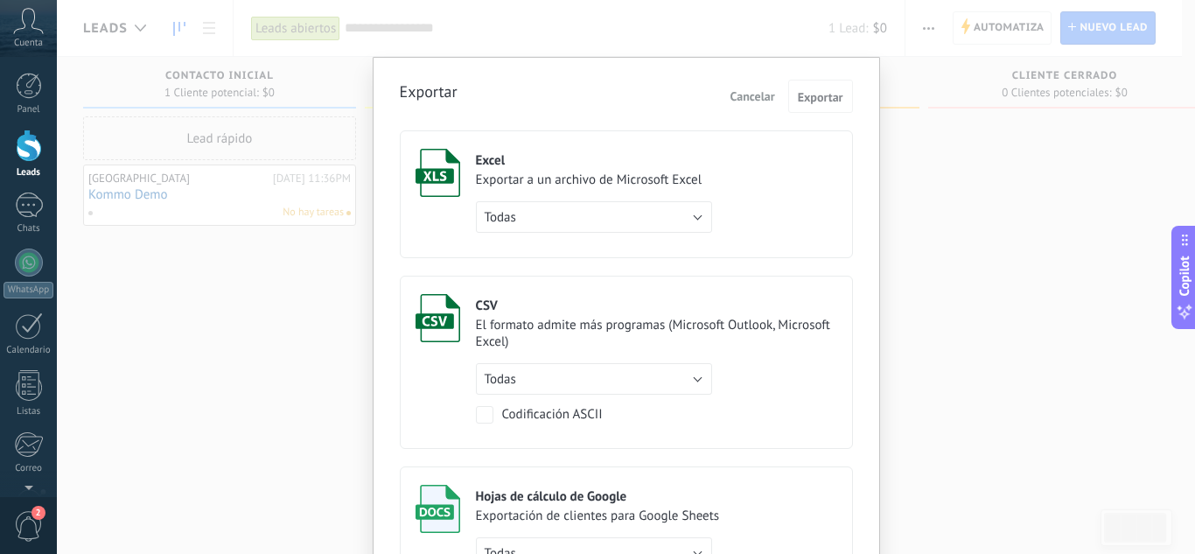
click at [924, 192] on div "Exportar Cancelar Exportar Excel Exportar a un archivo de Microsoft Excel Todas…" at bounding box center [626, 277] width 1138 height 554
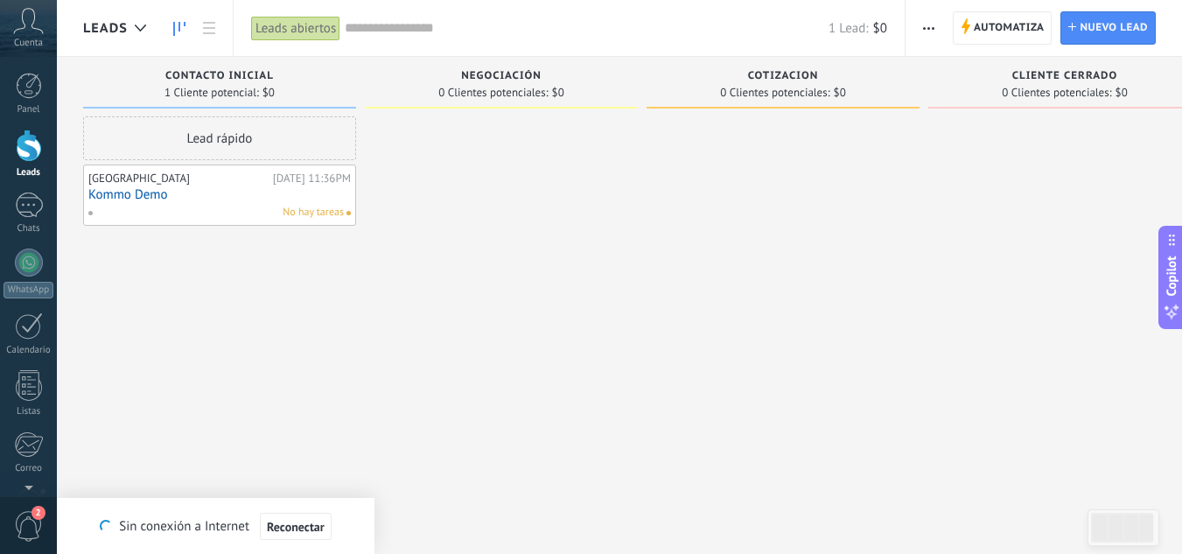
click at [1000, 27] on span "Automatiza" at bounding box center [1009, 27] width 71 height 31
click at [332, 142] on body ".abccls-1,.abccls-2{fill-rule:evenodd}.abccls-2{fill:#fff} .abfcls-1{fill:none}…" at bounding box center [591, 277] width 1182 height 554
click at [393, 280] on body ".abccls-1,.abccls-2{fill-rule:evenodd}.abccls-2{fill:#fff} .abfcls-1{fill:none}…" at bounding box center [591, 277] width 1182 height 554
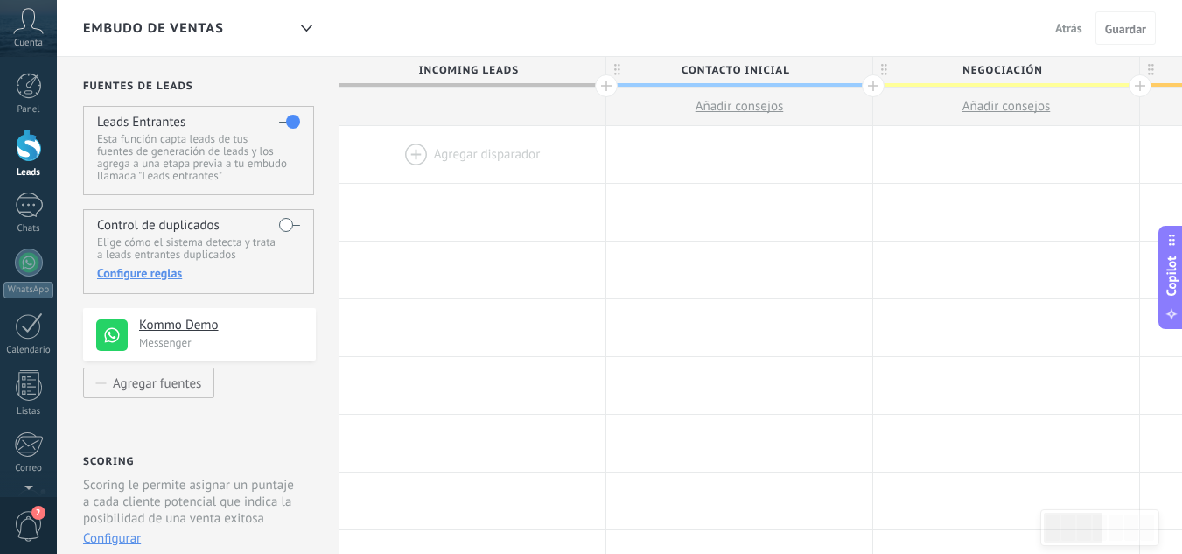
click at [408, 148] on div at bounding box center [472, 154] width 266 height 57
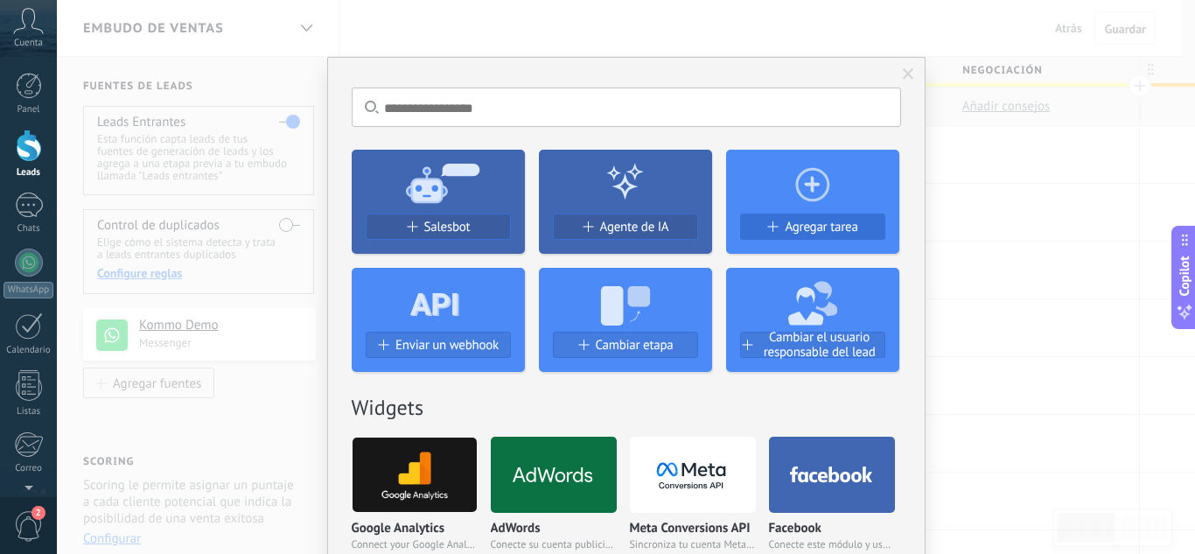
click at [843, 214] on button "Agregar tarea" at bounding box center [812, 226] width 145 height 26
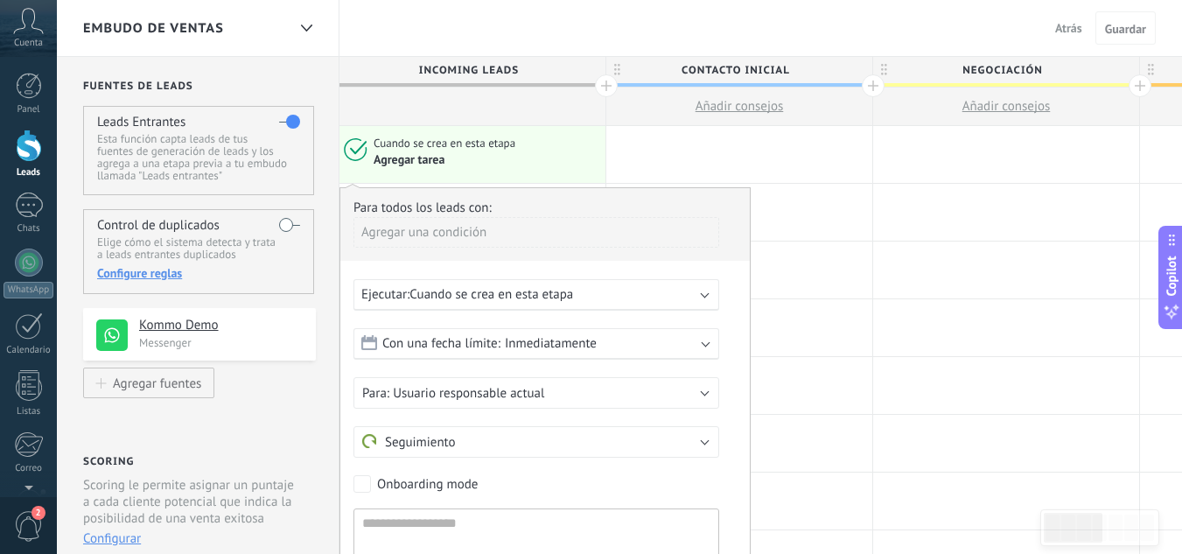
click at [448, 158] on div "Agregar tarea" at bounding box center [487, 159] width 226 height 17
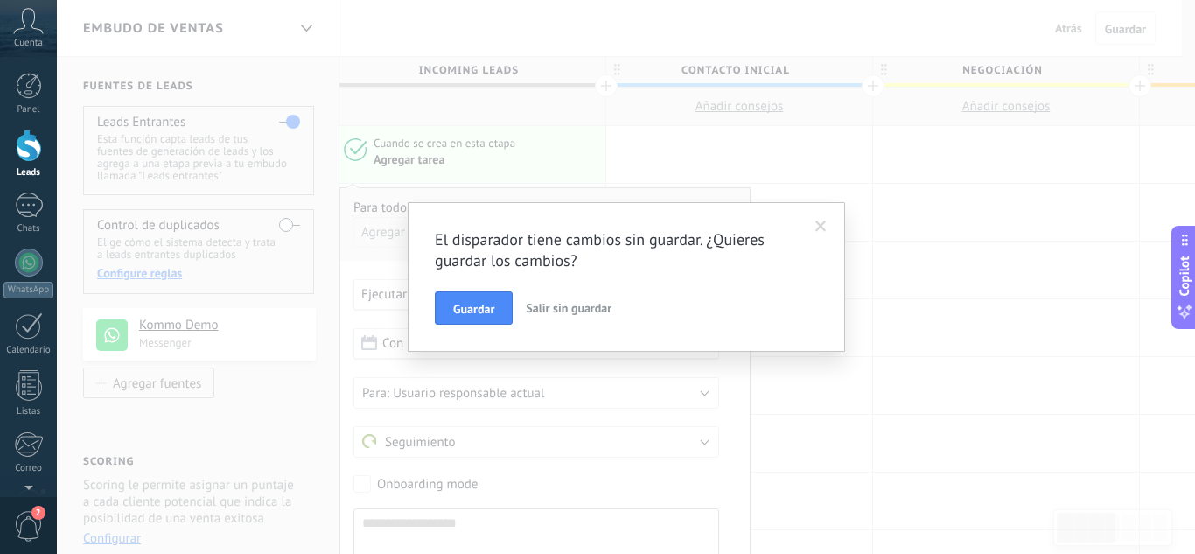
click at [555, 318] on button "Salir sin guardar" at bounding box center [569, 307] width 100 height 33
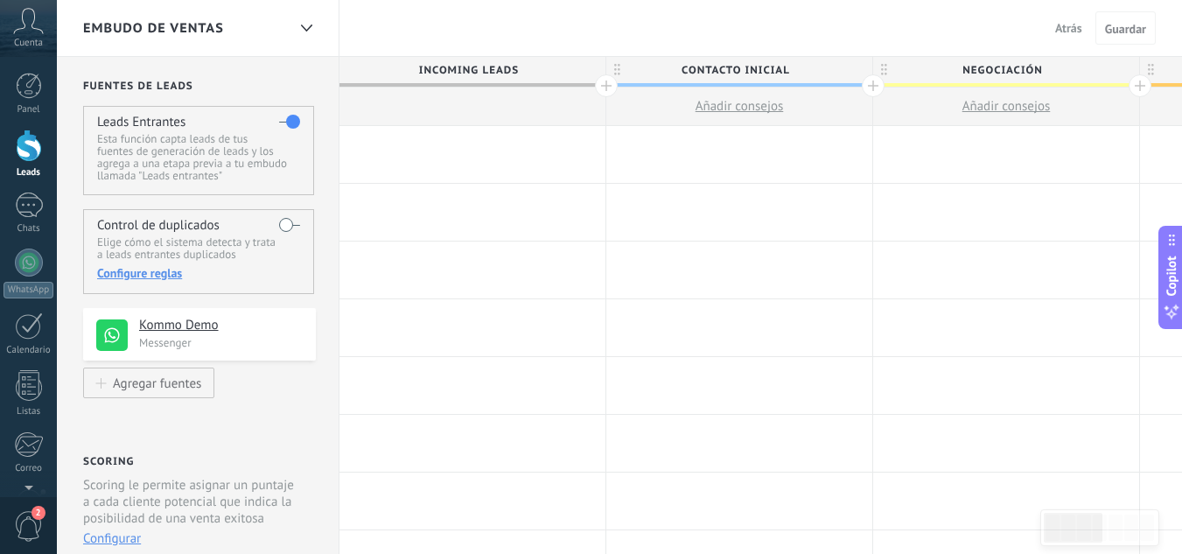
click at [495, 148] on div at bounding box center [472, 154] width 266 height 57
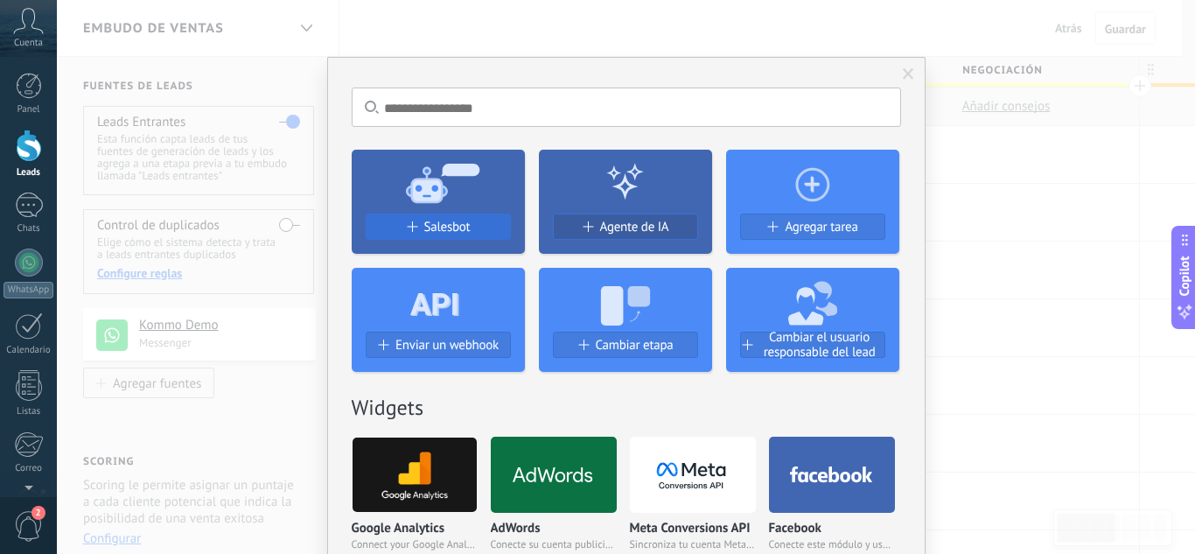
click at [452, 215] on button "Salesbot" at bounding box center [438, 226] width 145 height 26
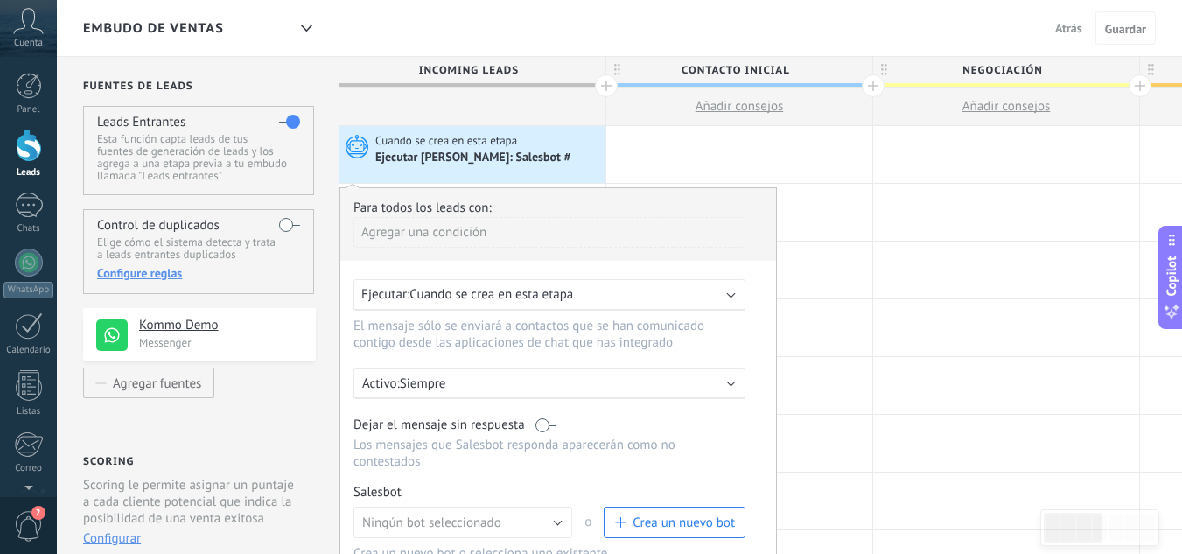
click at [521, 296] on span "Cuando se crea en esta etapa" at bounding box center [491, 294] width 164 height 17
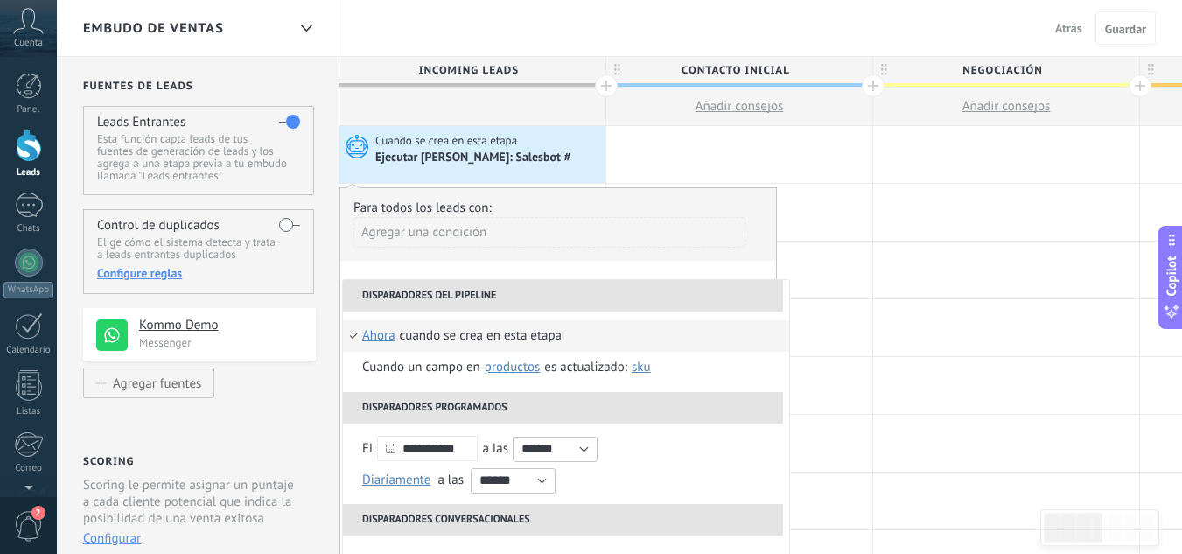
click at [439, 220] on div "Agregar una condición" at bounding box center [549, 232] width 392 height 31
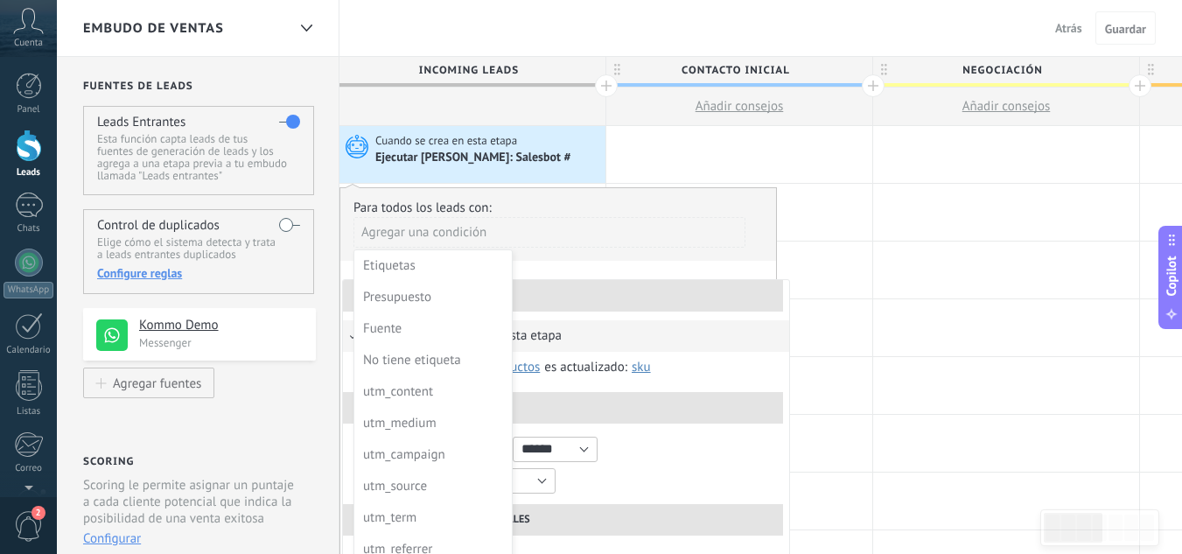
click at [550, 191] on div at bounding box center [558, 423] width 436 height 471
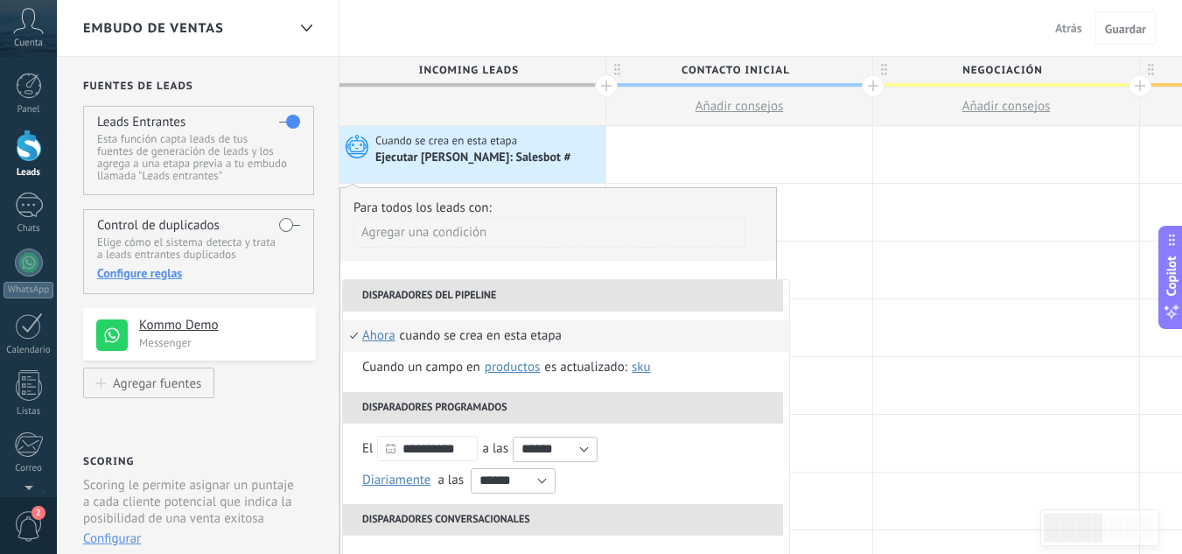
click at [542, 149] on div "Ejecutar Salesbot: Salesbot #" at bounding box center [488, 157] width 226 height 17
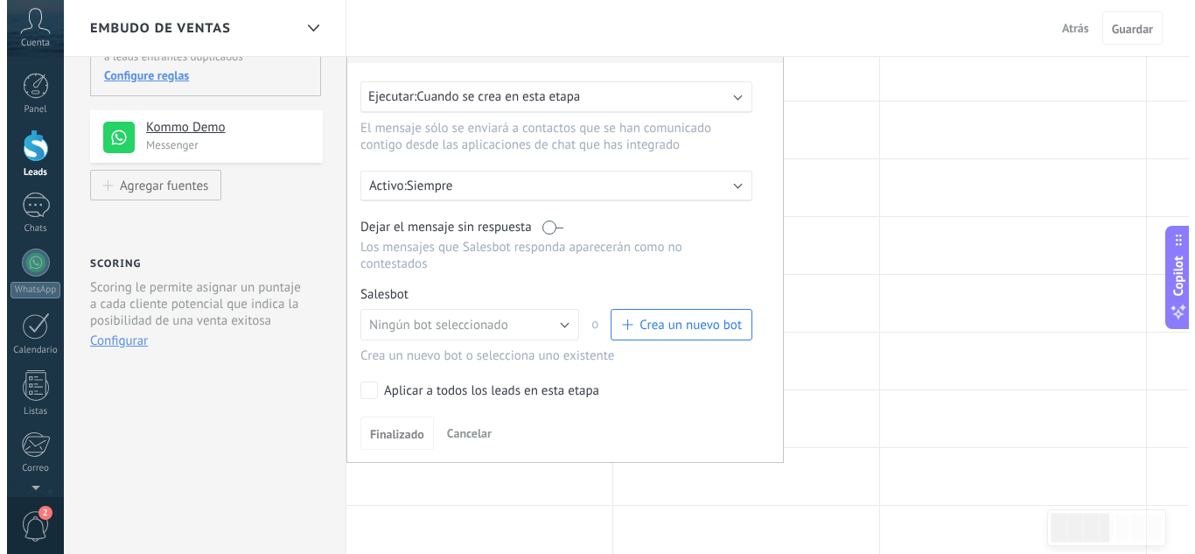
scroll to position [262, 0]
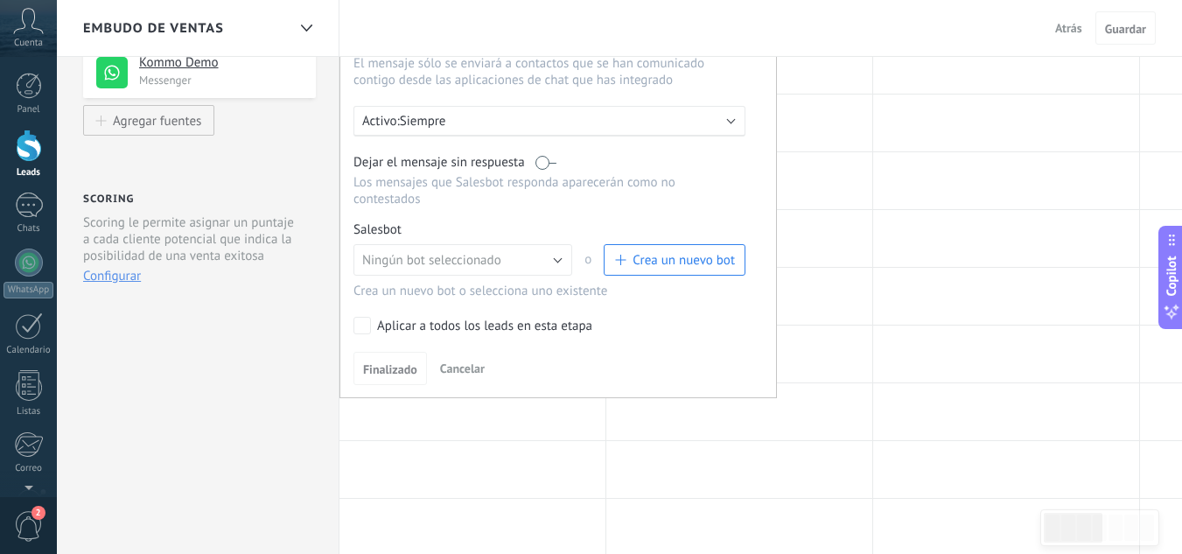
click at [545, 122] on p "Siempre" at bounding box center [553, 121] width 306 height 17
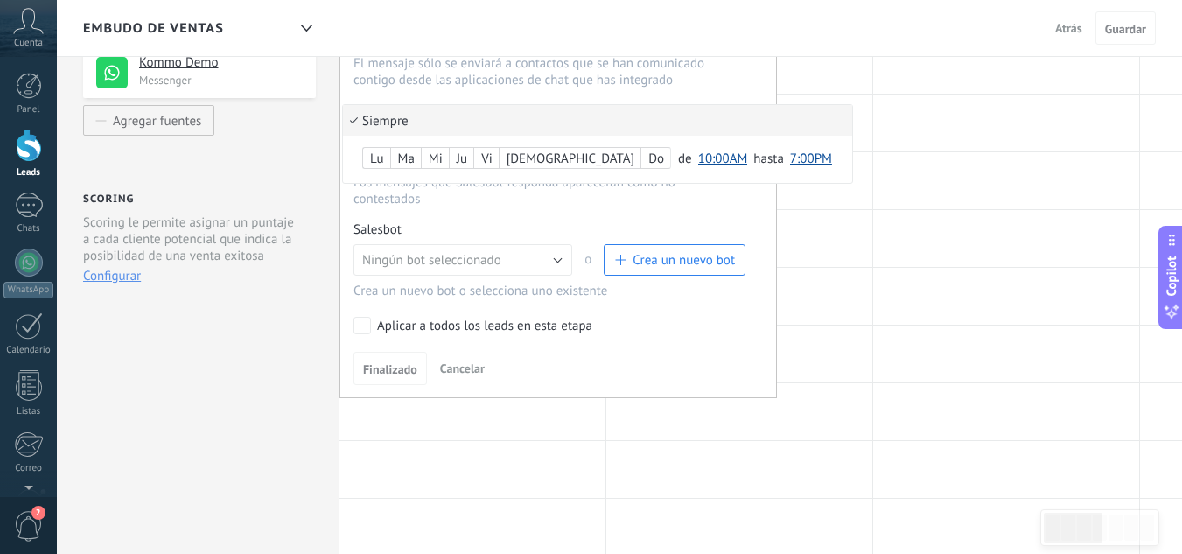
click at [545, 122] on li "Siempre" at bounding box center [597, 120] width 509 height 31
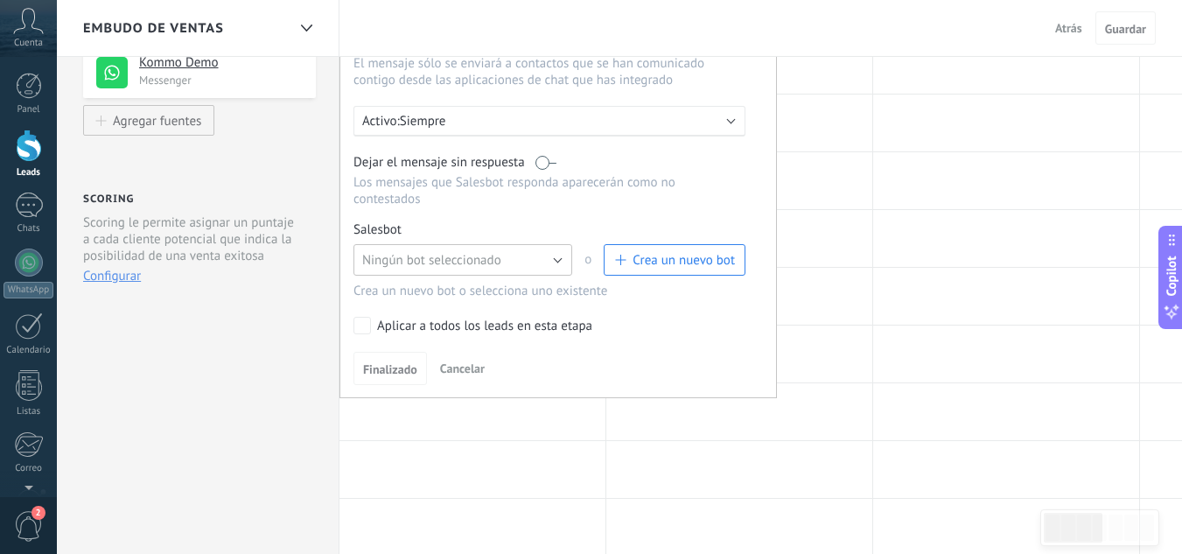
click at [541, 259] on button "Ningún bot seleccionado" at bounding box center [462, 259] width 219 height 31
click at [541, 259] on span "Ningún bot seleccionado" at bounding box center [454, 260] width 223 height 17
click at [682, 269] on button "Crea un nuevo bot" at bounding box center [675, 259] width 142 height 31
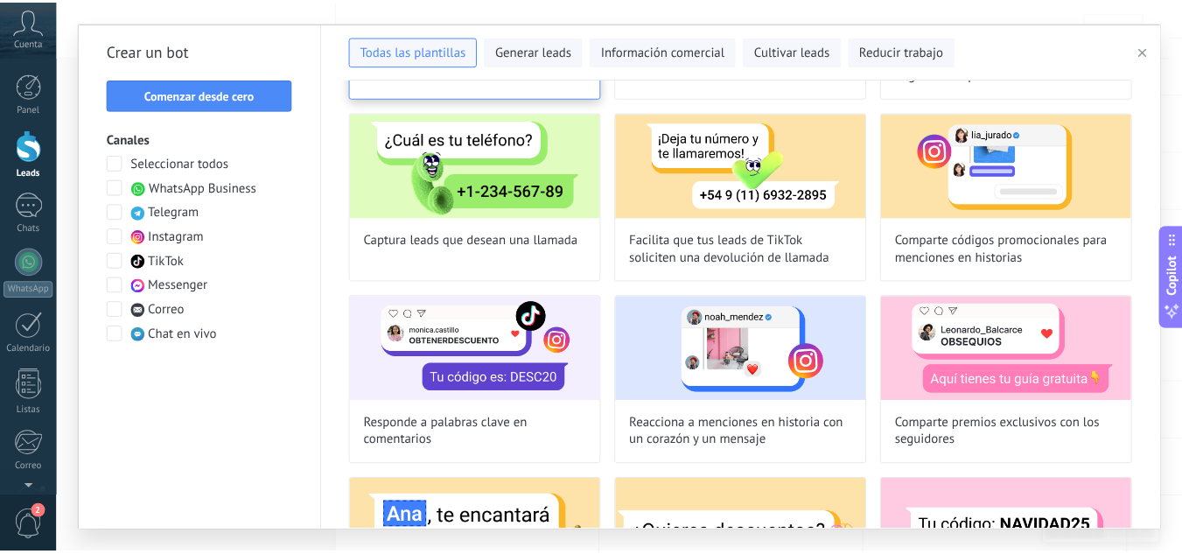
scroll to position [0, 0]
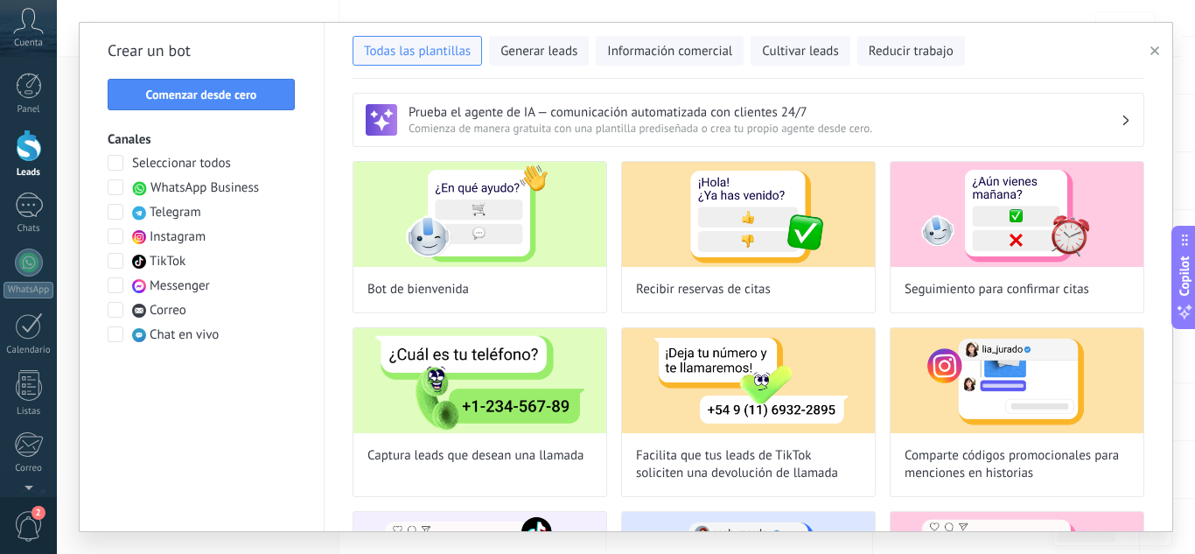
click at [1156, 55] on span "button" at bounding box center [1154, 51] width 9 height 12
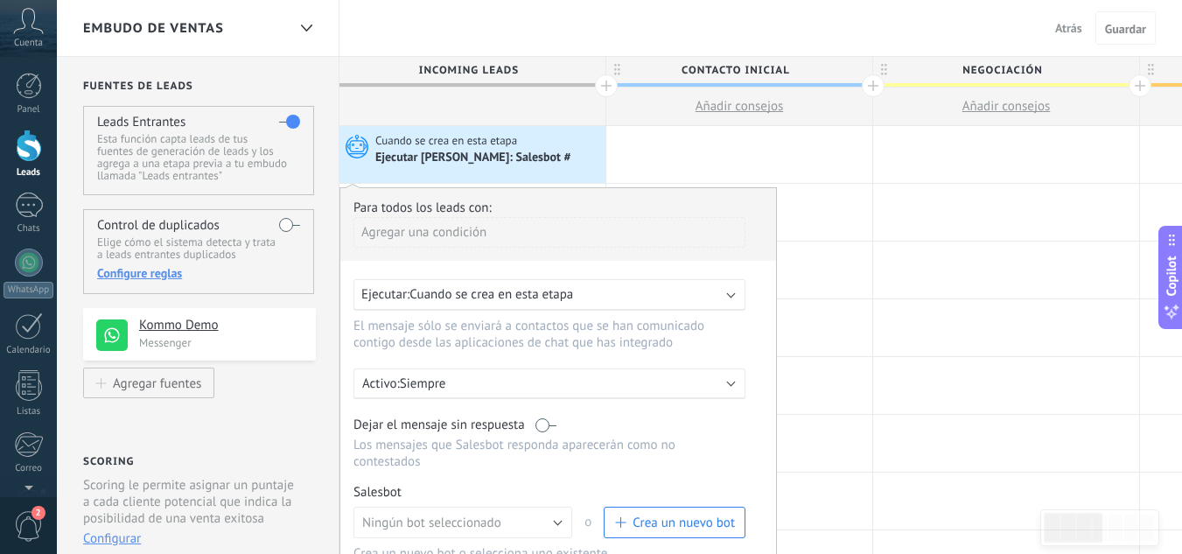
click at [37, 141] on div at bounding box center [29, 145] width 26 height 32
